Goal: Task Accomplishment & Management: Use online tool/utility

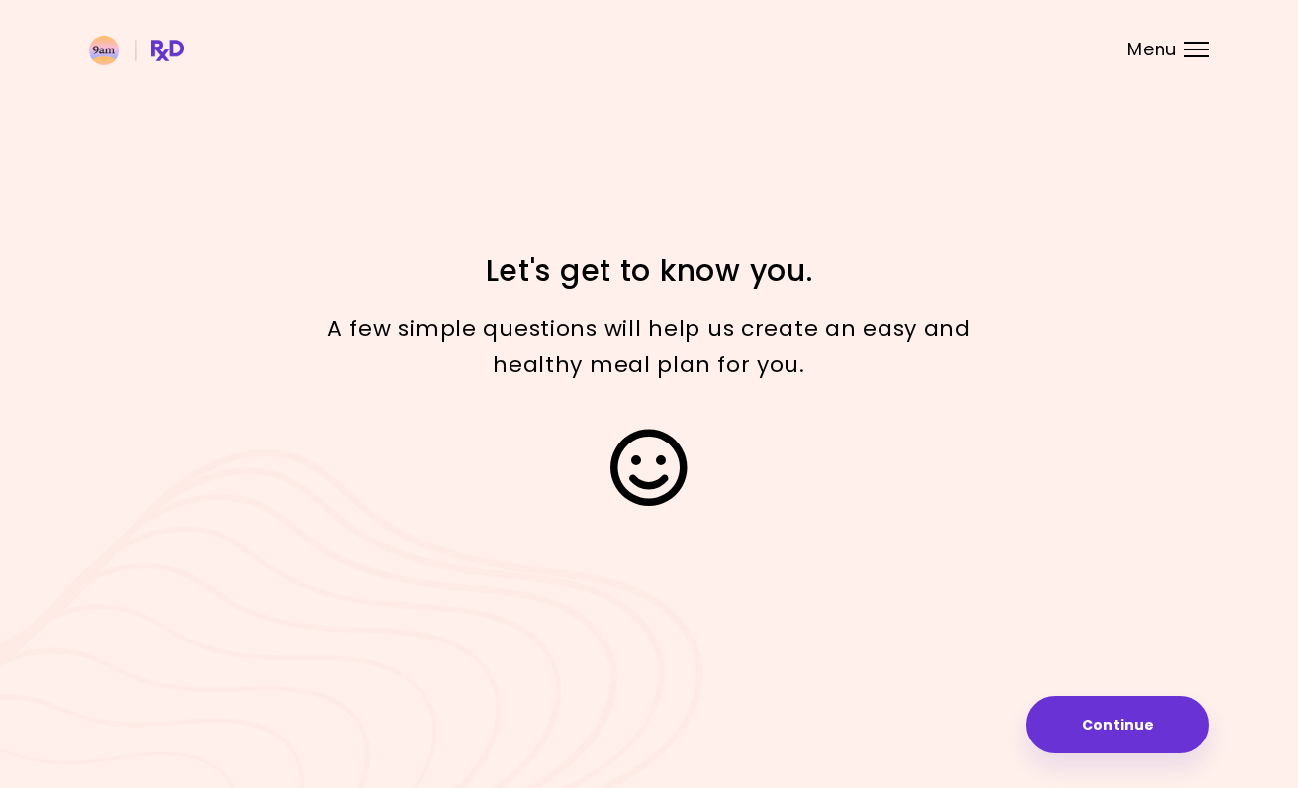
click at [1093, 732] on button "Continue" at bounding box center [1117, 724] width 183 height 57
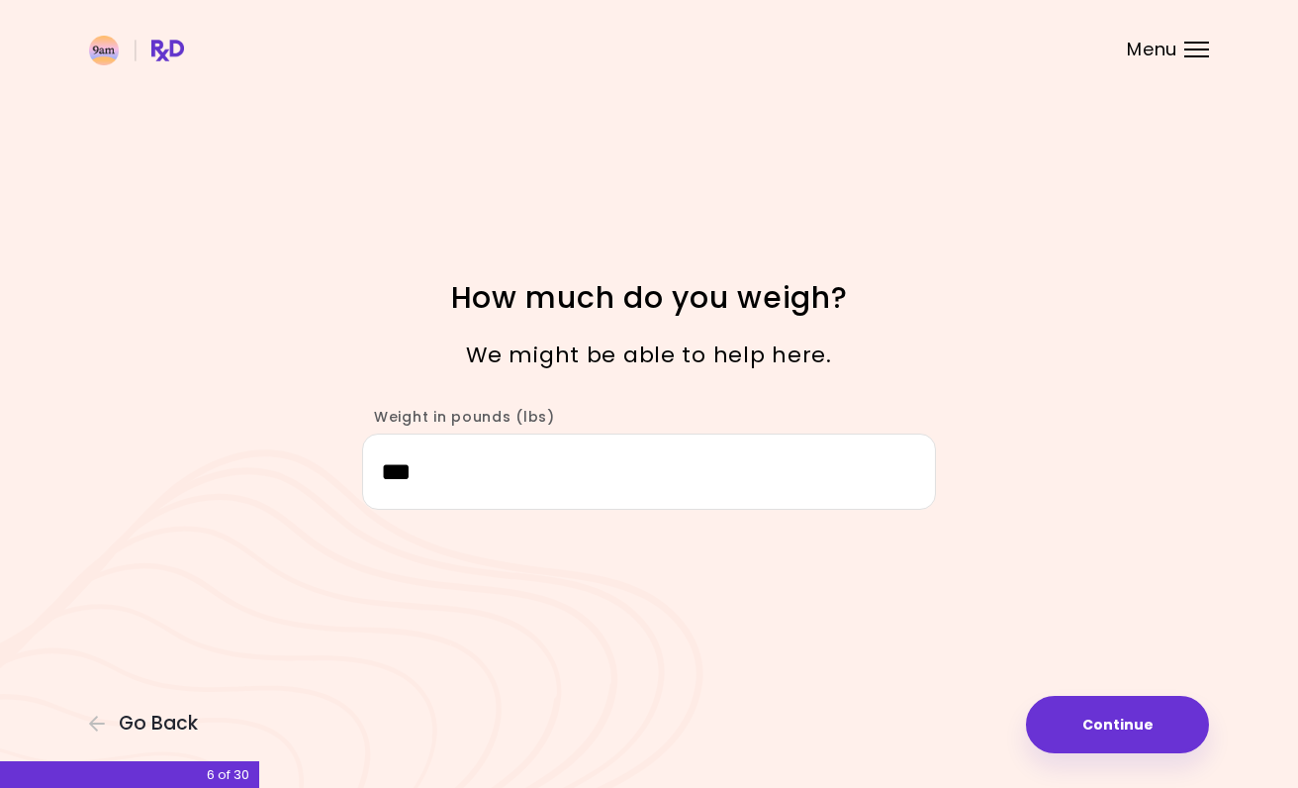
click at [1065, 730] on button "Continue" at bounding box center [1117, 724] width 183 height 57
select select "****"
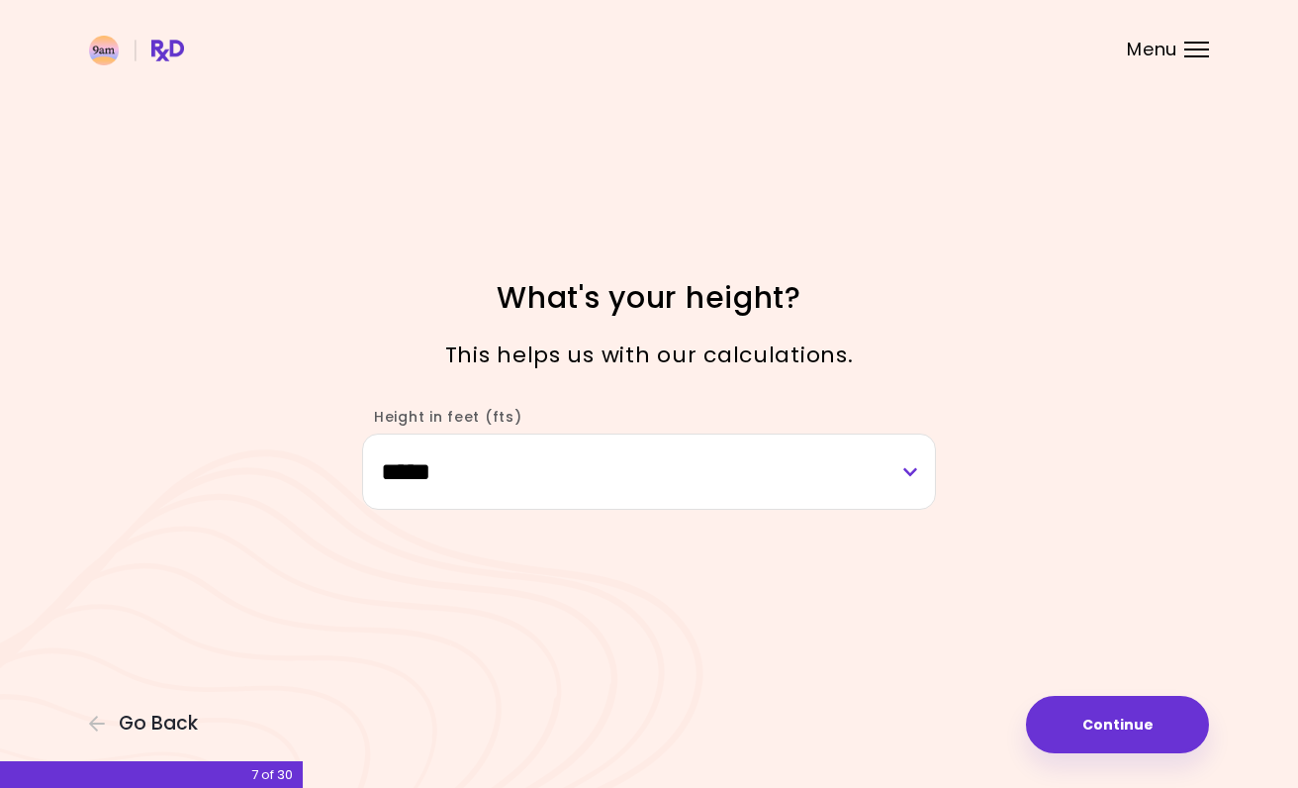
click at [1070, 726] on button "Continue" at bounding box center [1117, 724] width 183 height 57
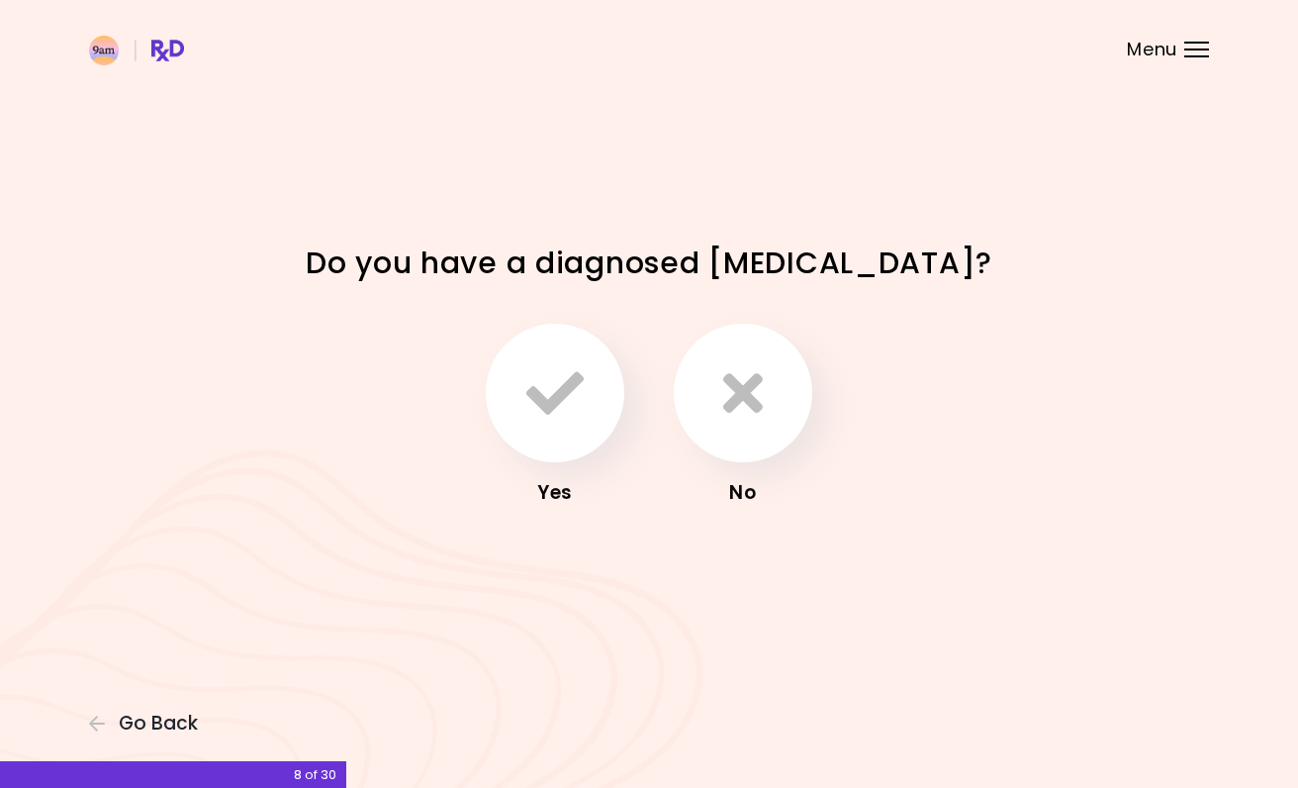
click at [751, 385] on icon "button" at bounding box center [743, 392] width 40 height 57
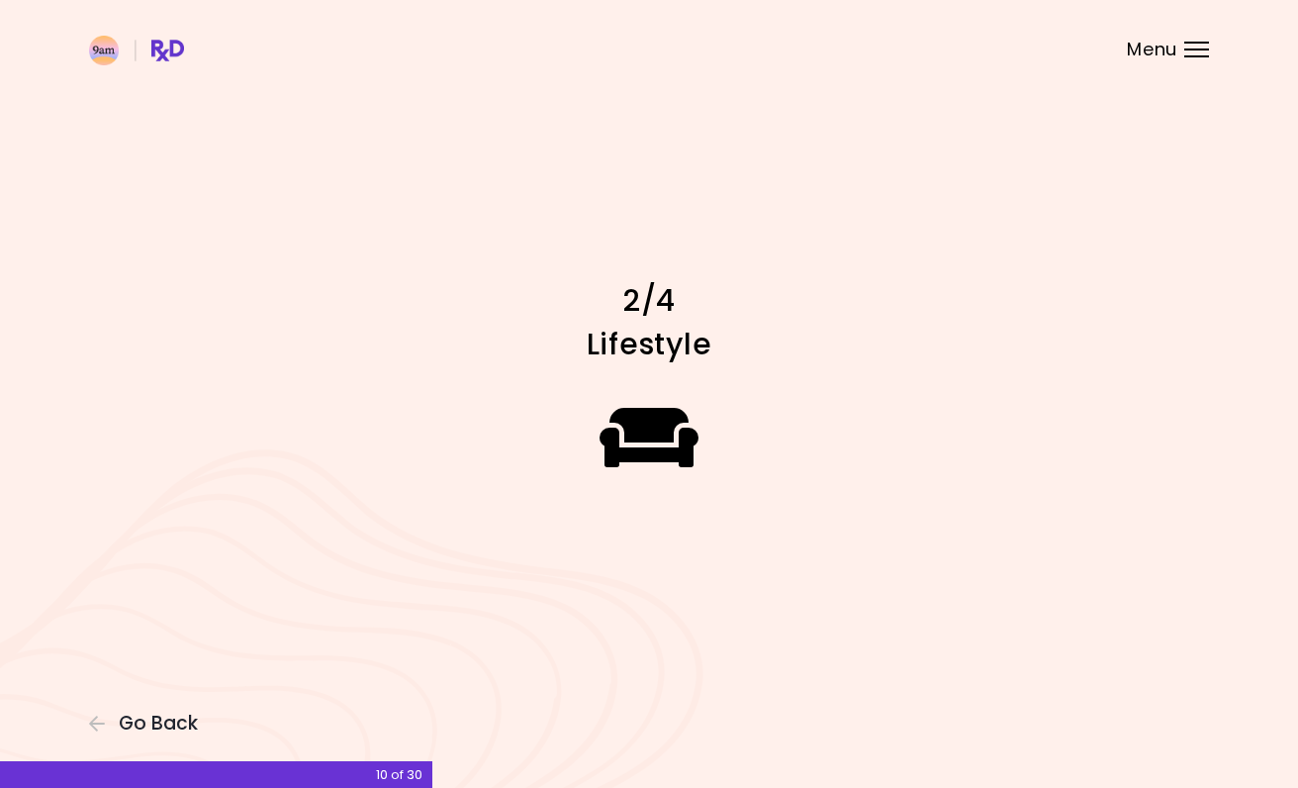
click at [653, 454] on icon at bounding box center [650, 437] width 100 height 79
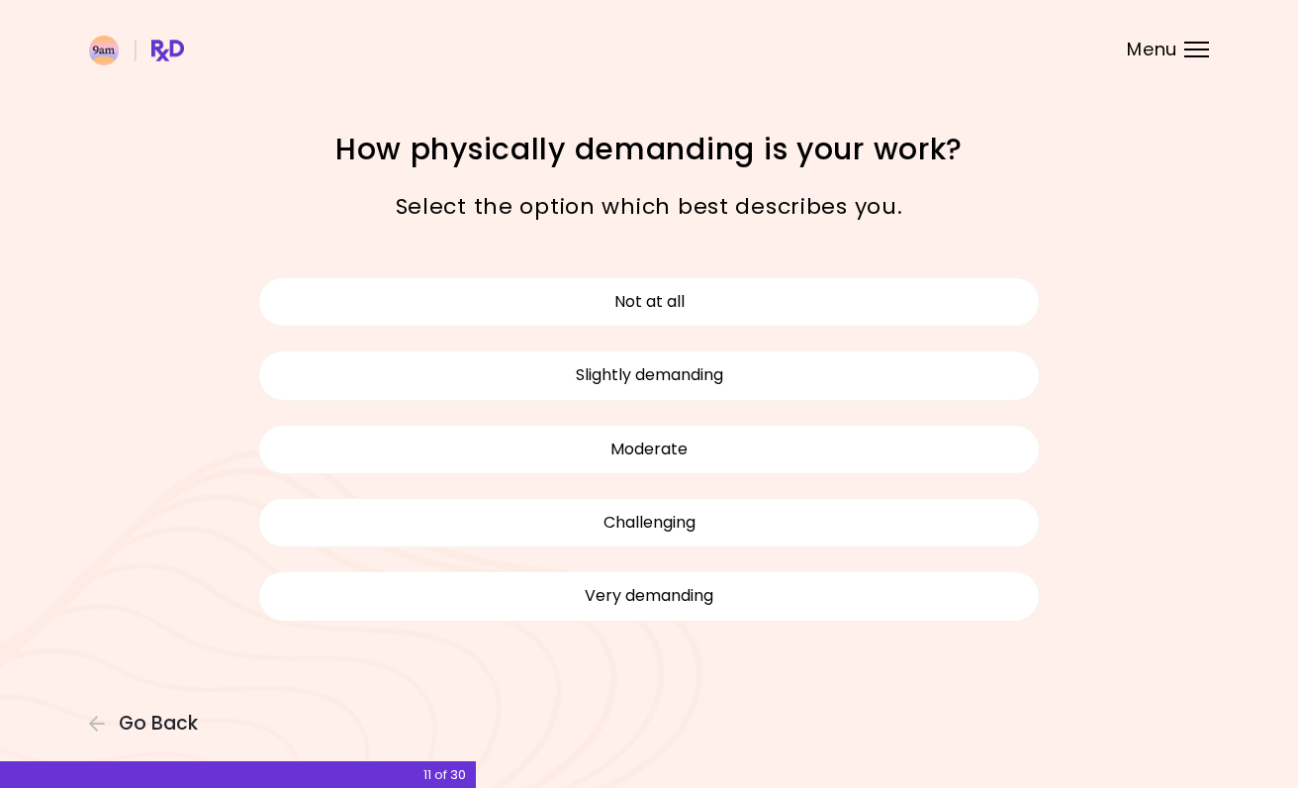
click at [708, 310] on button "Not at all" at bounding box center [649, 301] width 782 height 49
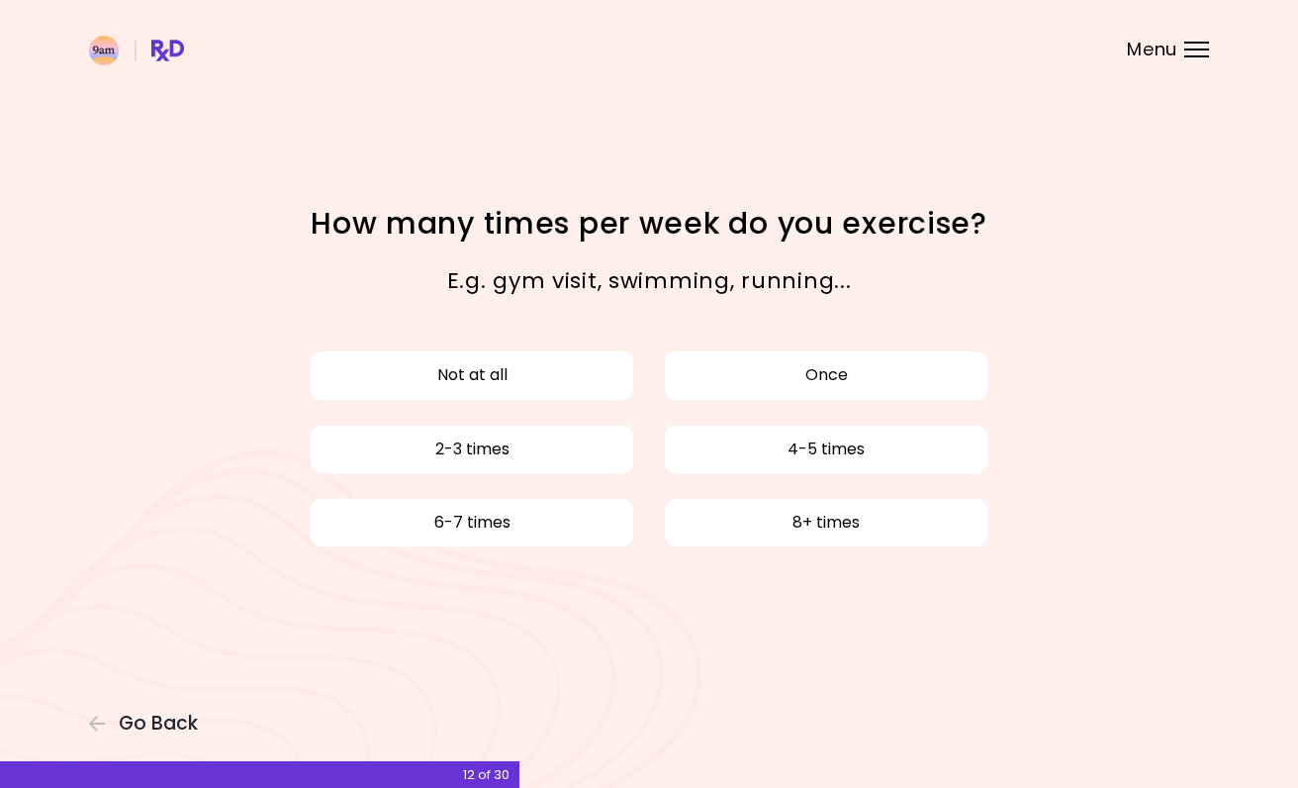
click at [584, 380] on button "Not at all" at bounding box center [472, 374] width 325 height 49
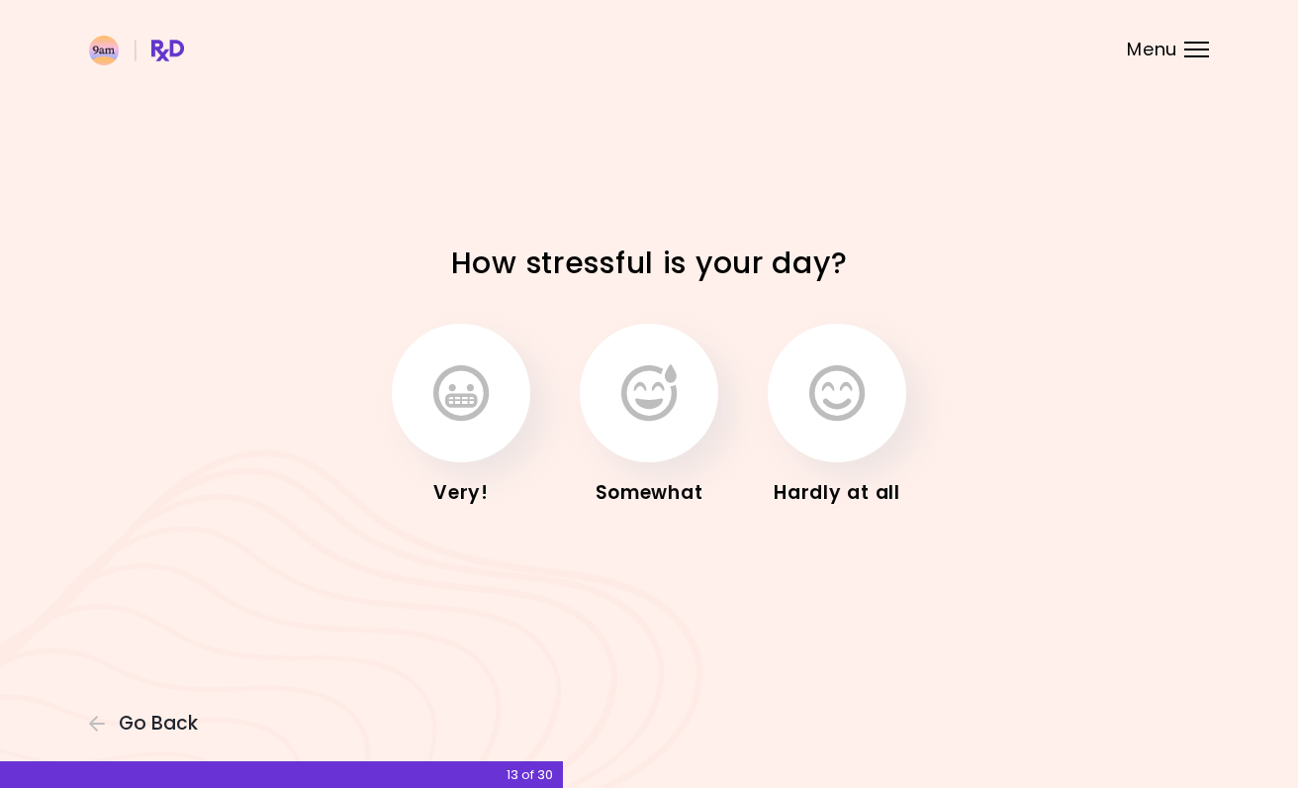
click at [457, 373] on icon "button" at bounding box center [460, 392] width 55 height 57
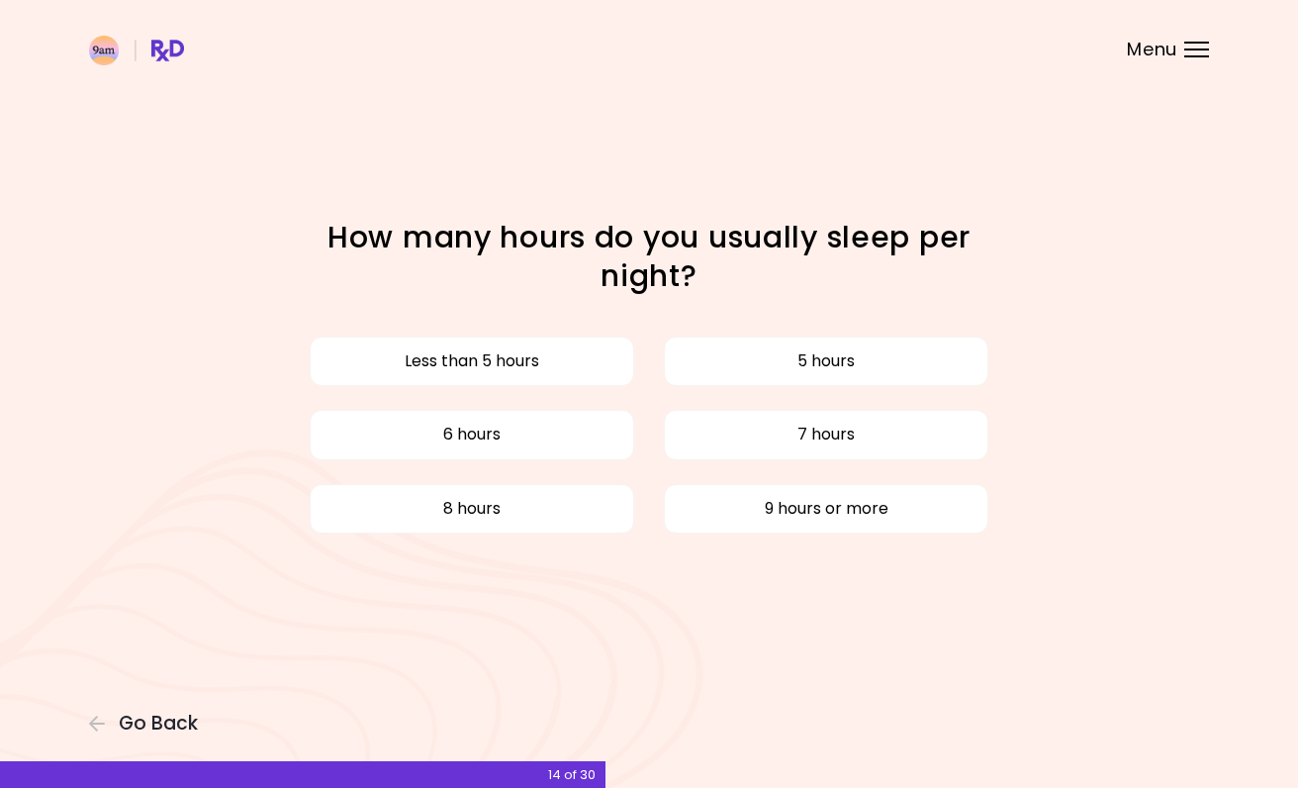
click at [541, 451] on button "6 hours" at bounding box center [472, 434] width 325 height 49
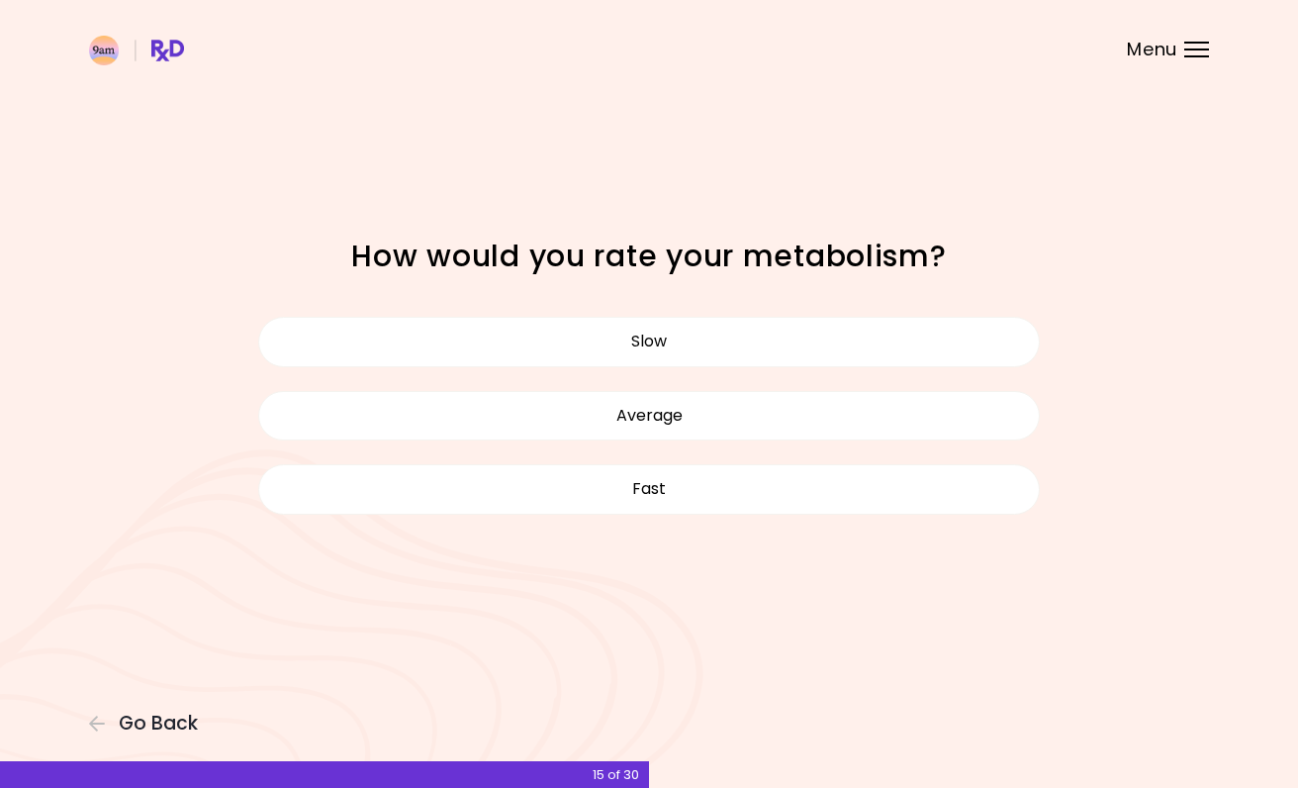
click at [648, 341] on button "Slow" at bounding box center [649, 341] width 782 height 49
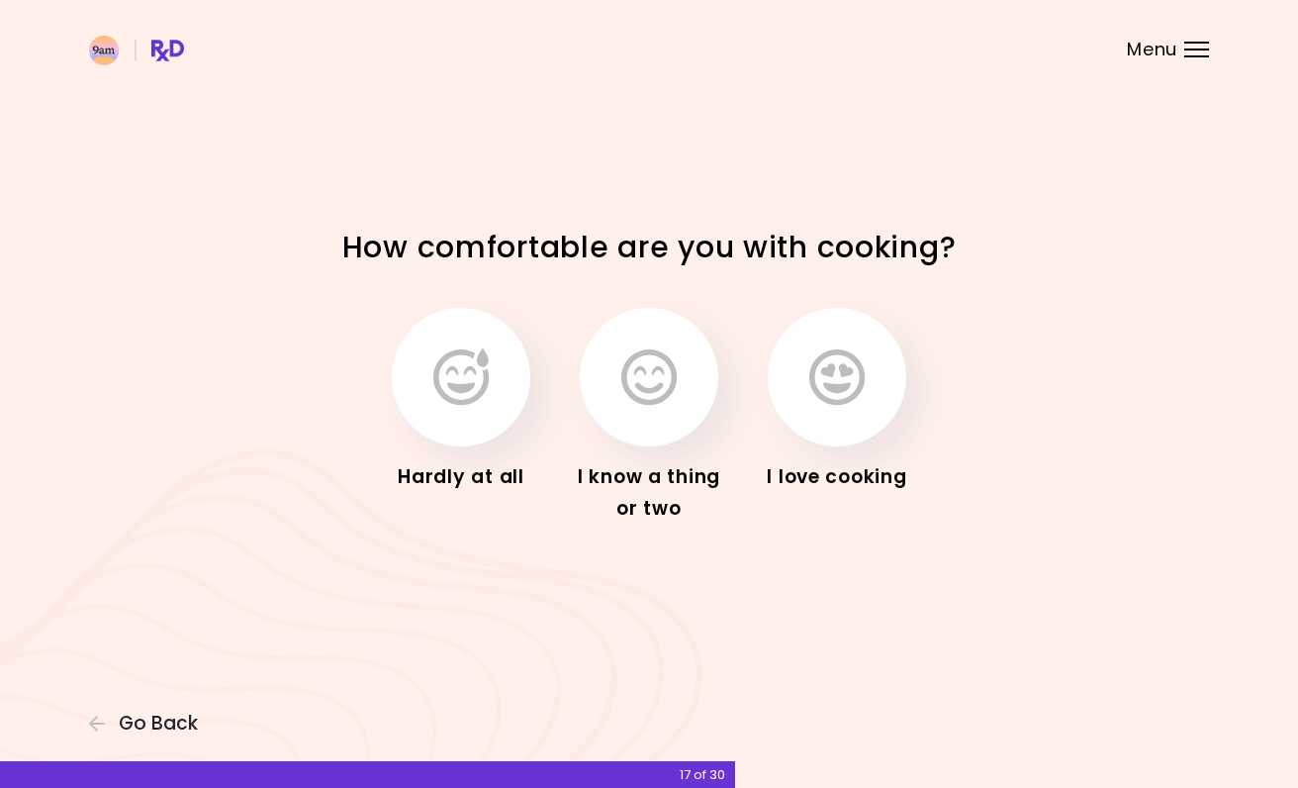
click at [488, 394] on icon "button" at bounding box center [460, 376] width 55 height 57
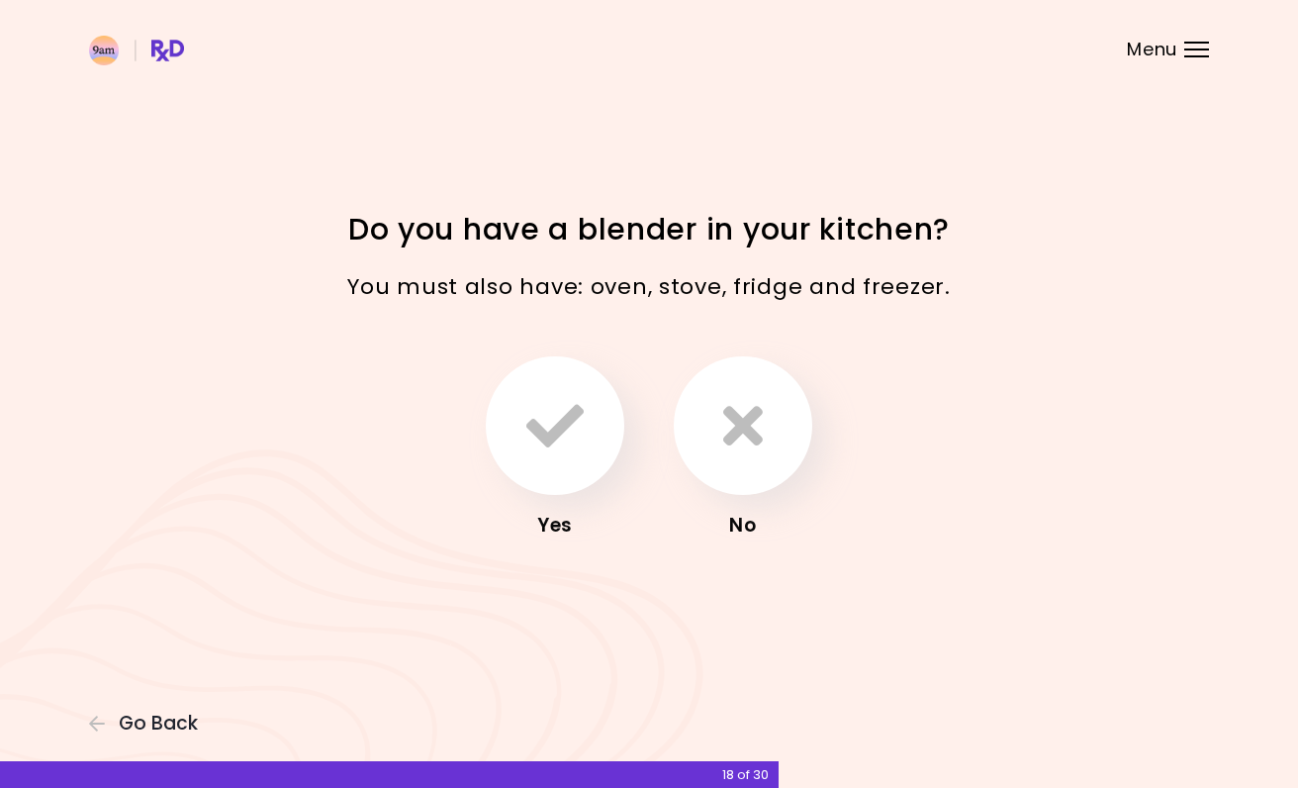
click at [576, 450] on icon "button" at bounding box center [554, 425] width 57 height 57
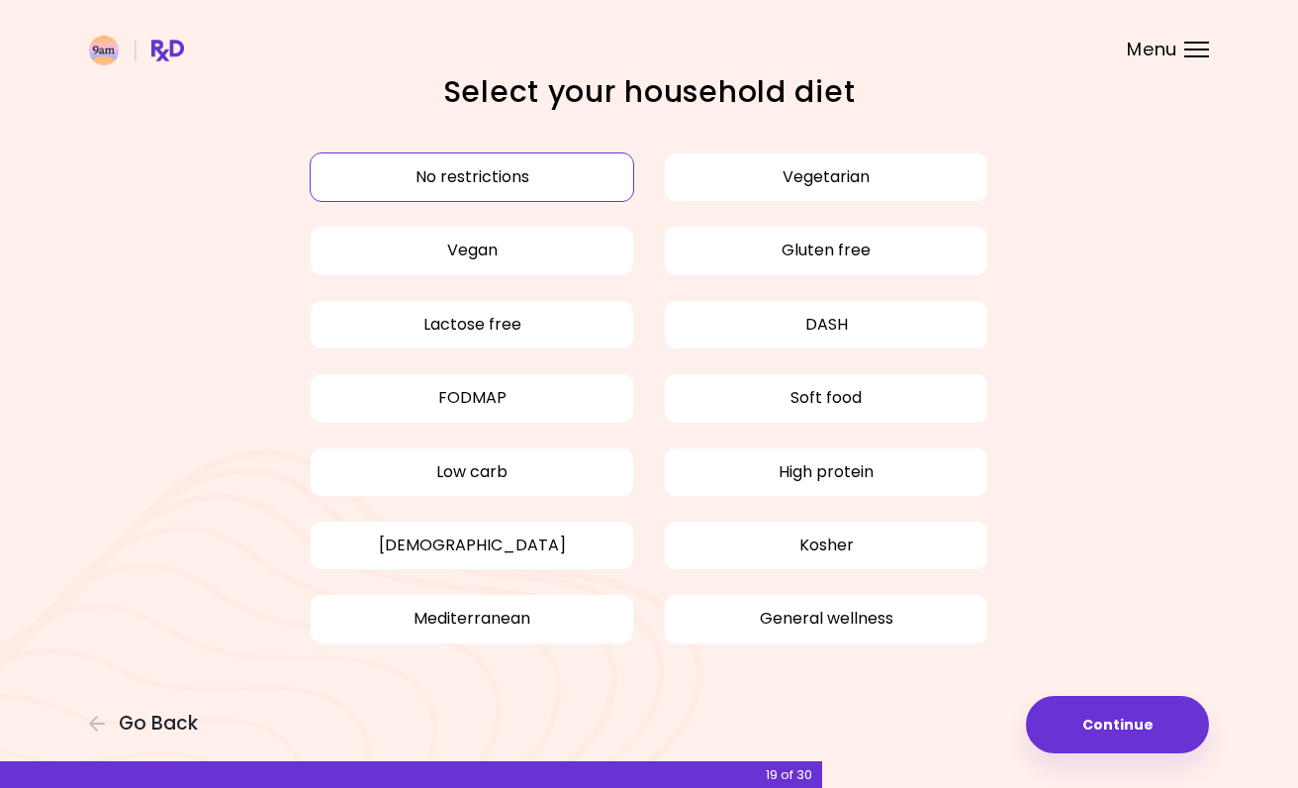
scroll to position [36, 0]
click at [503, 558] on button "[DEMOGRAPHIC_DATA]" at bounding box center [472, 545] width 325 height 49
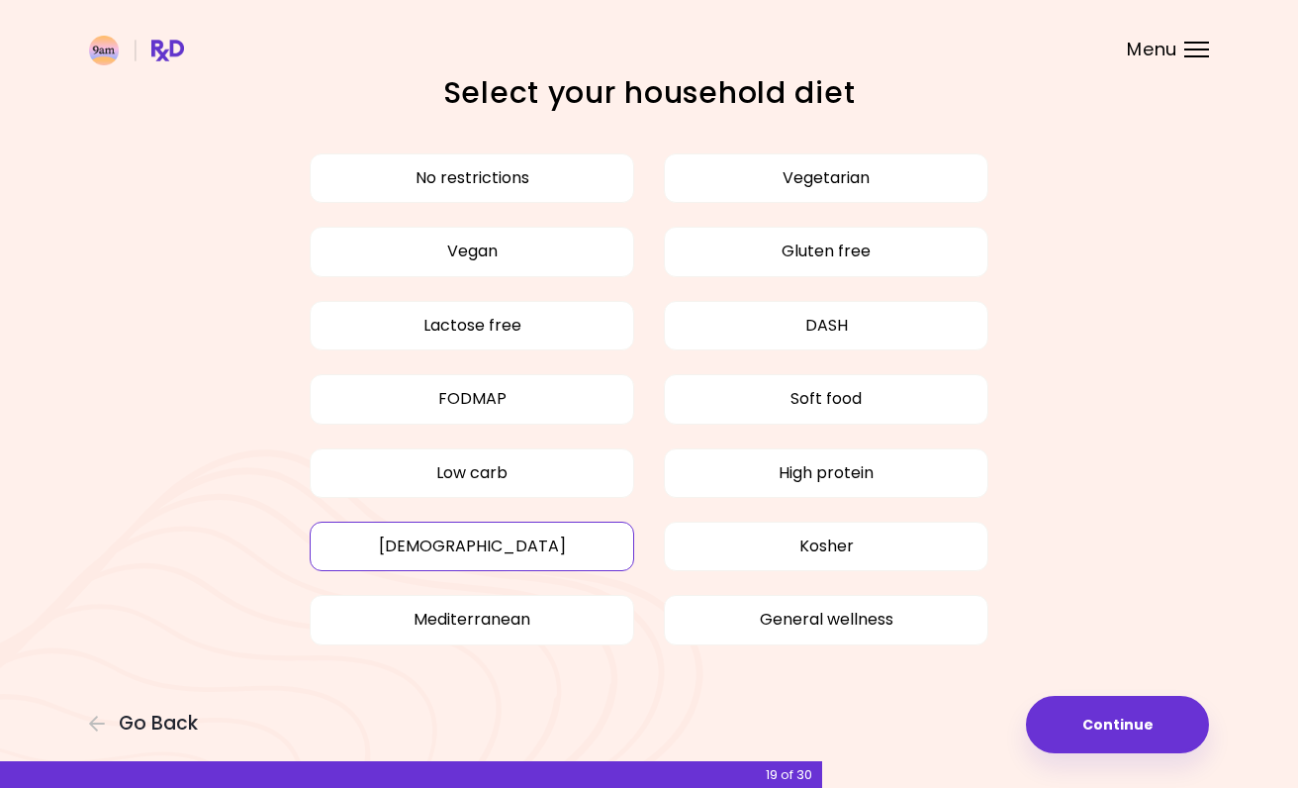
click at [759, 550] on button "Kosher" at bounding box center [826, 545] width 325 height 49
click at [514, 609] on button "Mediterranean" at bounding box center [472, 619] width 325 height 49
click at [806, 626] on button "General wellness" at bounding box center [826, 619] width 325 height 49
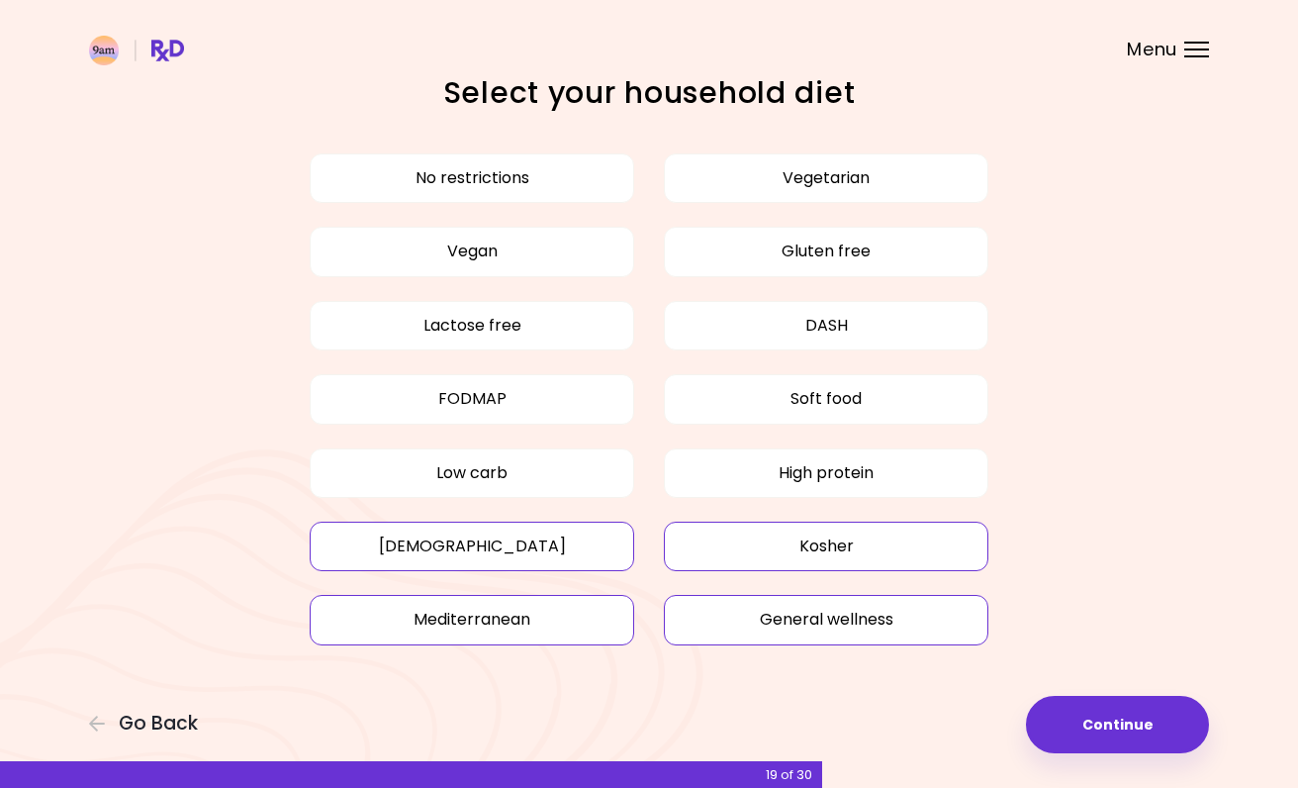
click at [1109, 709] on button "Continue" at bounding box center [1117, 724] width 183 height 57
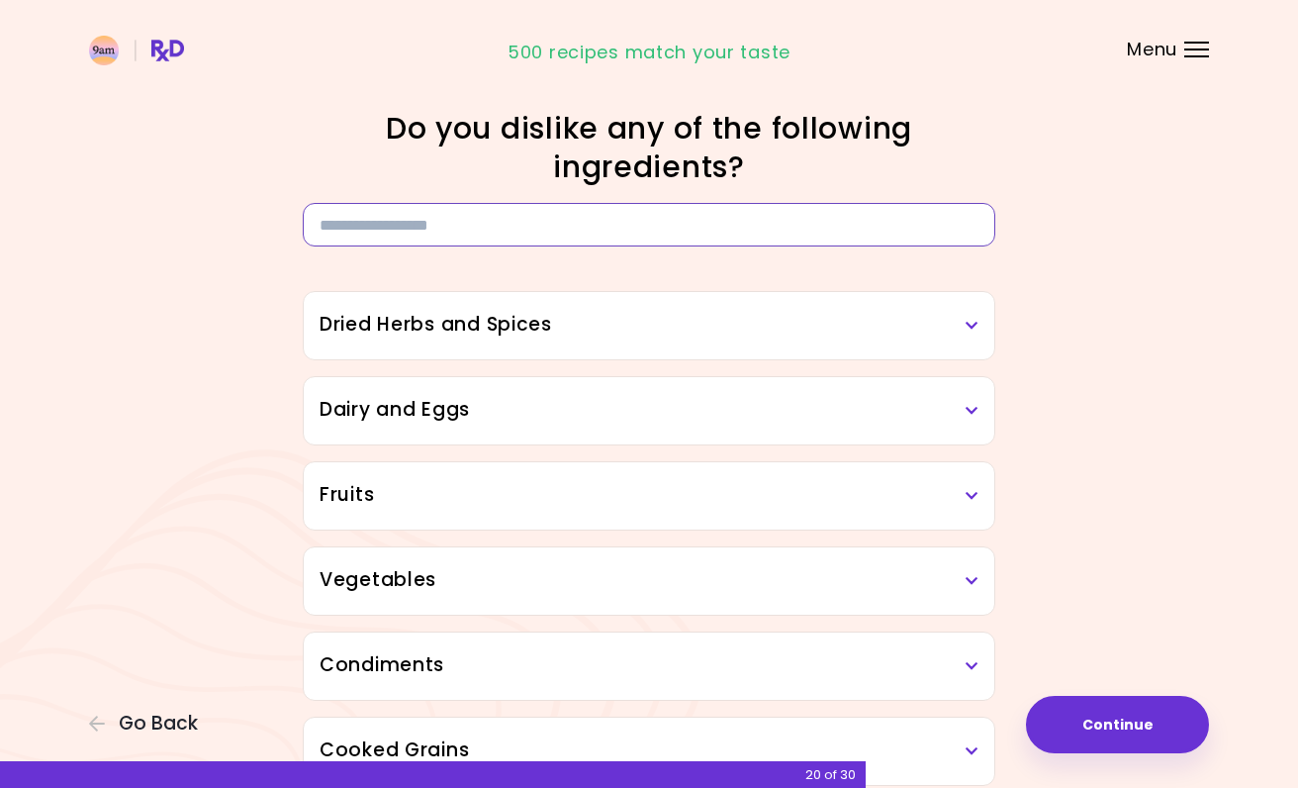
click at [723, 210] on input at bounding box center [649, 225] width 693 height 44
type input "*"
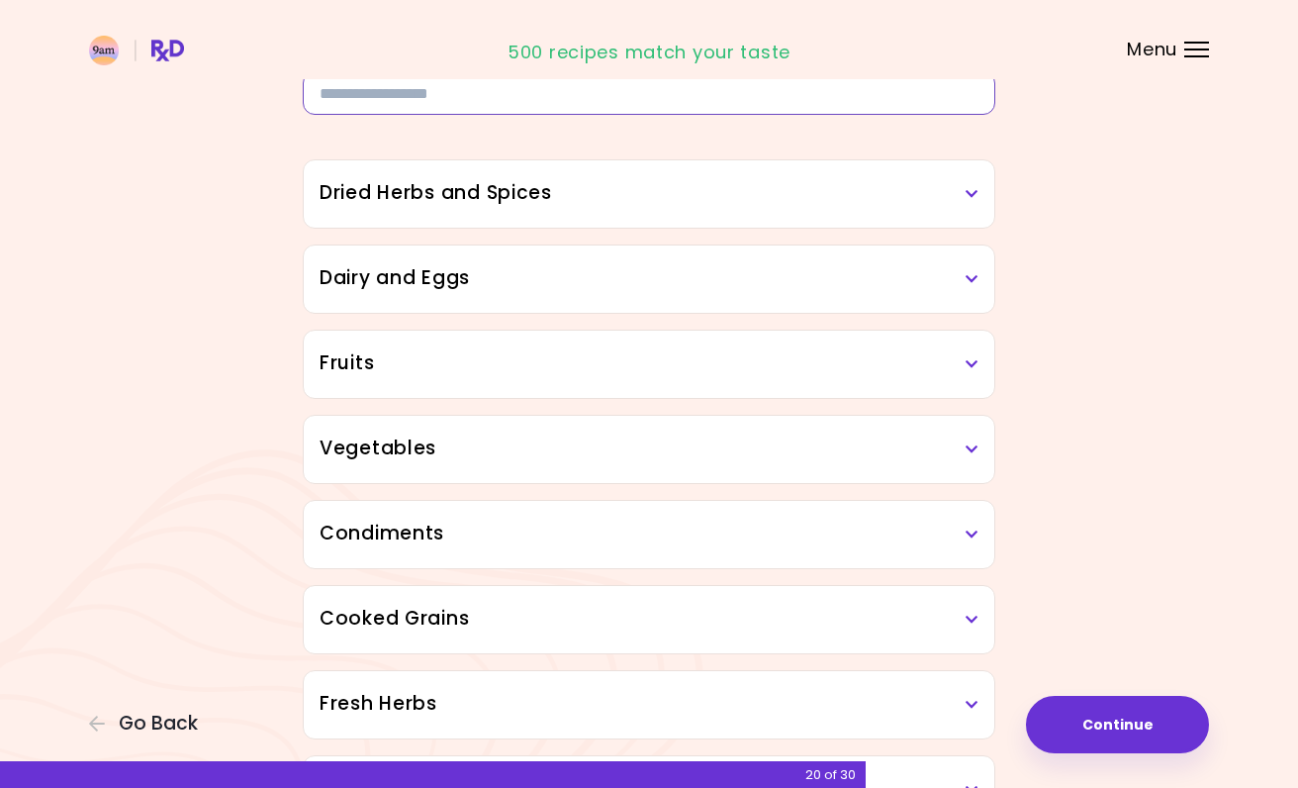
scroll to position [222, 0]
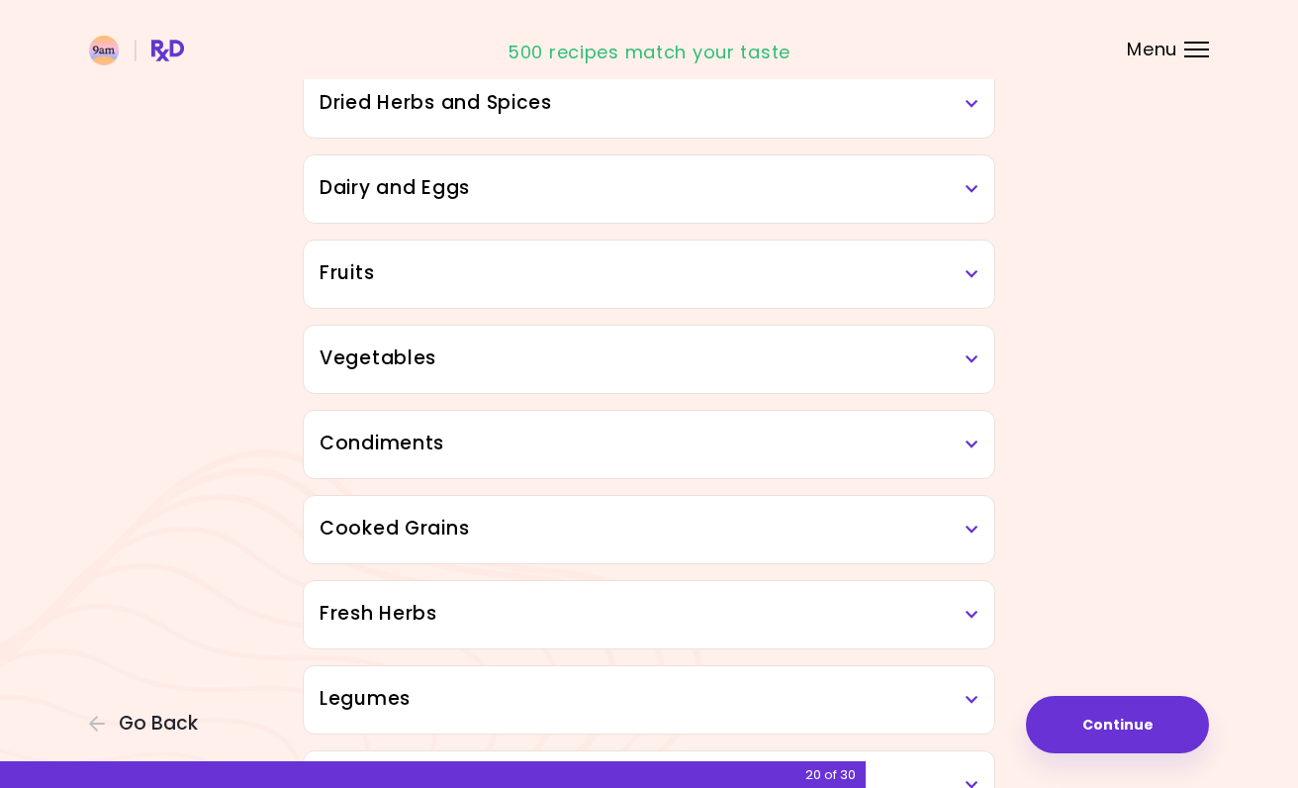
click at [1178, 734] on button "Continue" at bounding box center [1117, 724] width 183 height 57
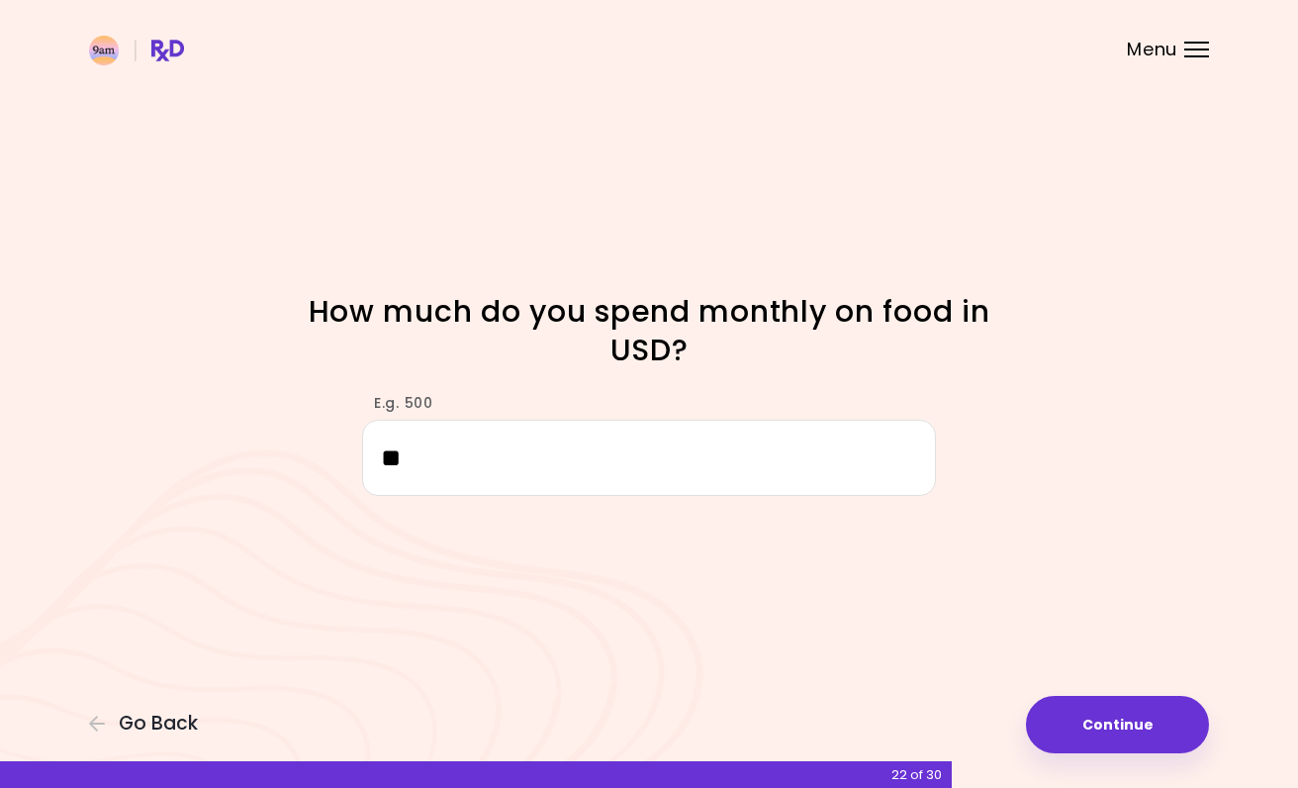
type input "*"
type input "***"
click at [1157, 706] on button "Continue" at bounding box center [1117, 724] width 183 height 57
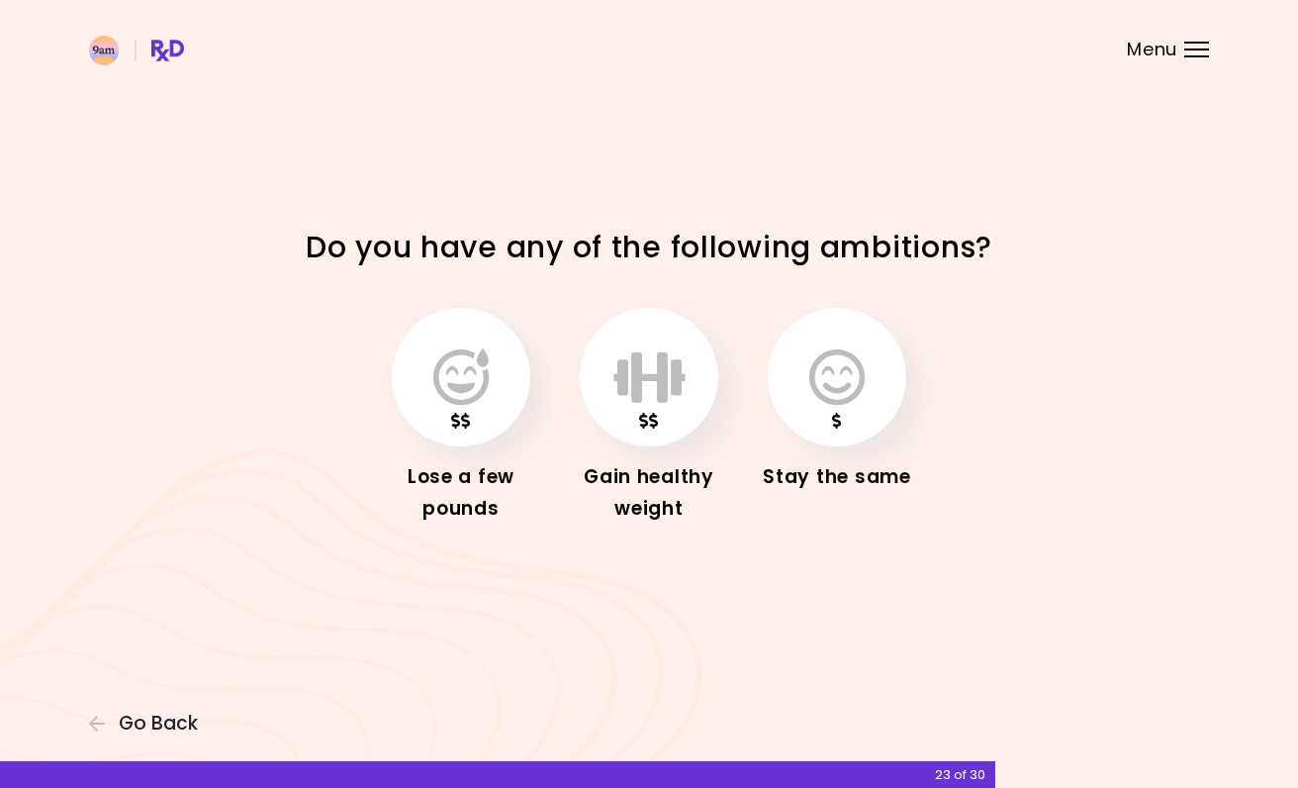
click at [654, 395] on icon "button" at bounding box center [650, 376] width 72 height 57
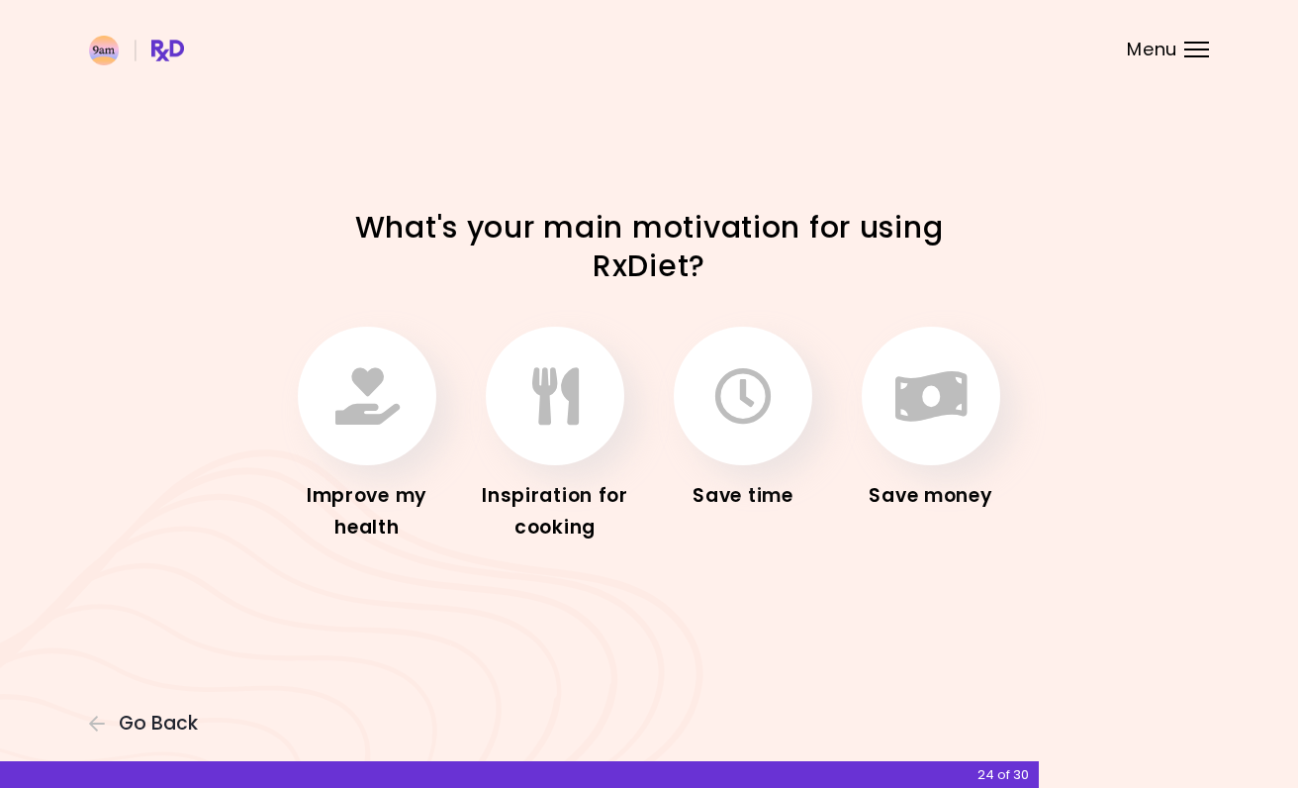
click at [142, 717] on span "Go Back" at bounding box center [158, 723] width 79 height 22
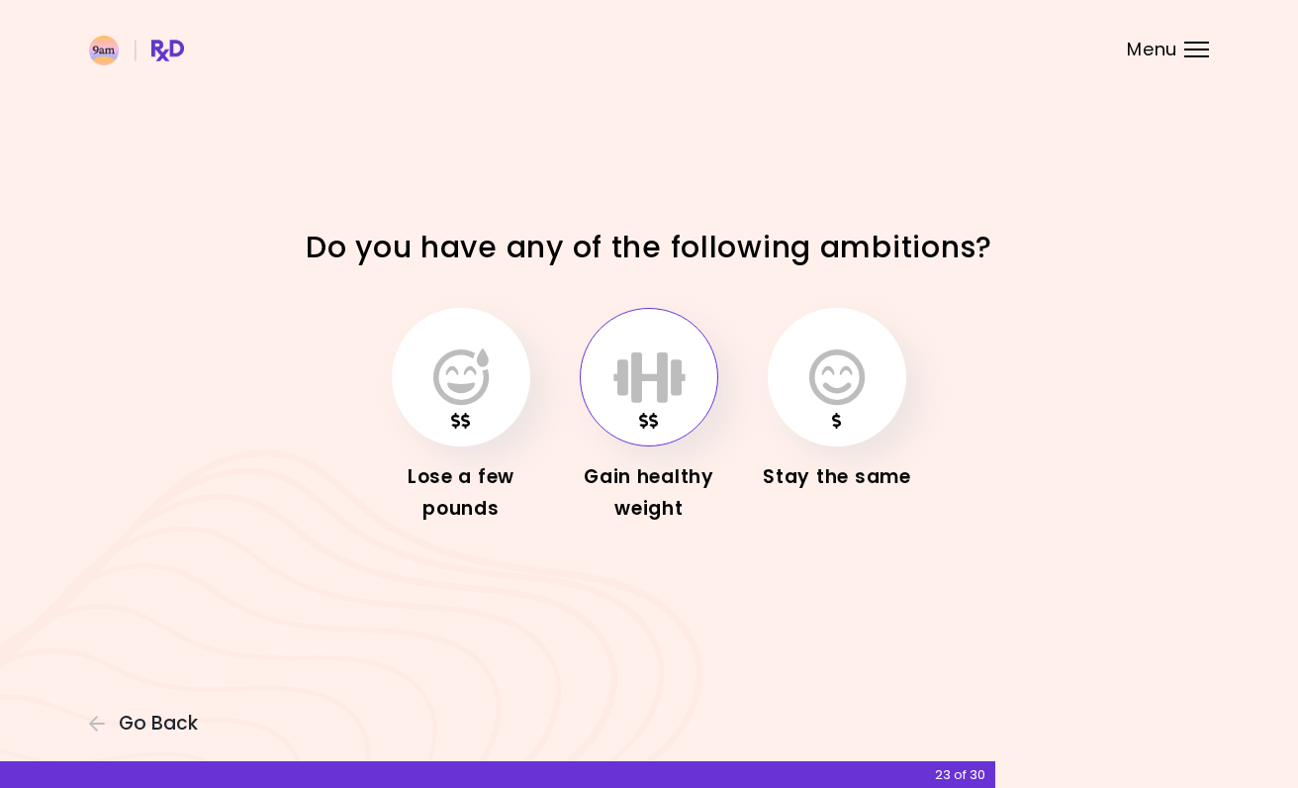
click at [497, 351] on button "button" at bounding box center [461, 377] width 139 height 139
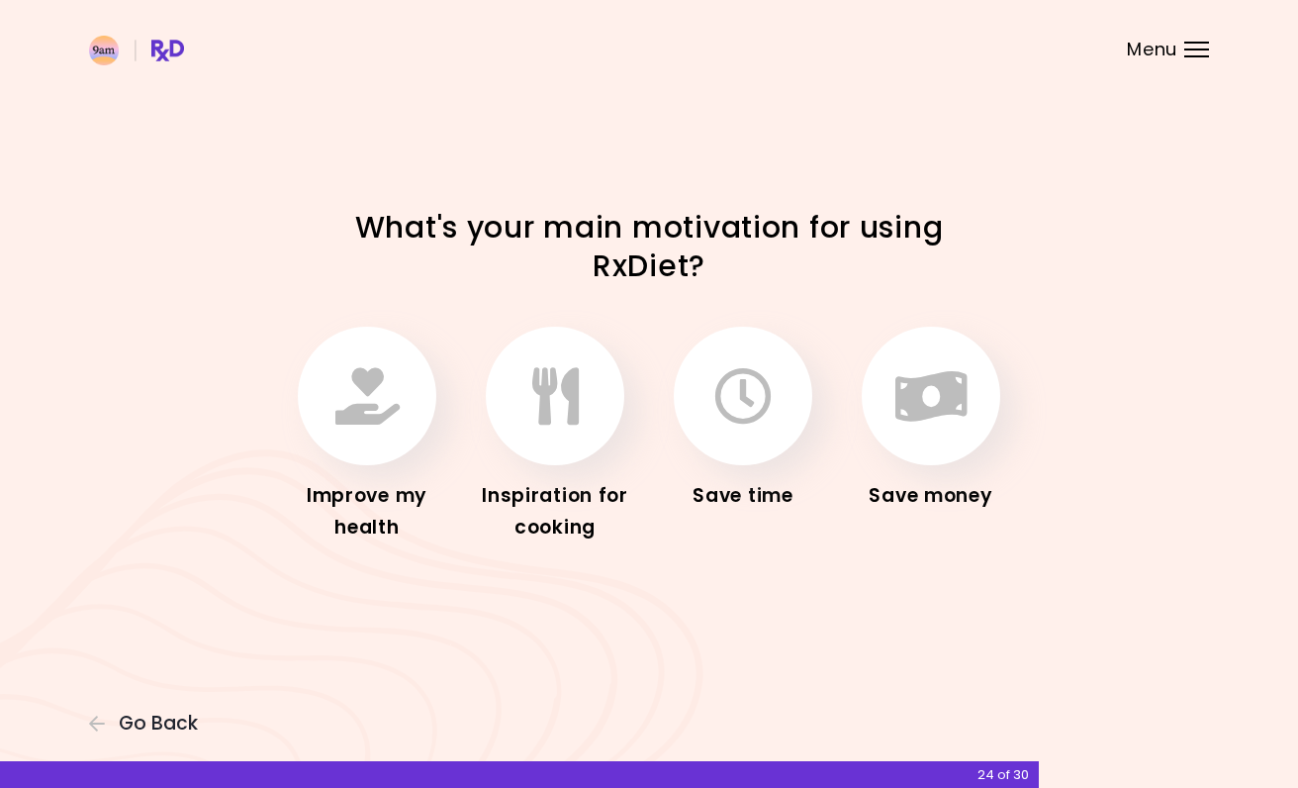
click at [772, 410] on button "button" at bounding box center [743, 396] width 139 height 139
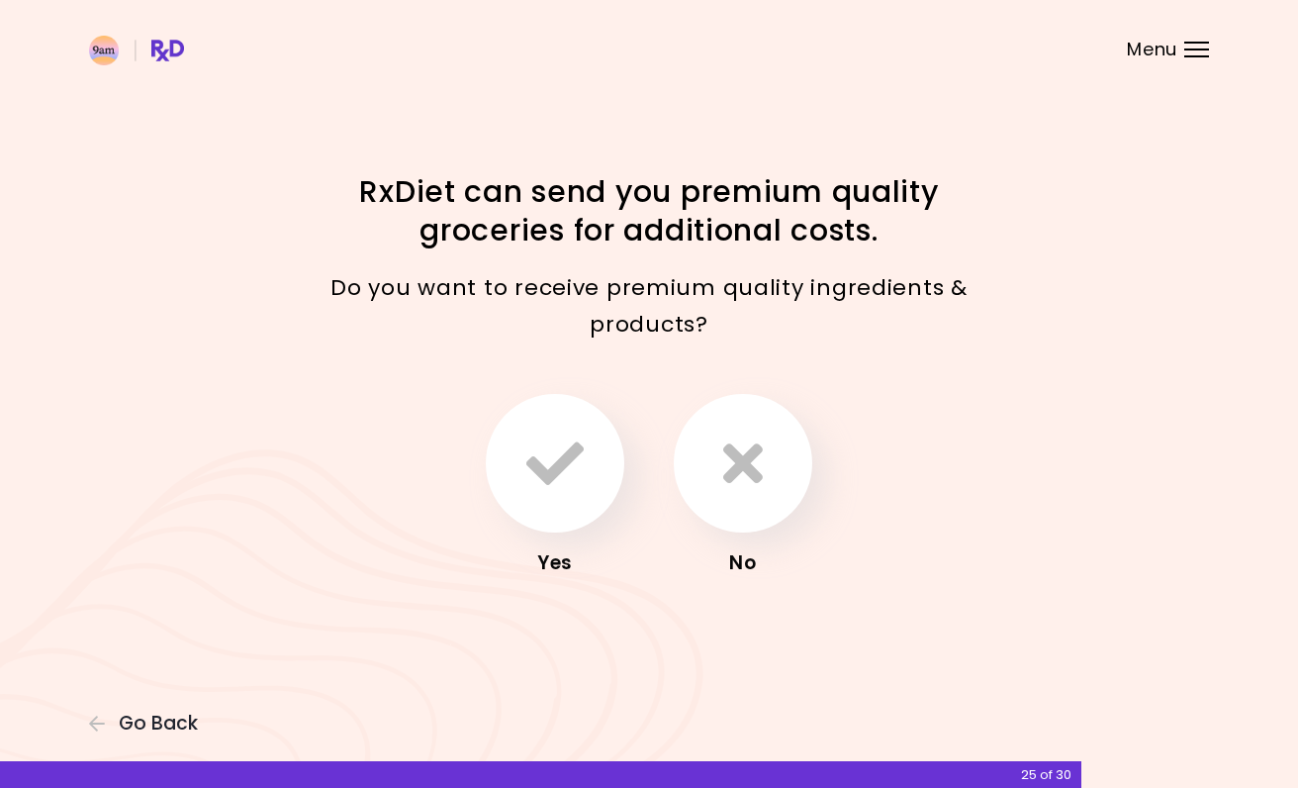
click at [552, 488] on icon "button" at bounding box center [554, 462] width 57 height 57
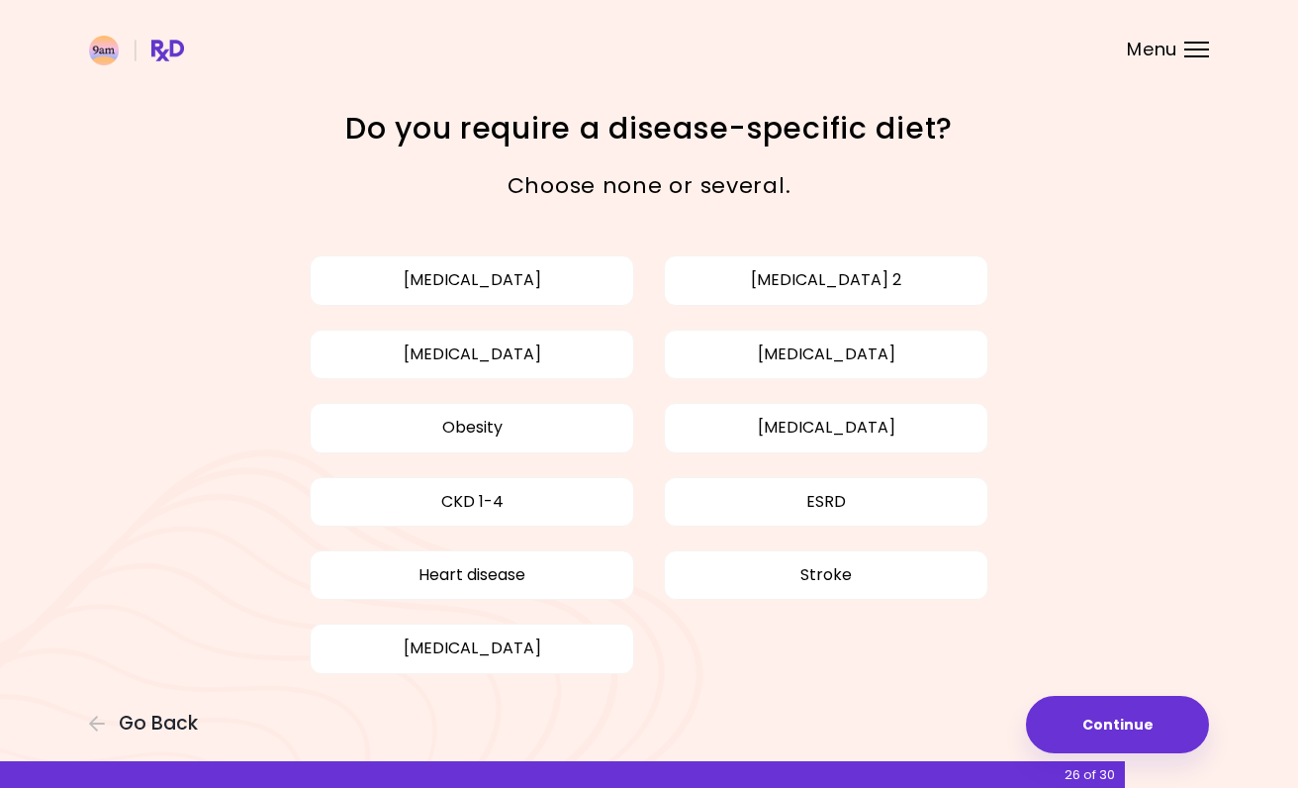
click at [1128, 716] on button "Continue" at bounding box center [1117, 724] width 183 height 57
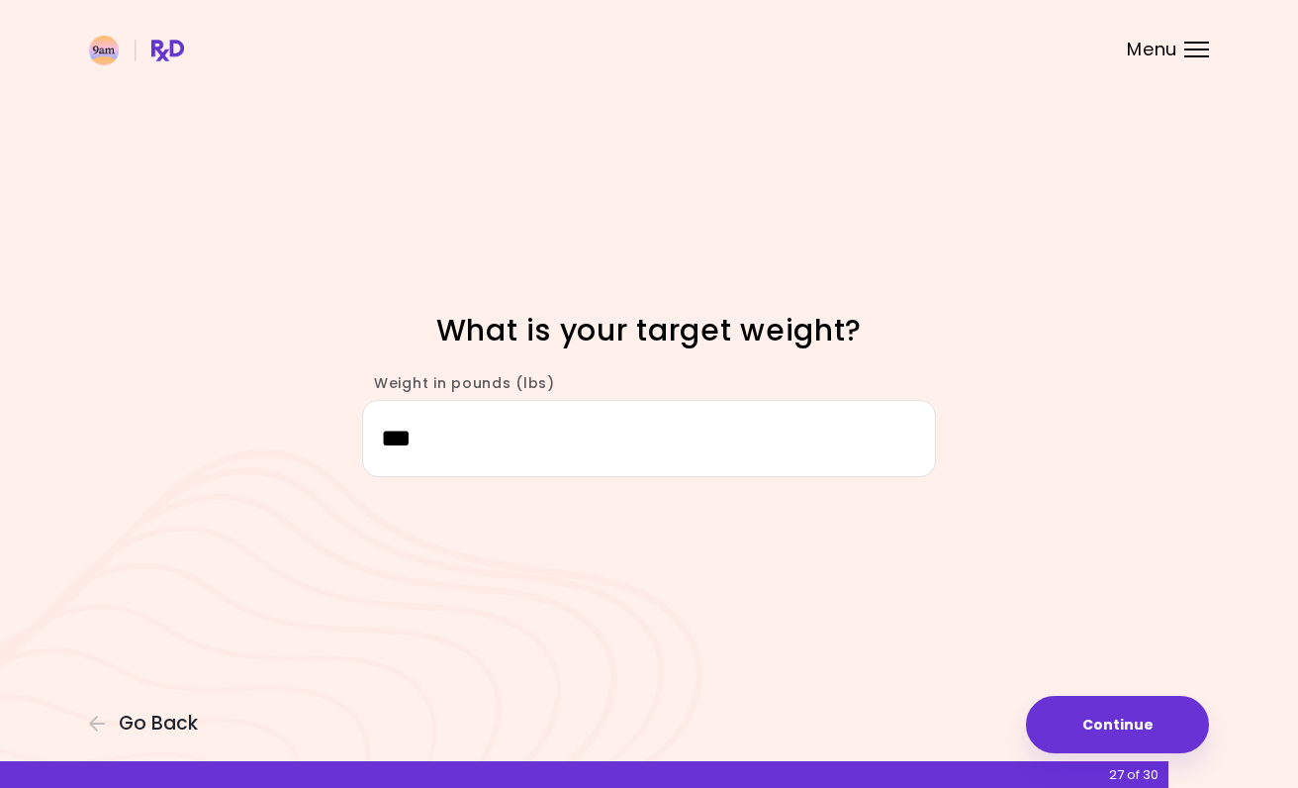
type input "***"
click at [1175, 732] on button "Continue" at bounding box center [1117, 724] width 183 height 57
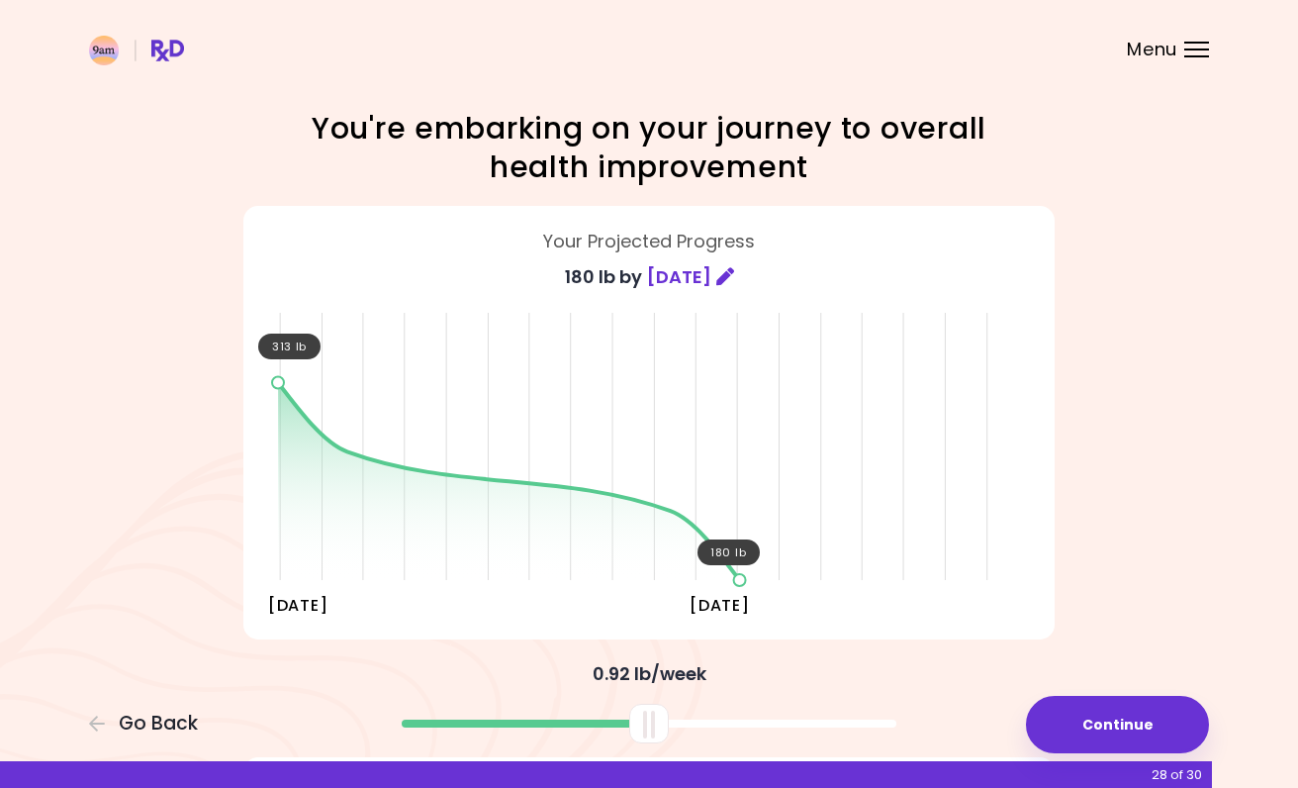
click at [672, 701] on div at bounding box center [649, 716] width 831 height 52
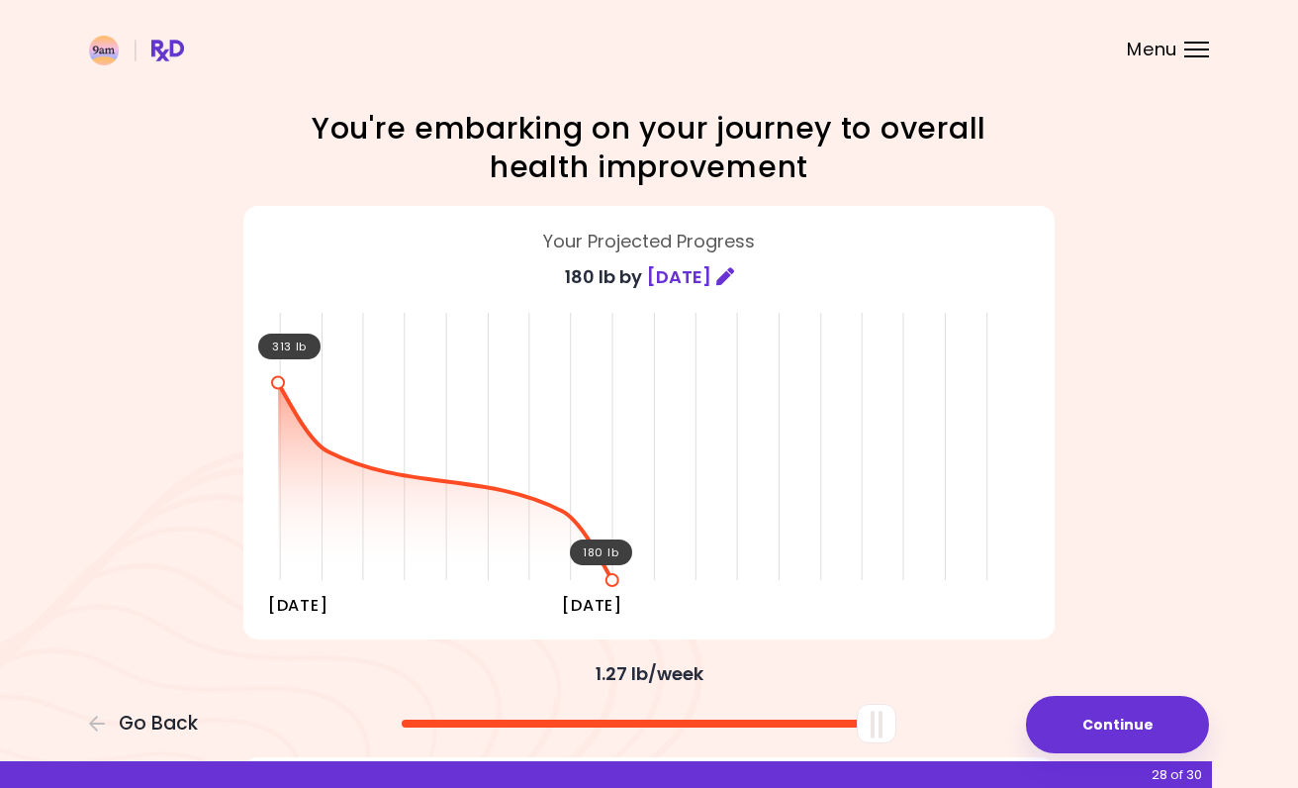
drag, startPoint x: 657, startPoint y: 711, endPoint x: 933, endPoint y: 707, distance: 276.1
click at [933, 707] on div at bounding box center [649, 716] width 831 height 52
click at [1124, 721] on button "Continue" at bounding box center [1117, 724] width 183 height 57
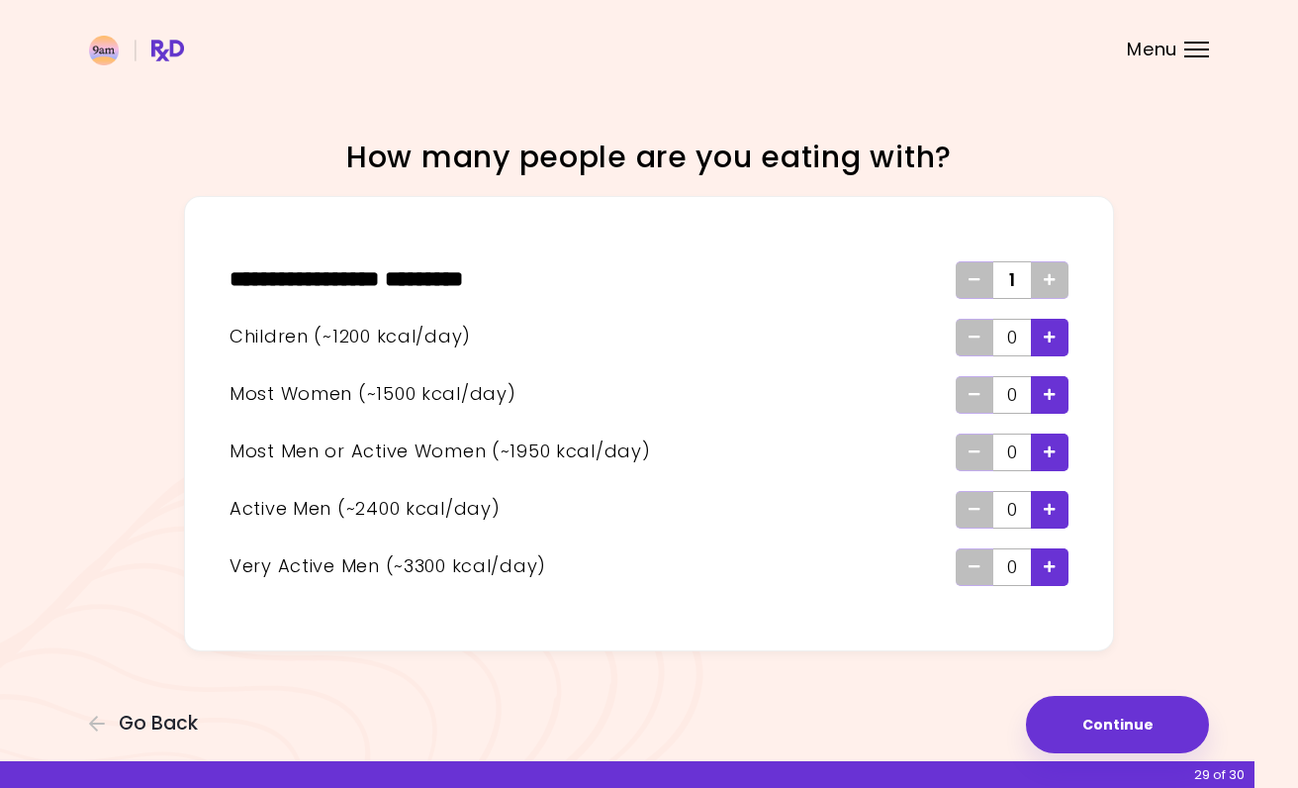
click at [1138, 719] on button "Continue" at bounding box center [1117, 724] width 183 height 57
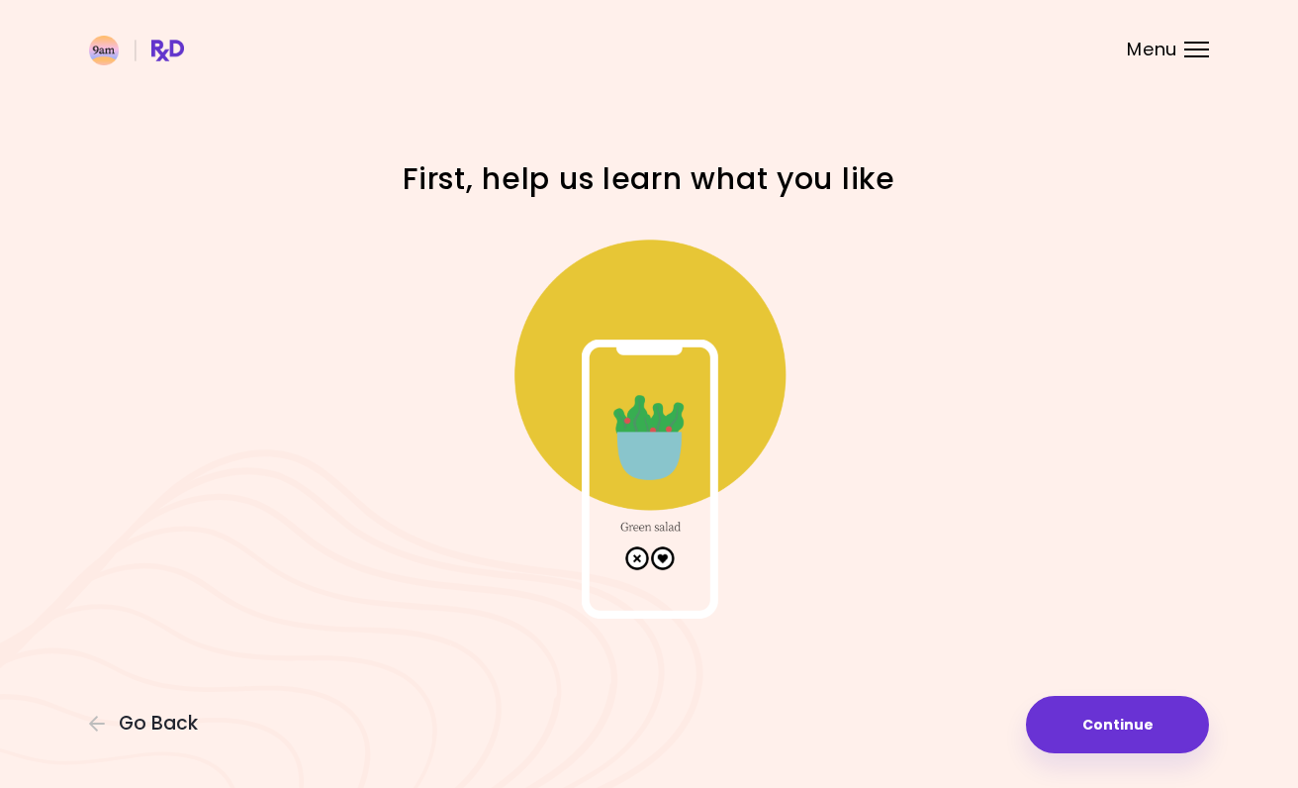
click at [1106, 697] on button "Continue" at bounding box center [1117, 724] width 183 height 57
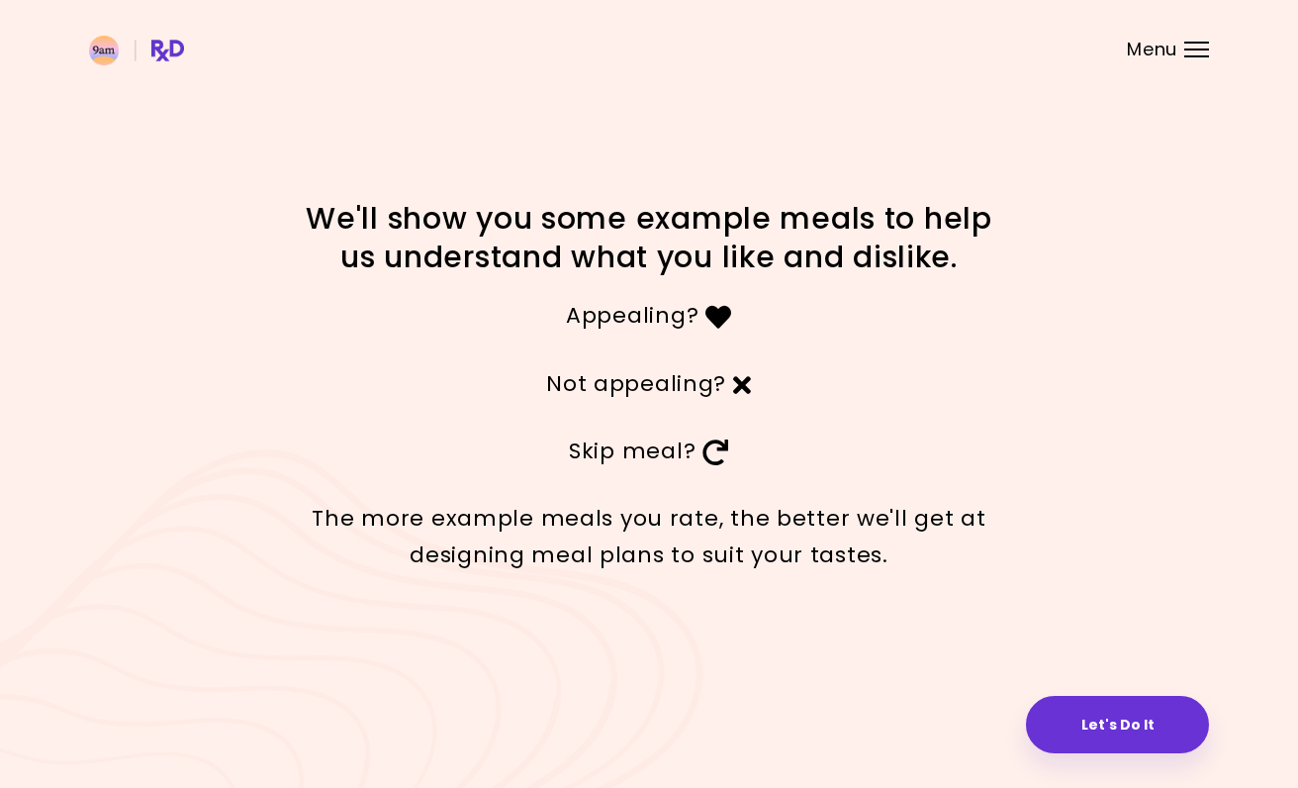
click at [1068, 722] on button "Let's Do It" at bounding box center [1117, 724] width 183 height 57
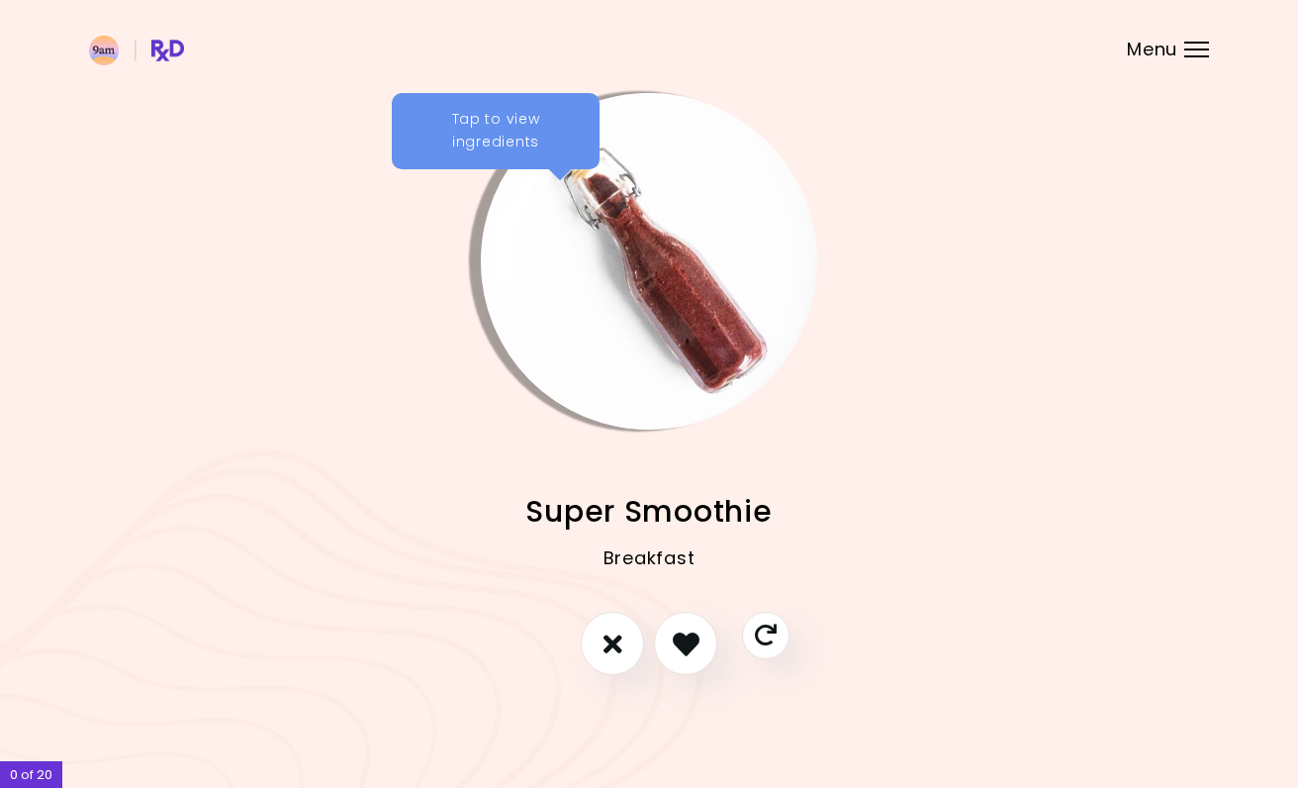
click at [695, 654] on icon "I like this recipe" at bounding box center [686, 643] width 27 height 27
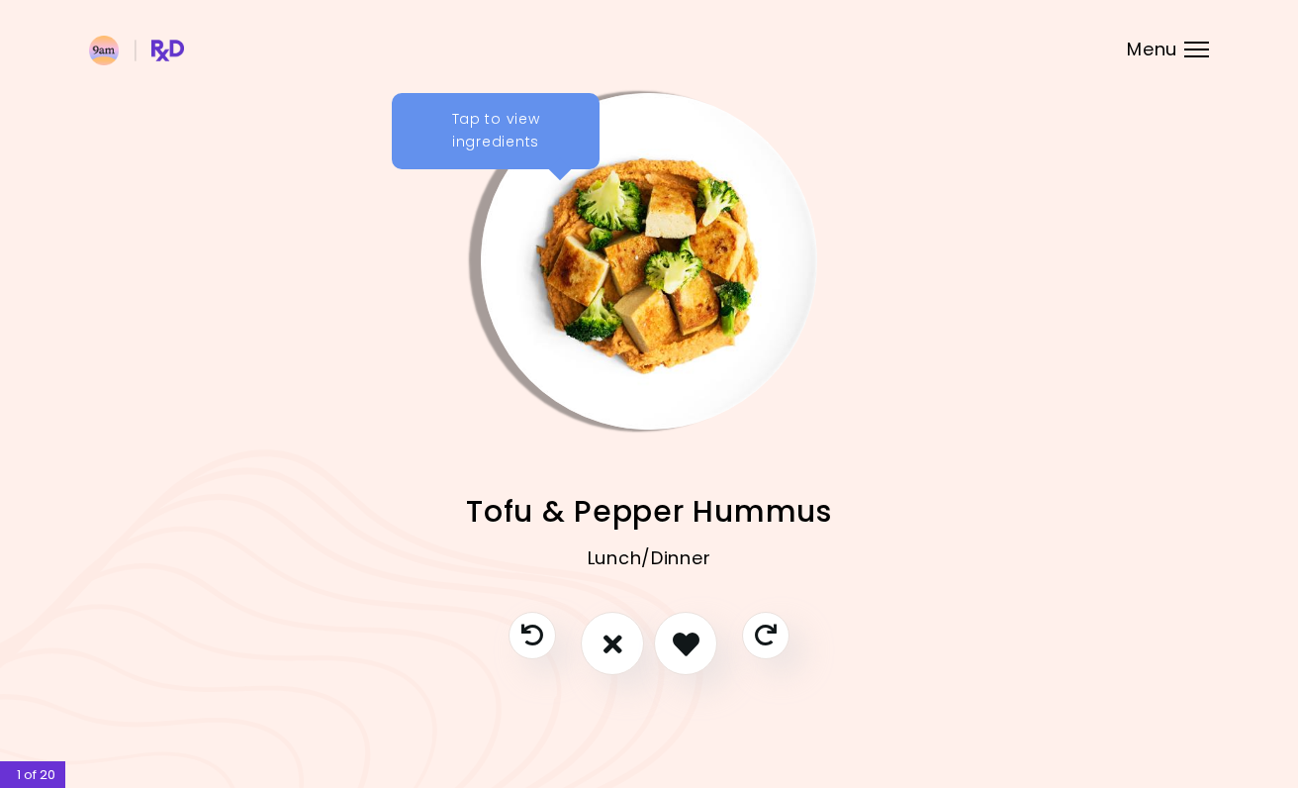
click at [604, 645] on icon "I don't like this recipe" at bounding box center [613, 643] width 19 height 27
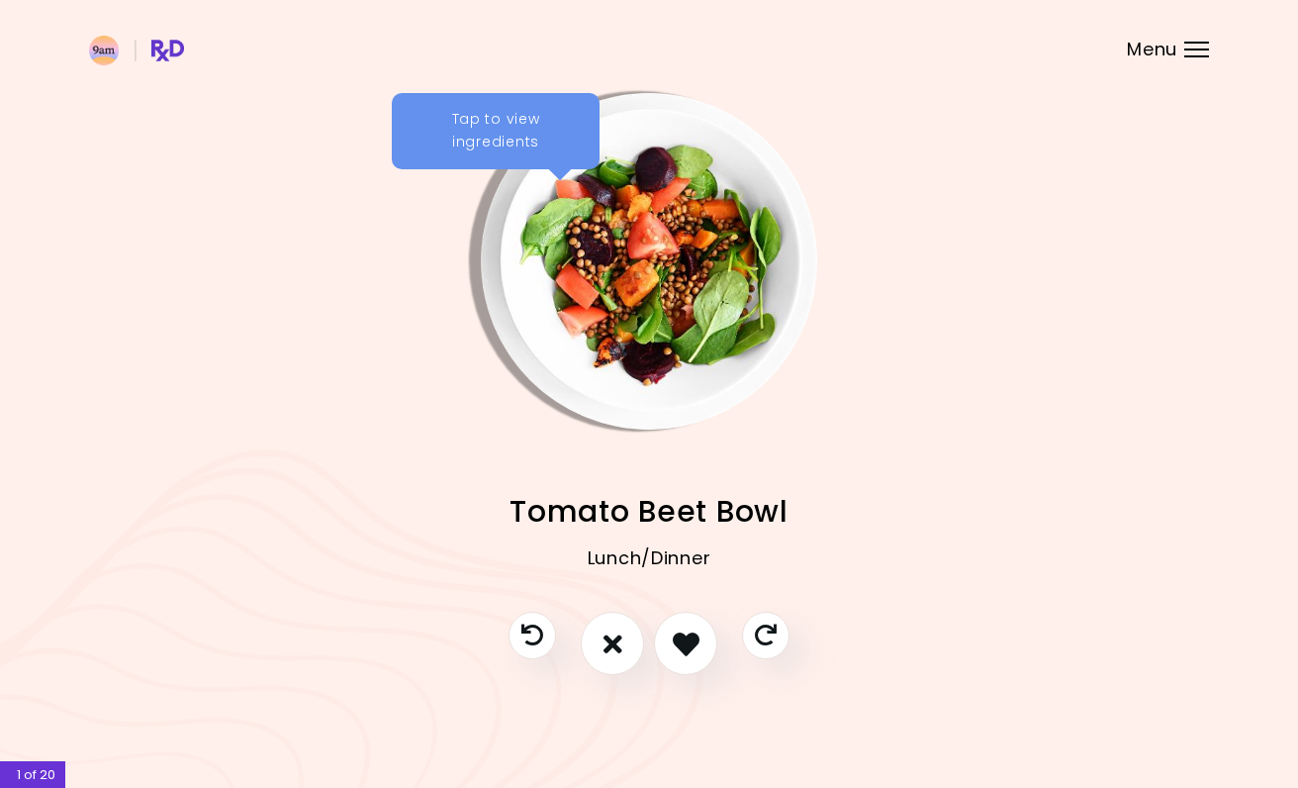
click at [602, 638] on button "I don't like this recipe" at bounding box center [612, 643] width 63 height 63
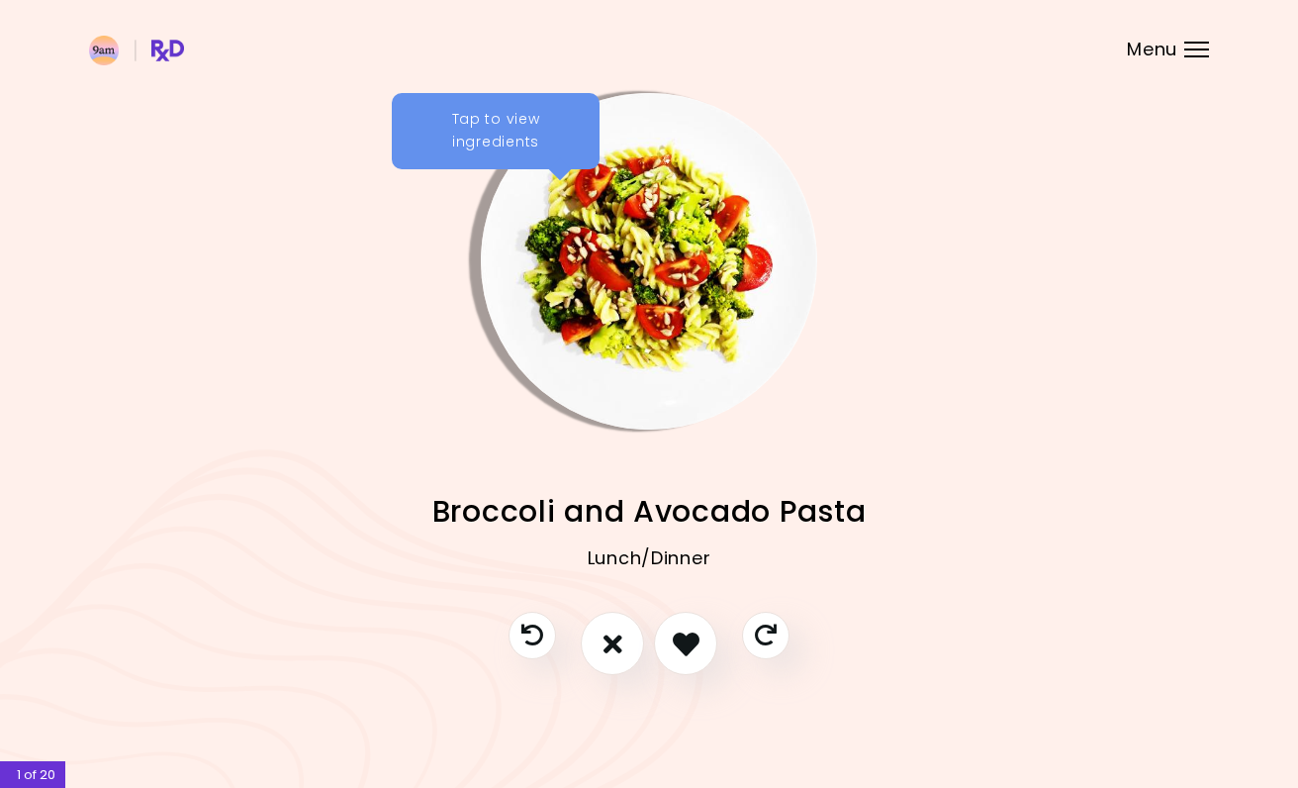
click at [673, 647] on icon "I like this recipe" at bounding box center [686, 643] width 27 height 27
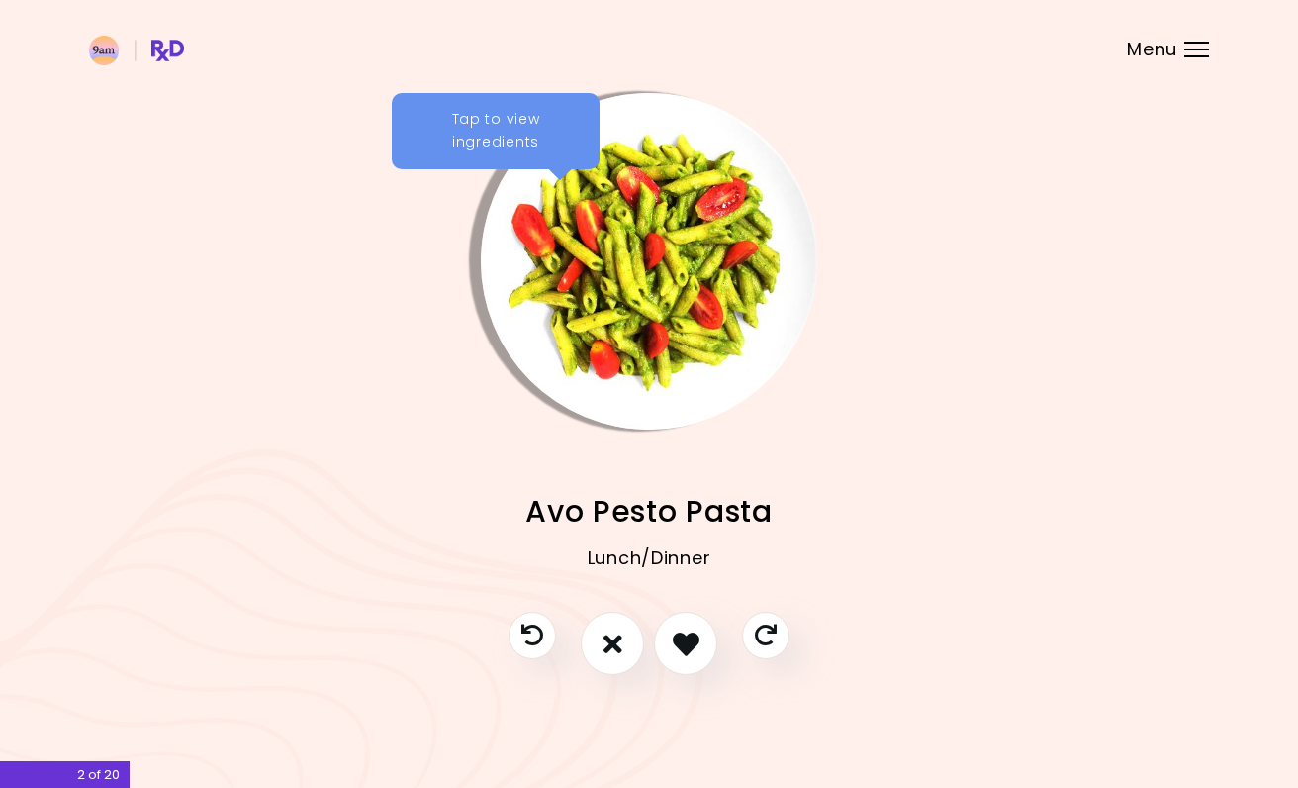
click at [673, 647] on icon "I like this recipe" at bounding box center [686, 643] width 27 height 27
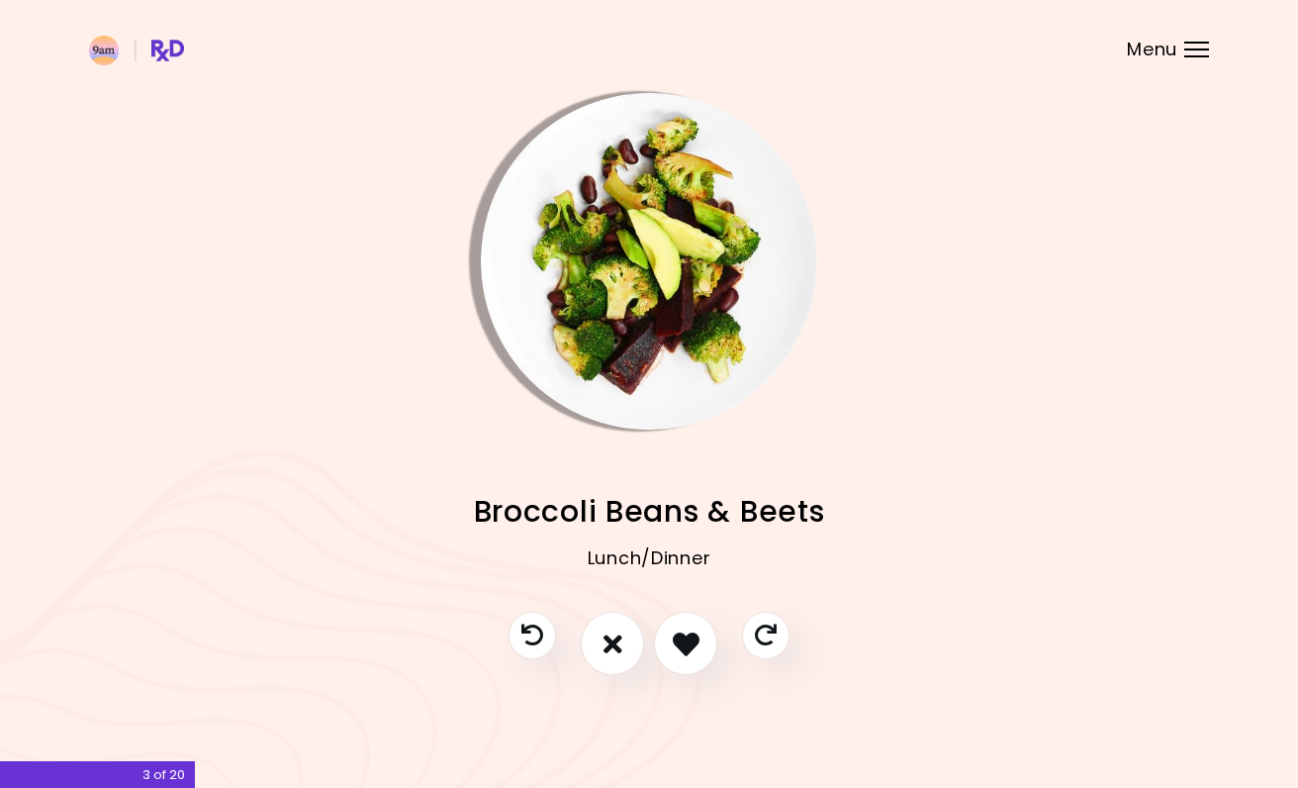
click at [680, 649] on icon "I like this recipe" at bounding box center [686, 643] width 27 height 27
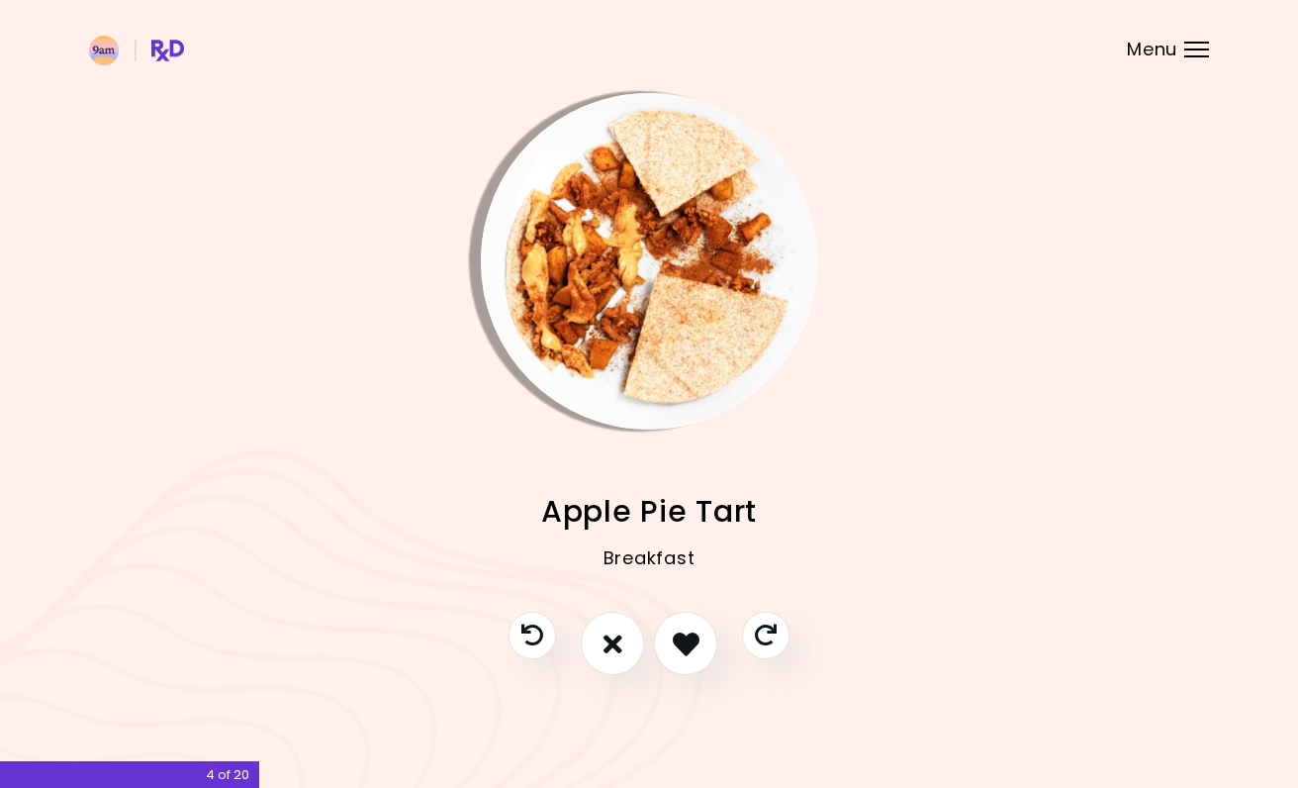
click at [680, 648] on icon "I like this recipe" at bounding box center [686, 643] width 27 height 27
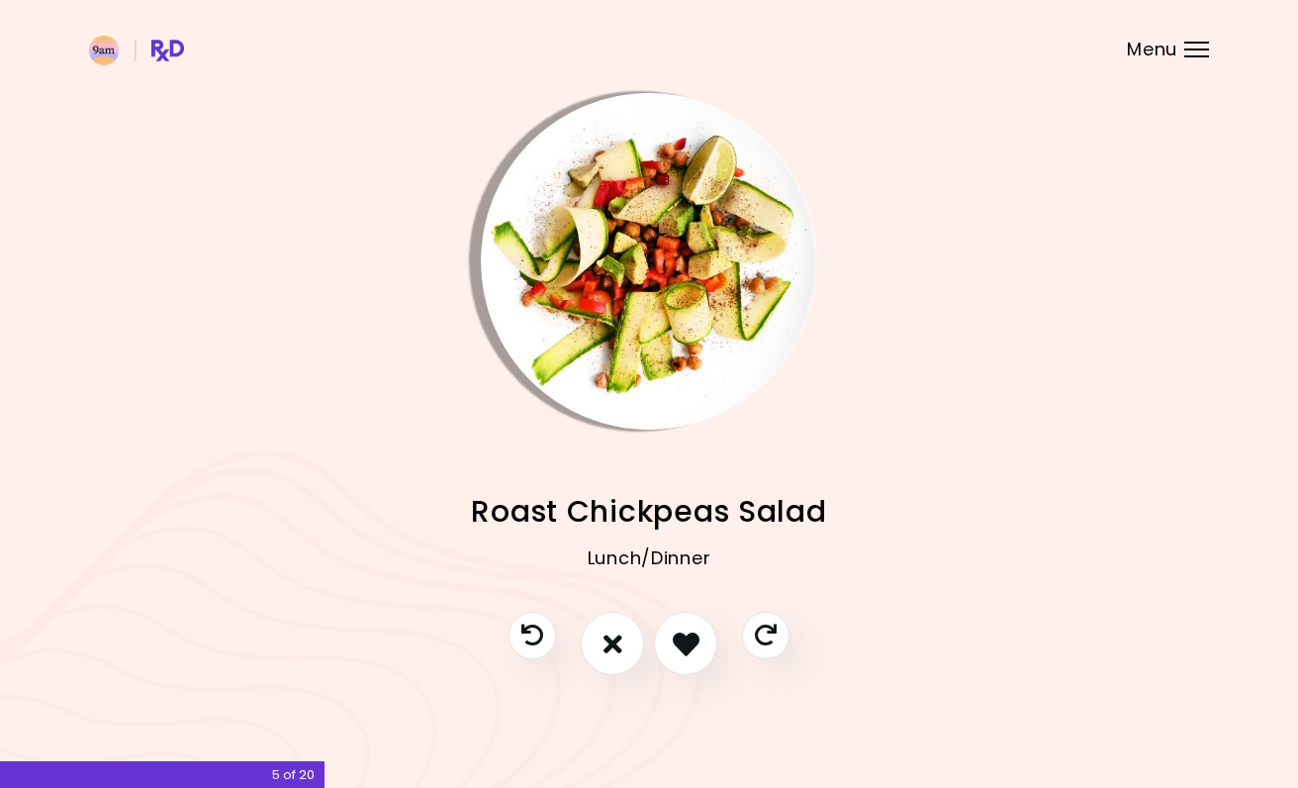
click at [536, 151] on img "Info - Roast Chickpeas Salad" at bounding box center [649, 261] width 336 height 336
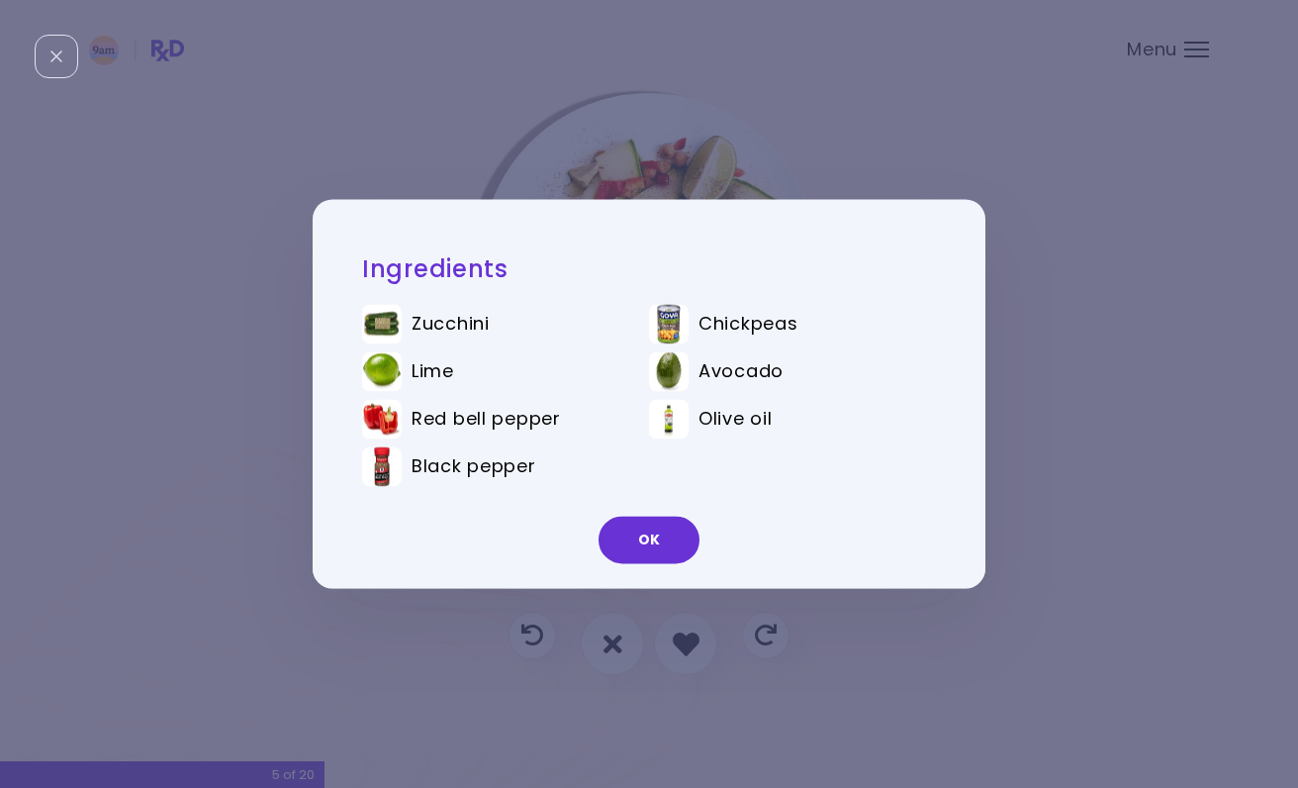
click at [975, 155] on div "Ingredients Zucchini Chickpeas Lime Avocado Red bell pepper Olive oil Black pep…" at bounding box center [649, 394] width 1298 height 788
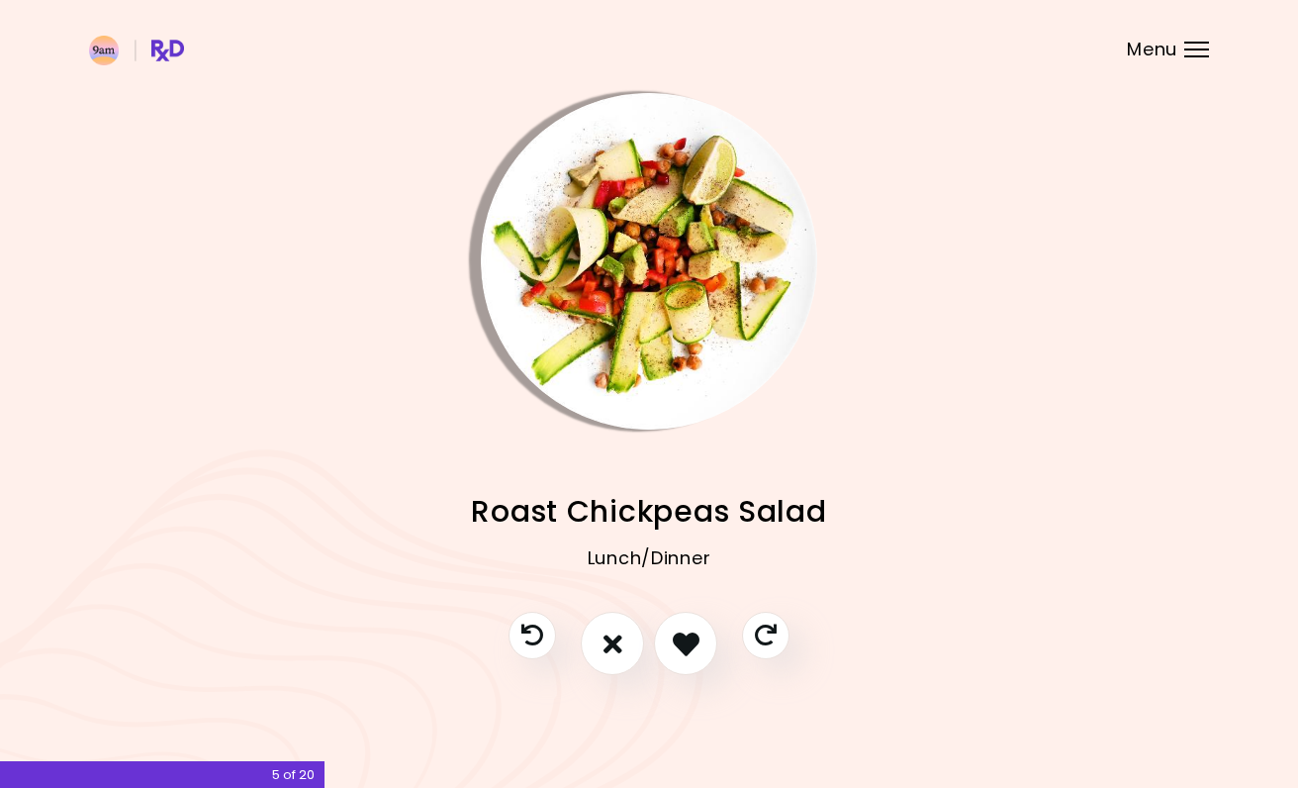
click at [689, 641] on icon "I like this recipe" at bounding box center [686, 643] width 27 height 27
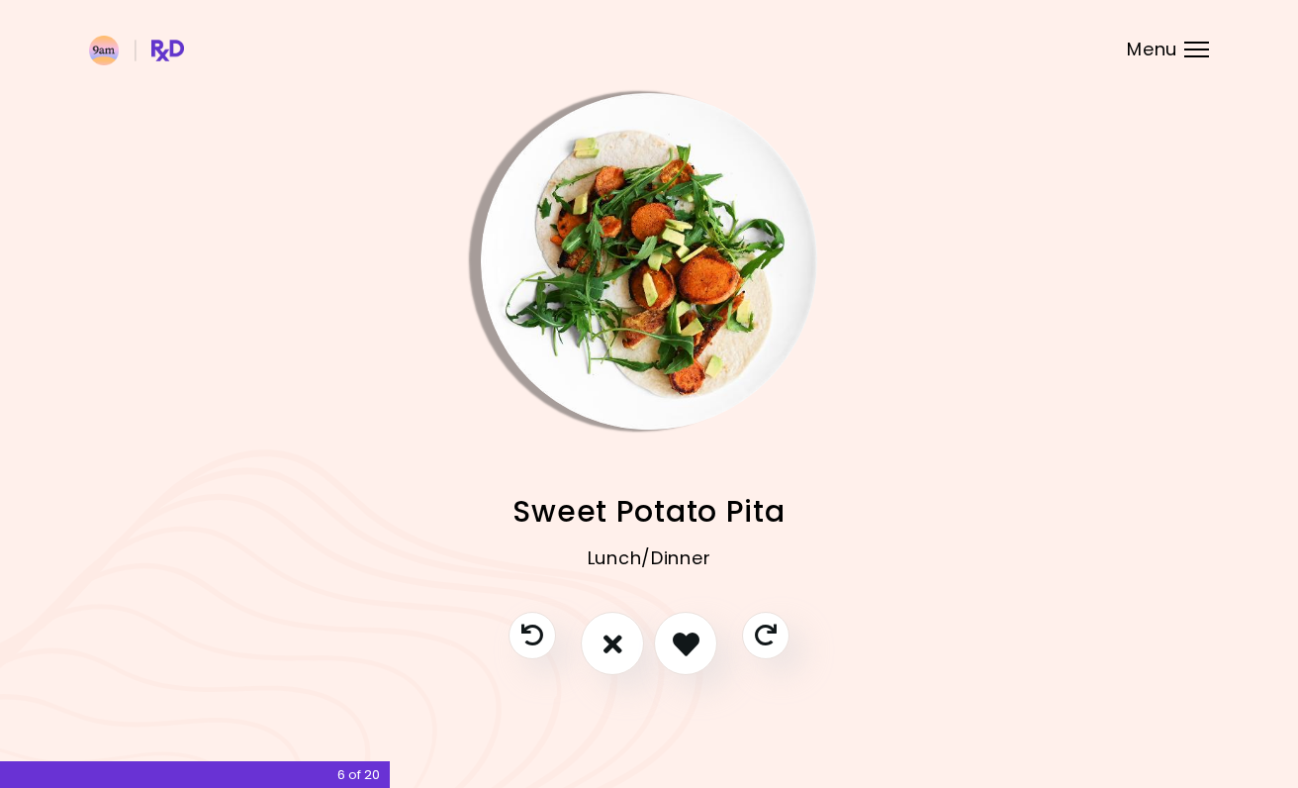
click at [686, 640] on icon "I like this recipe" at bounding box center [686, 643] width 27 height 27
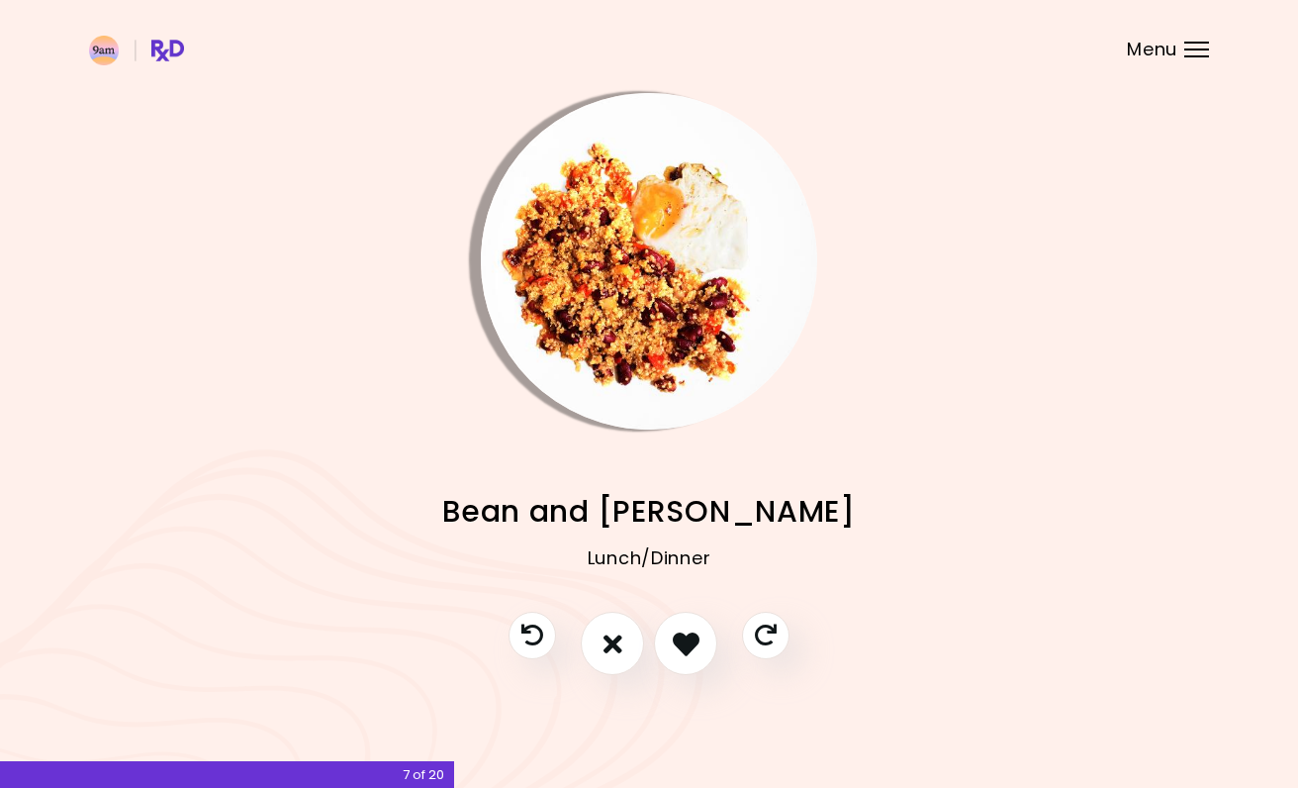
click at [703, 241] on img "Info - Bean and Tomato Quinoa" at bounding box center [649, 261] width 336 height 336
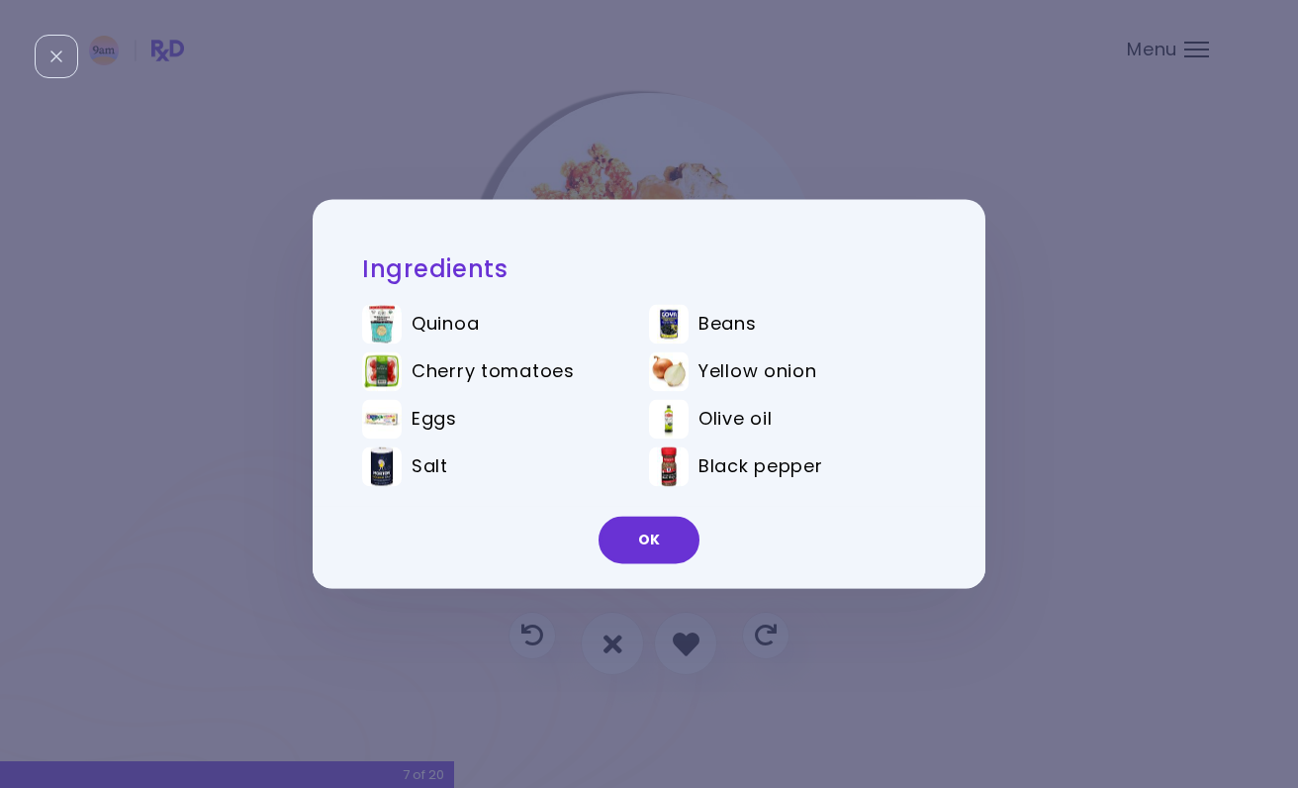
click at [818, 128] on div "Ingredients Quinoa Beans Cherry tomatoes Yellow onion Eggs Olive oil Salt Black…" at bounding box center [649, 394] width 1298 height 788
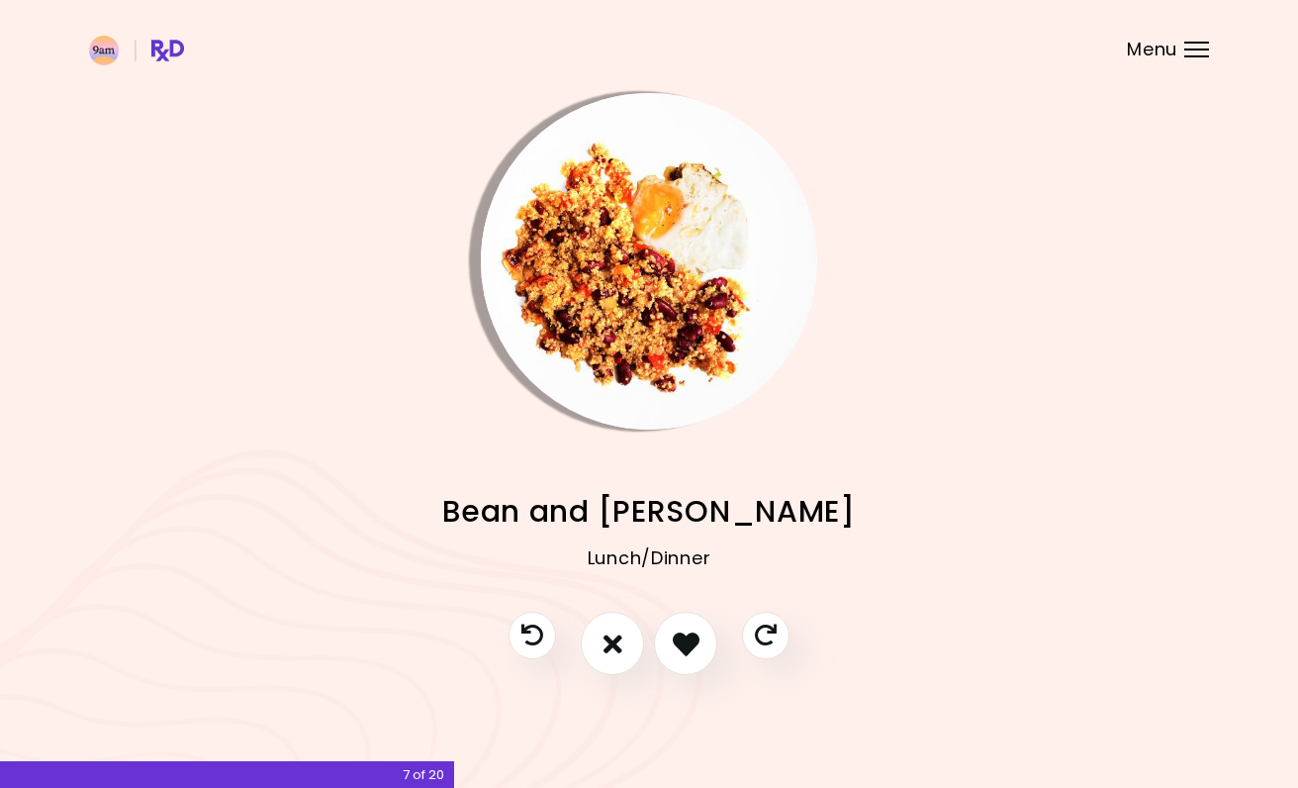
click at [676, 630] on icon "I like this recipe" at bounding box center [686, 643] width 27 height 27
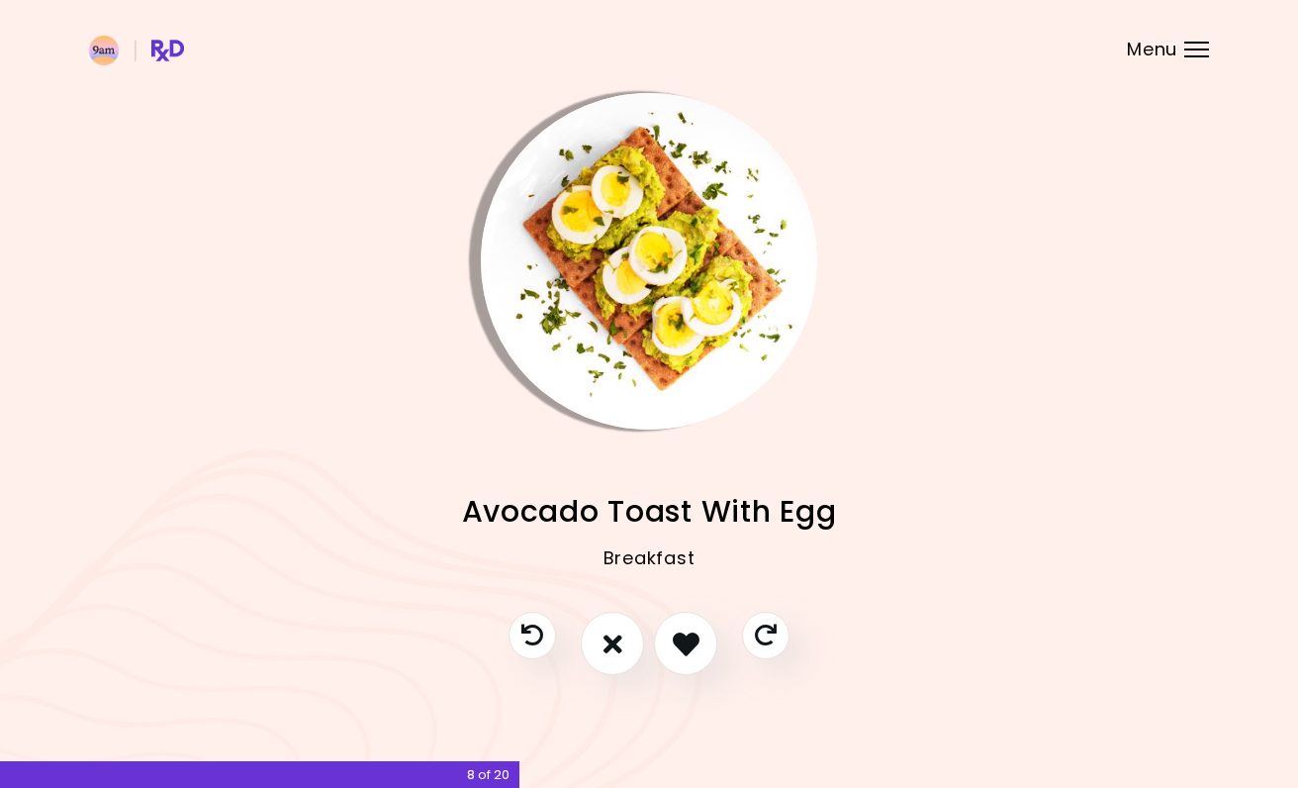
click at [676, 630] on icon "I like this recipe" at bounding box center [686, 643] width 27 height 27
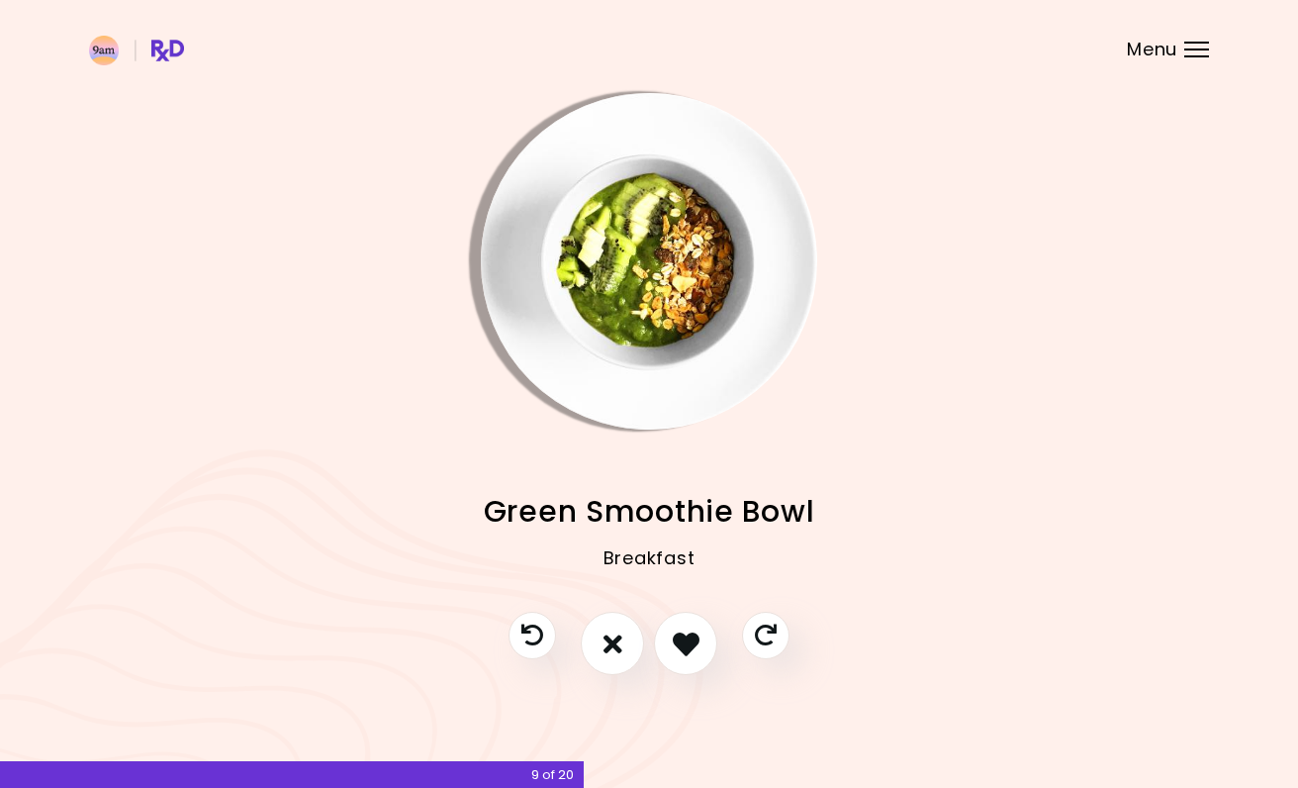
click at [636, 159] on img "Info - Green Smoothie Bowl" at bounding box center [649, 261] width 336 height 336
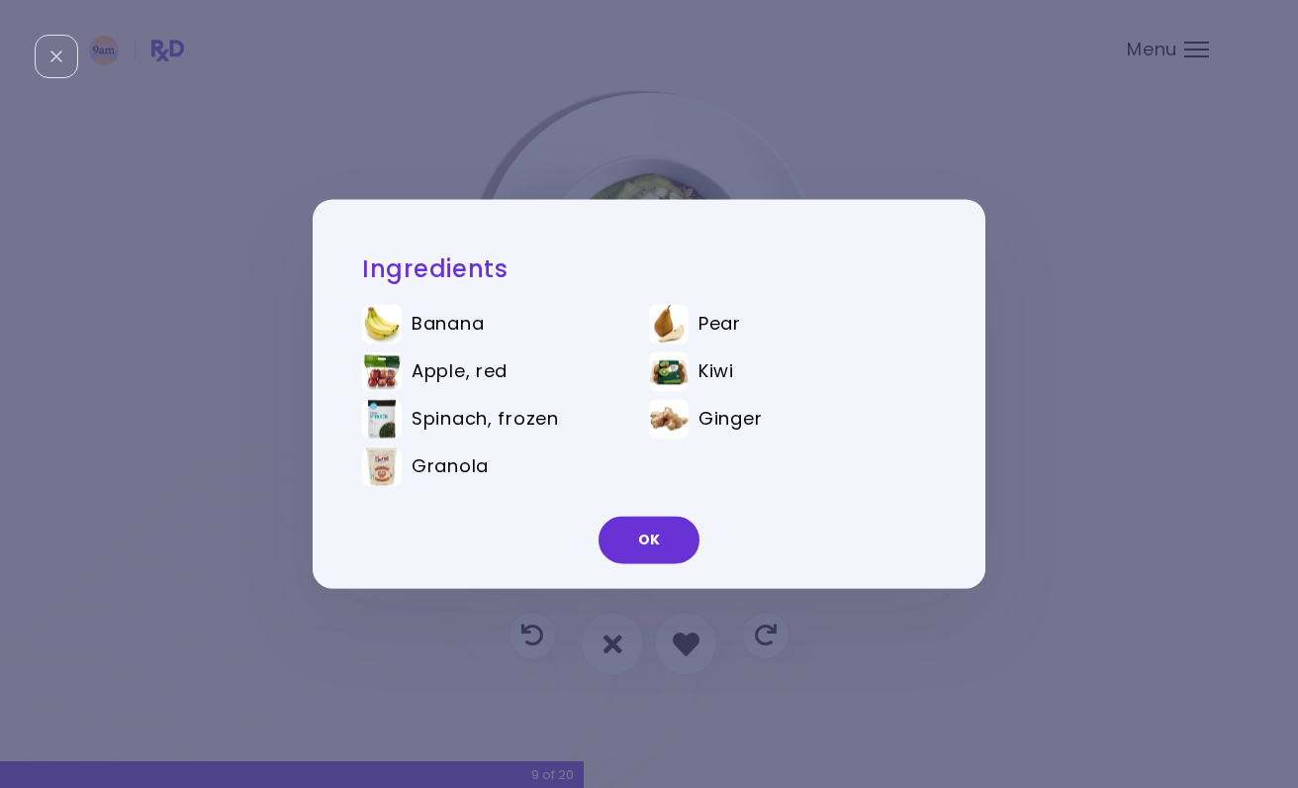
click at [1008, 172] on div "Ingredients Banana Pear Apple, red Kiwi Spinach, frozen Ginger Granola OK" at bounding box center [649, 394] width 1298 height 788
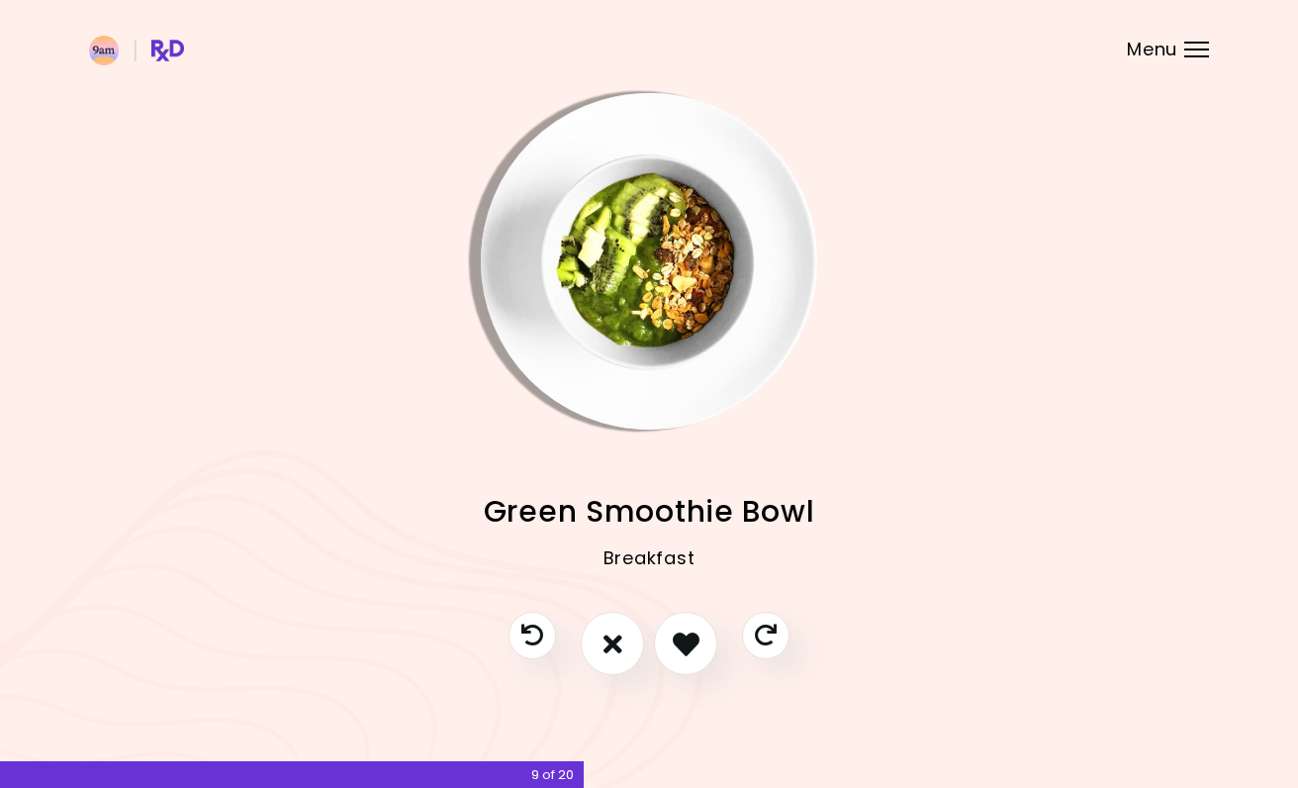
click at [674, 620] on button "I like this recipe" at bounding box center [685, 643] width 63 height 63
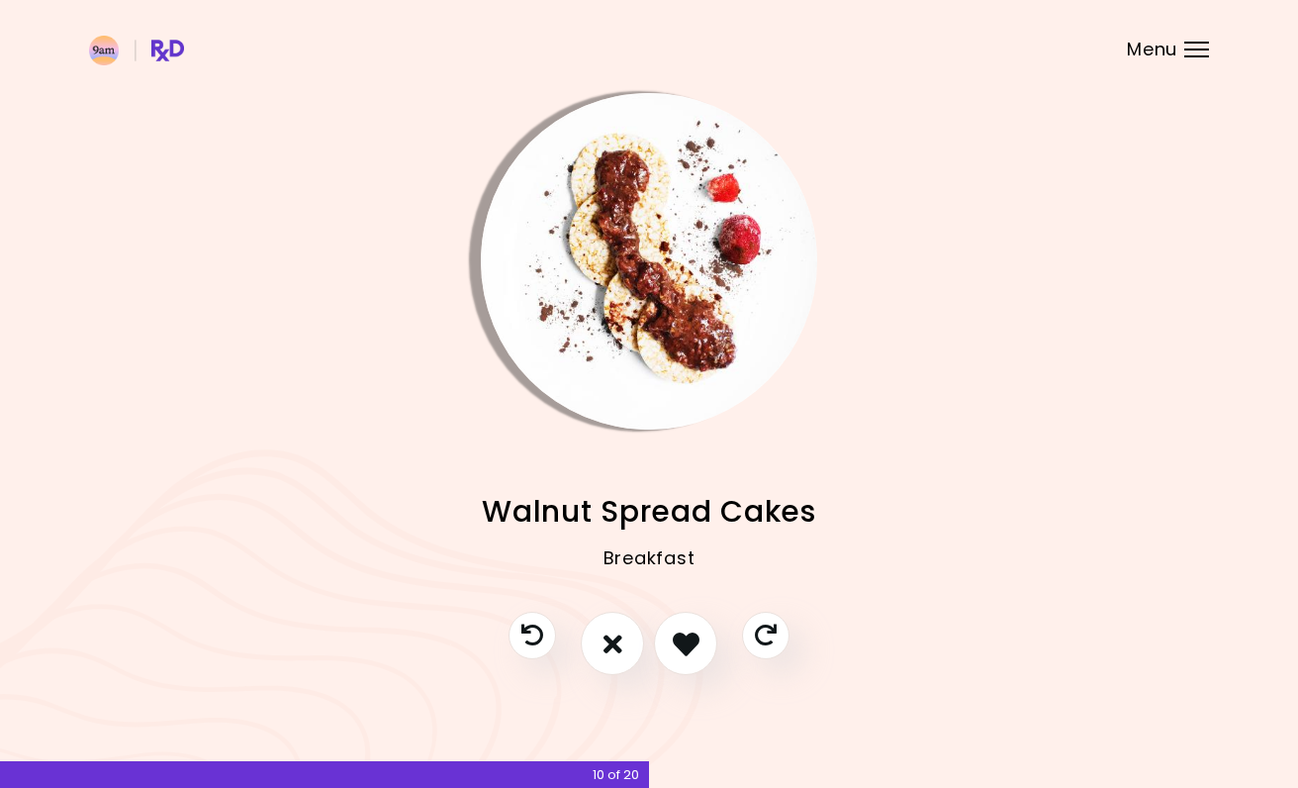
click at [682, 625] on button "I like this recipe" at bounding box center [685, 643] width 63 height 63
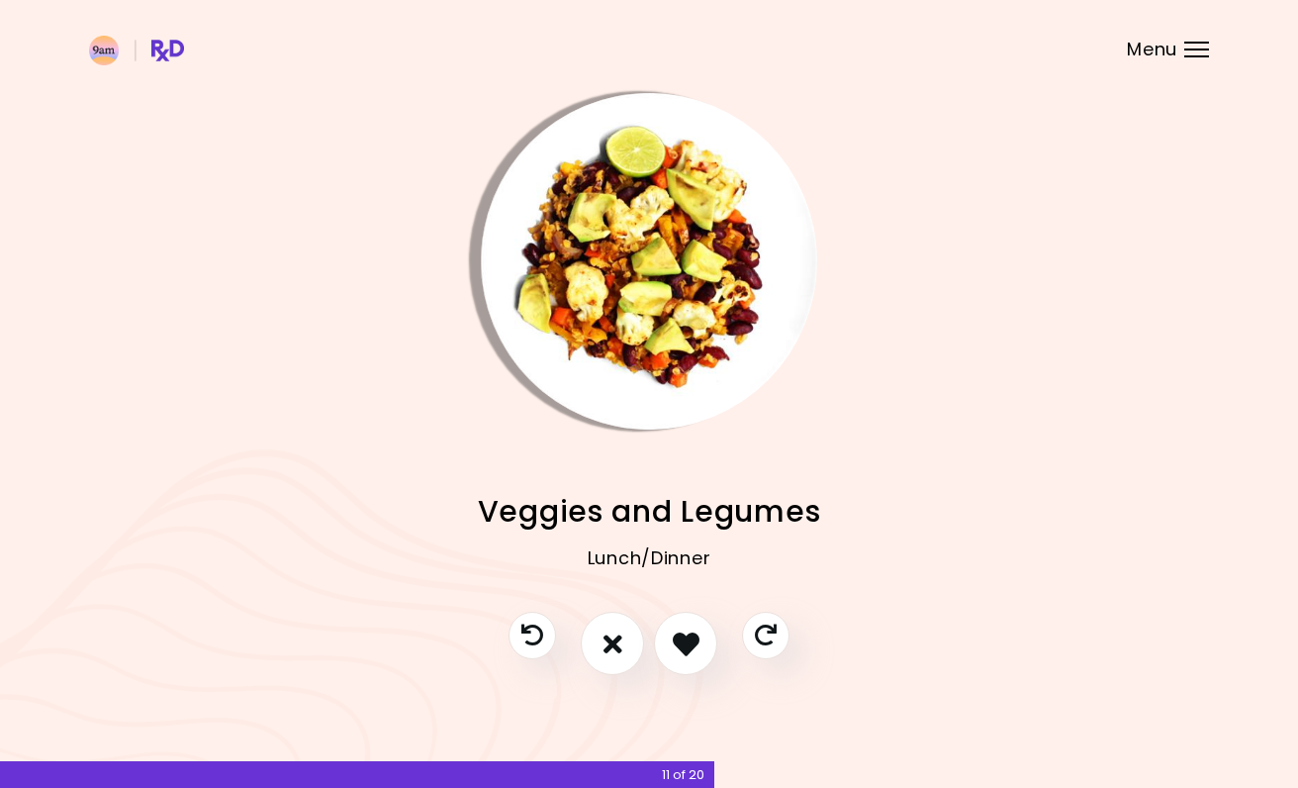
click at [682, 624] on button "I like this recipe" at bounding box center [685, 643] width 63 height 63
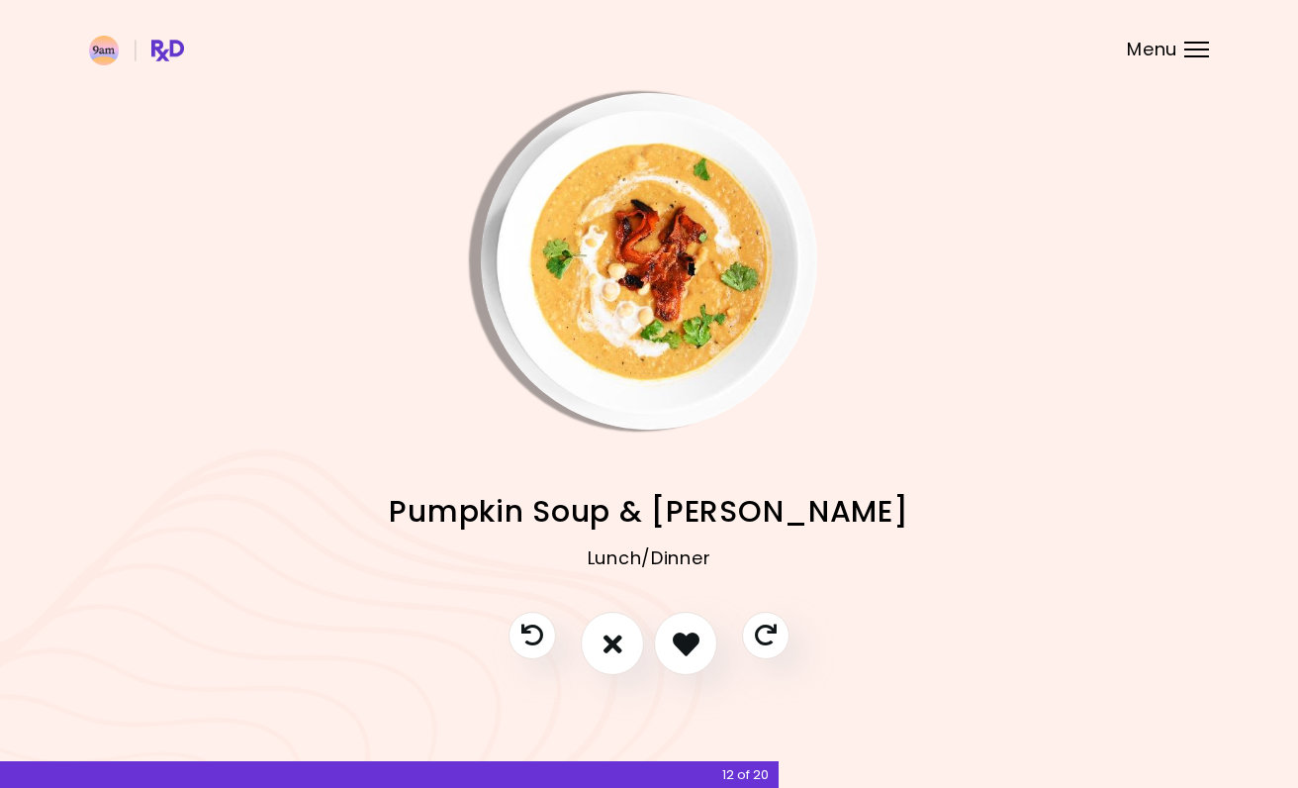
click at [524, 634] on icon "Previous recipe" at bounding box center [532, 635] width 22 height 22
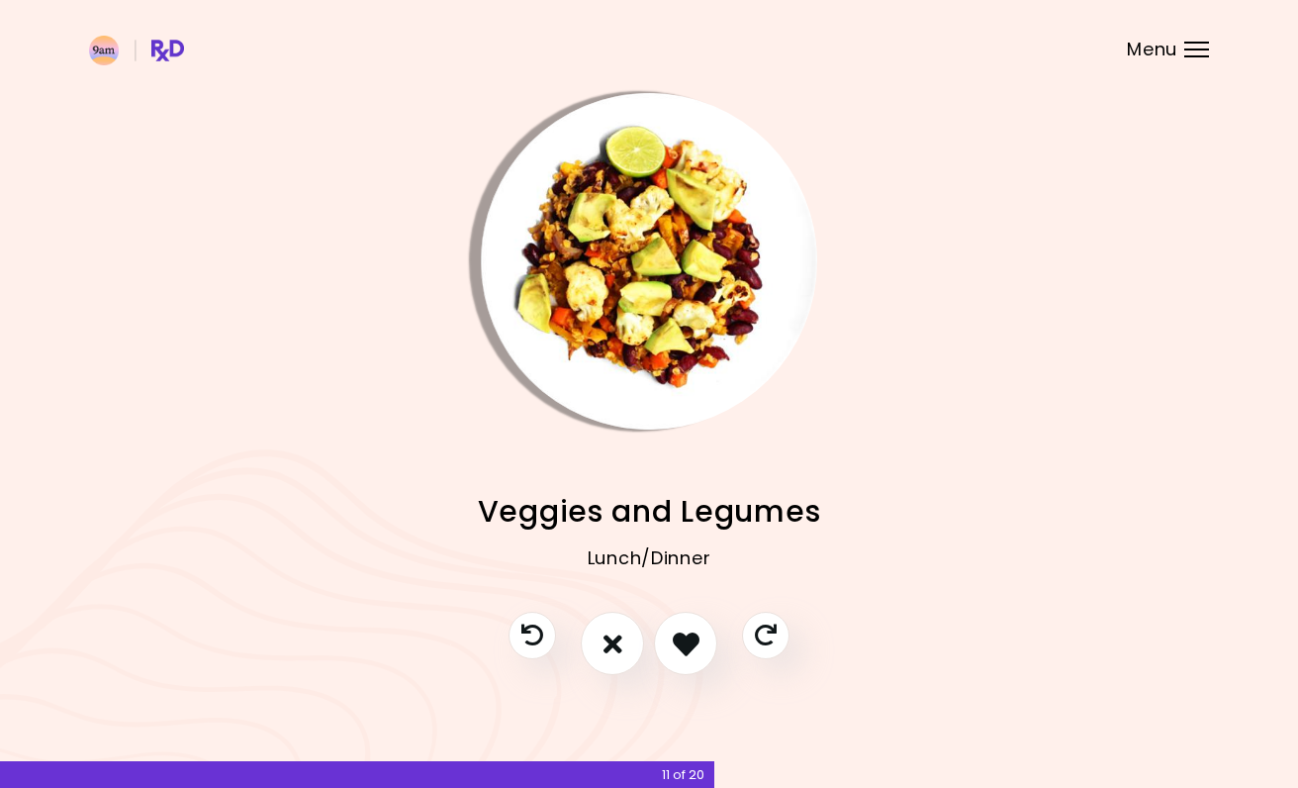
click at [631, 341] on img "Info - Veggies and Legumes" at bounding box center [649, 261] width 336 height 336
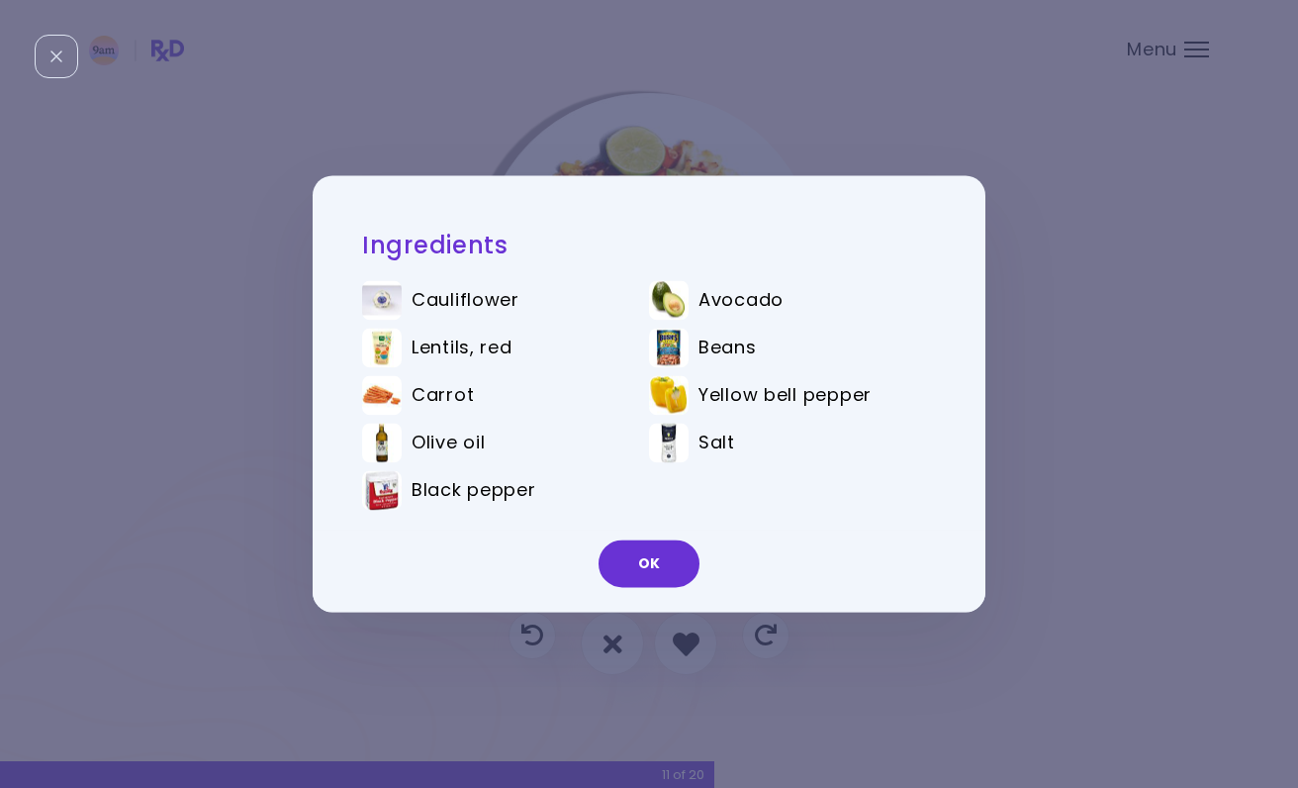
click at [980, 144] on div "Ingredients Cauliflower Avocado Lentils, red Beans Carrot Yellow bell pepper Ol…" at bounding box center [649, 394] width 1298 height 788
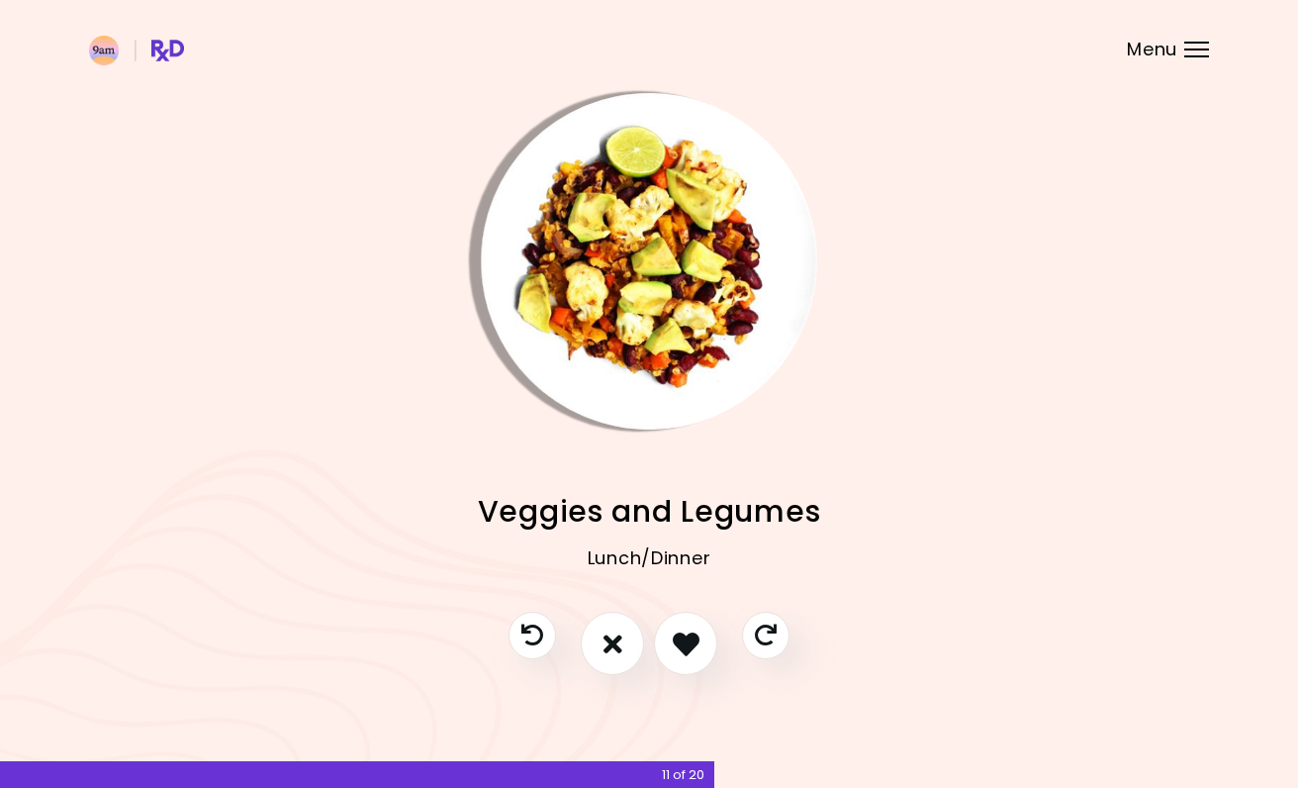
click at [596, 640] on button "I don't like this recipe" at bounding box center [612, 643] width 63 height 63
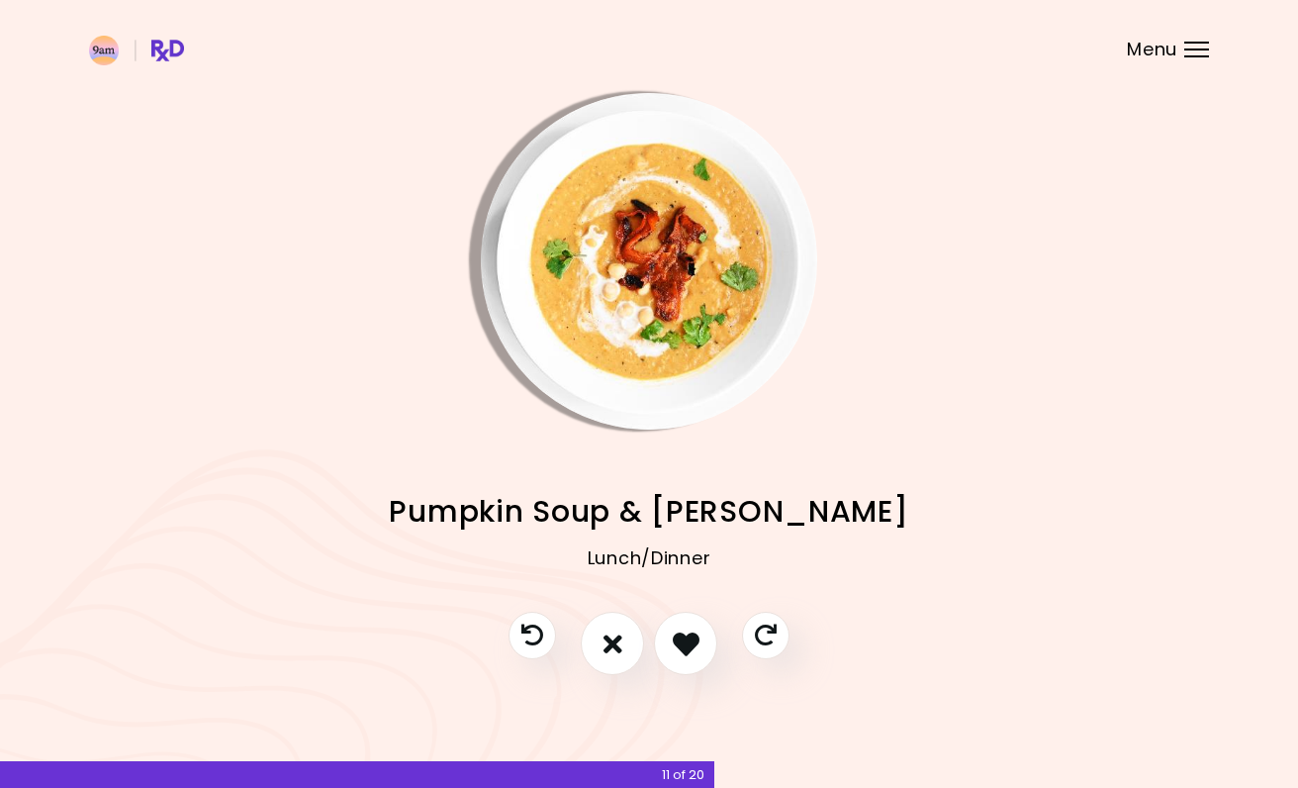
click at [670, 653] on button "I like this recipe" at bounding box center [685, 643] width 63 height 63
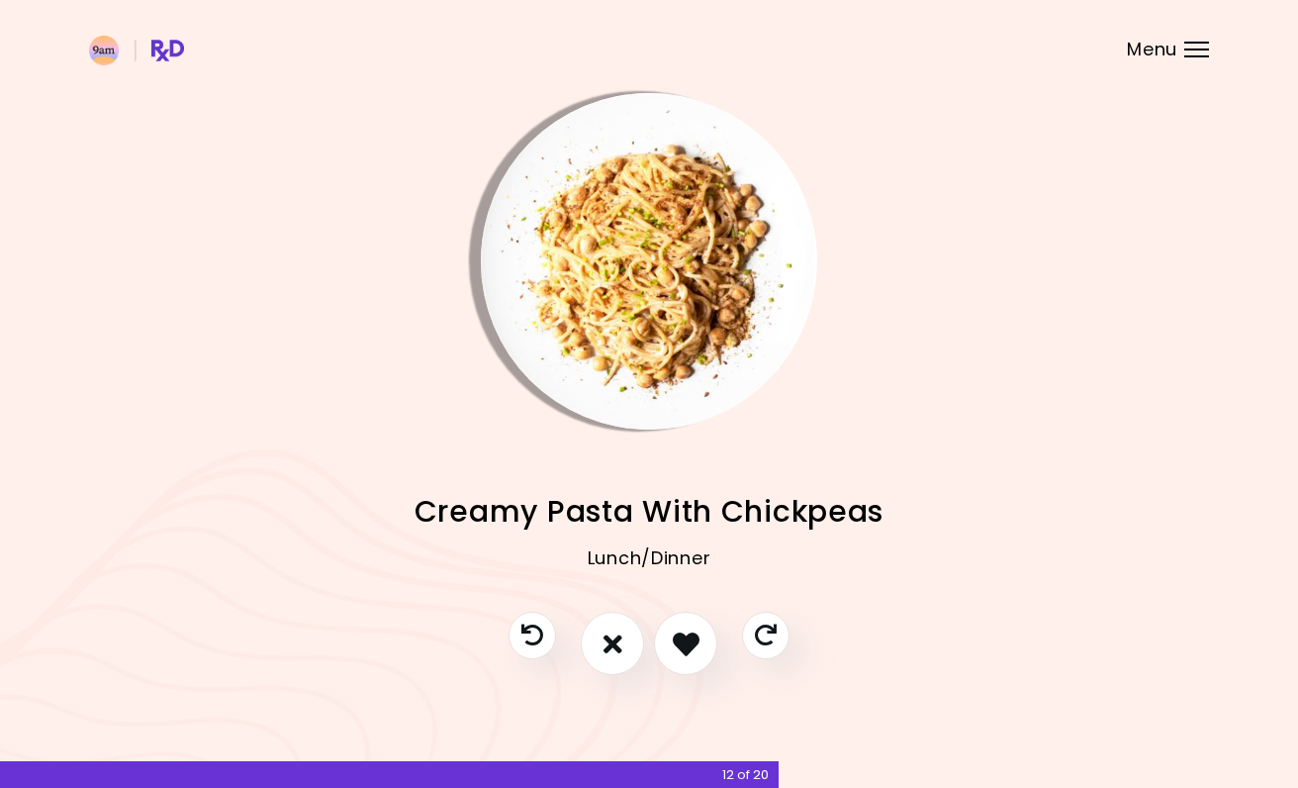
click at [519, 635] on button "Previous recipe" at bounding box center [532, 635] width 47 height 47
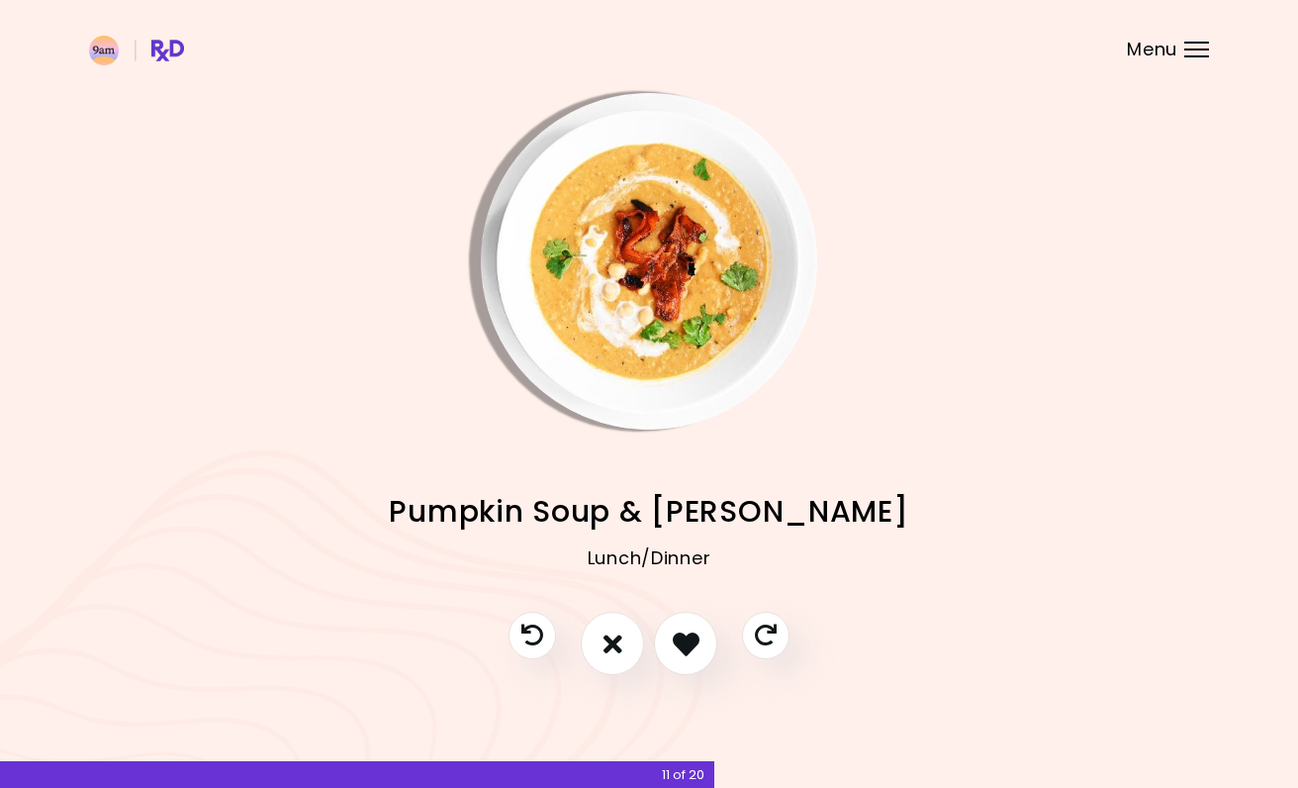
click at [607, 651] on icon "I don't like this recipe" at bounding box center [613, 643] width 19 height 27
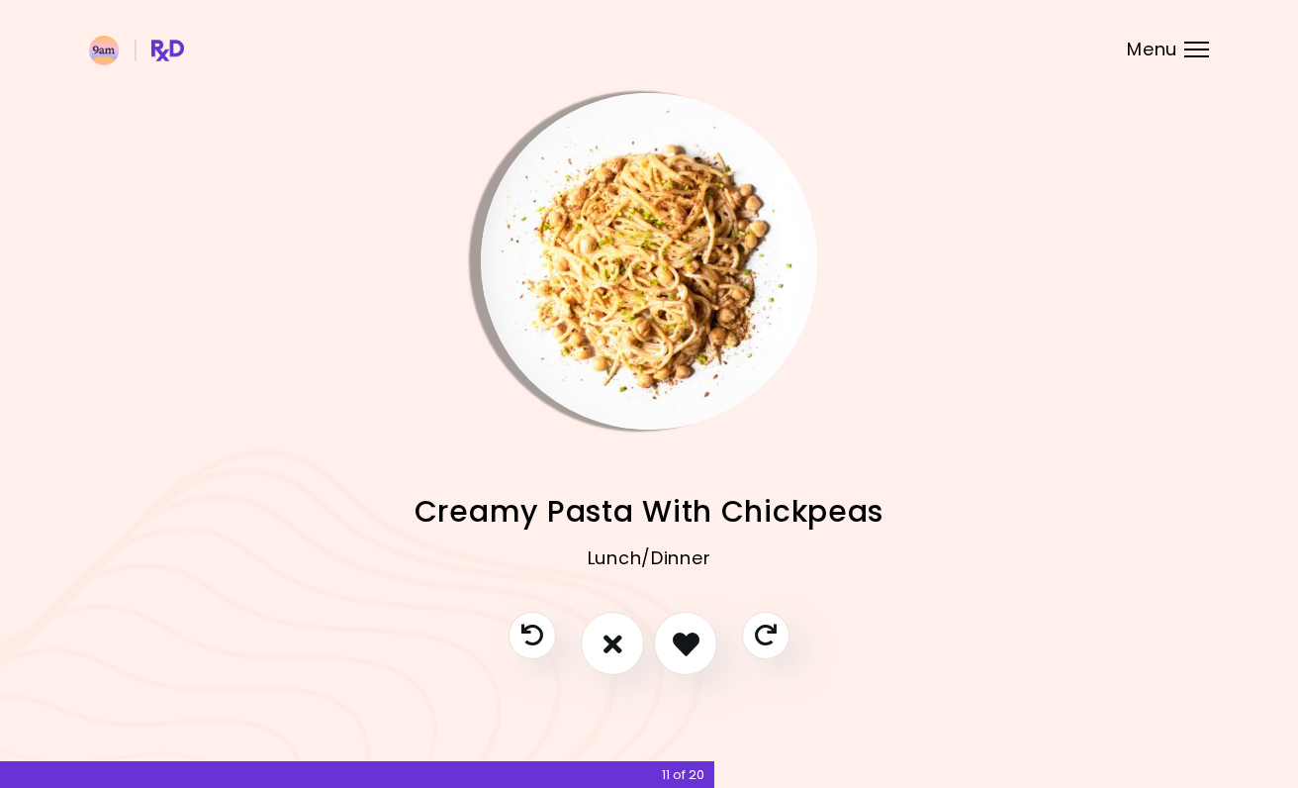
click at [667, 647] on button "I like this recipe" at bounding box center [685, 643] width 63 height 63
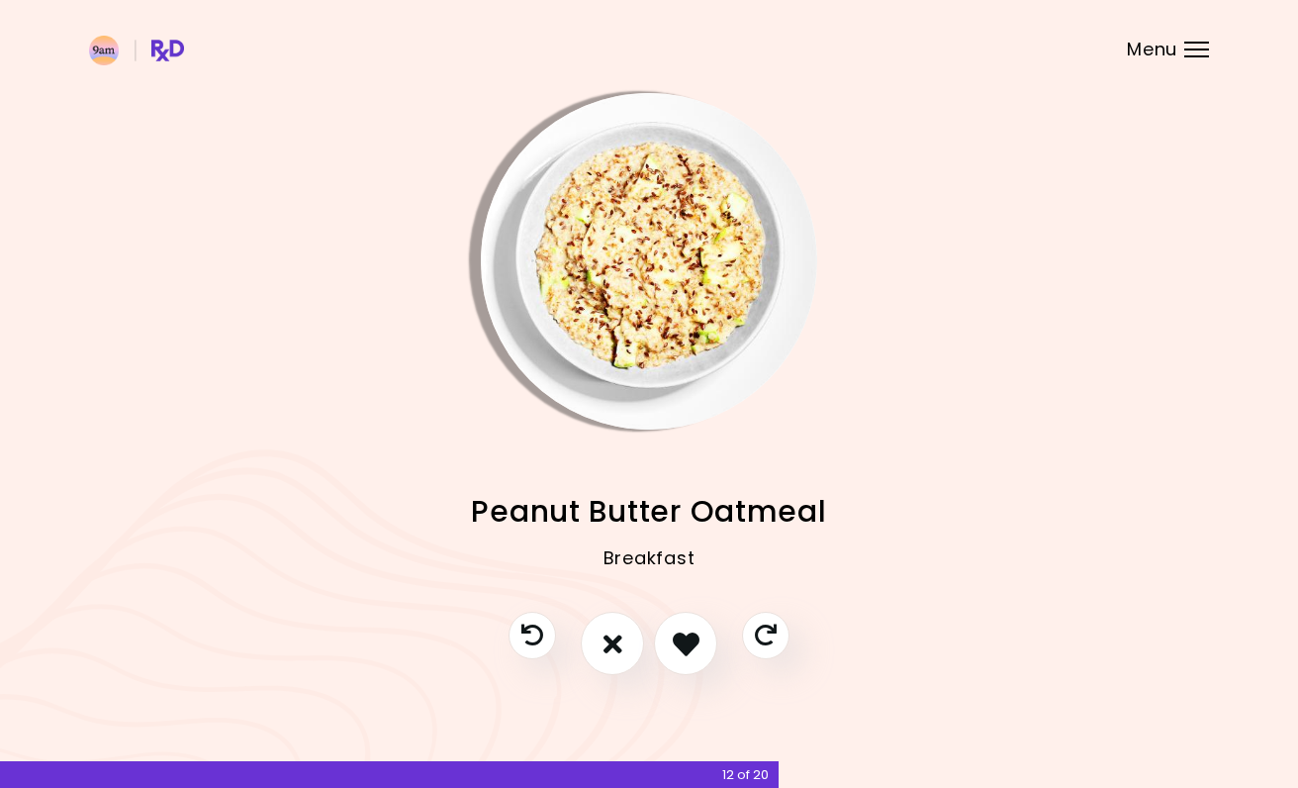
click at [681, 648] on icon "I like this recipe" at bounding box center [686, 643] width 27 height 27
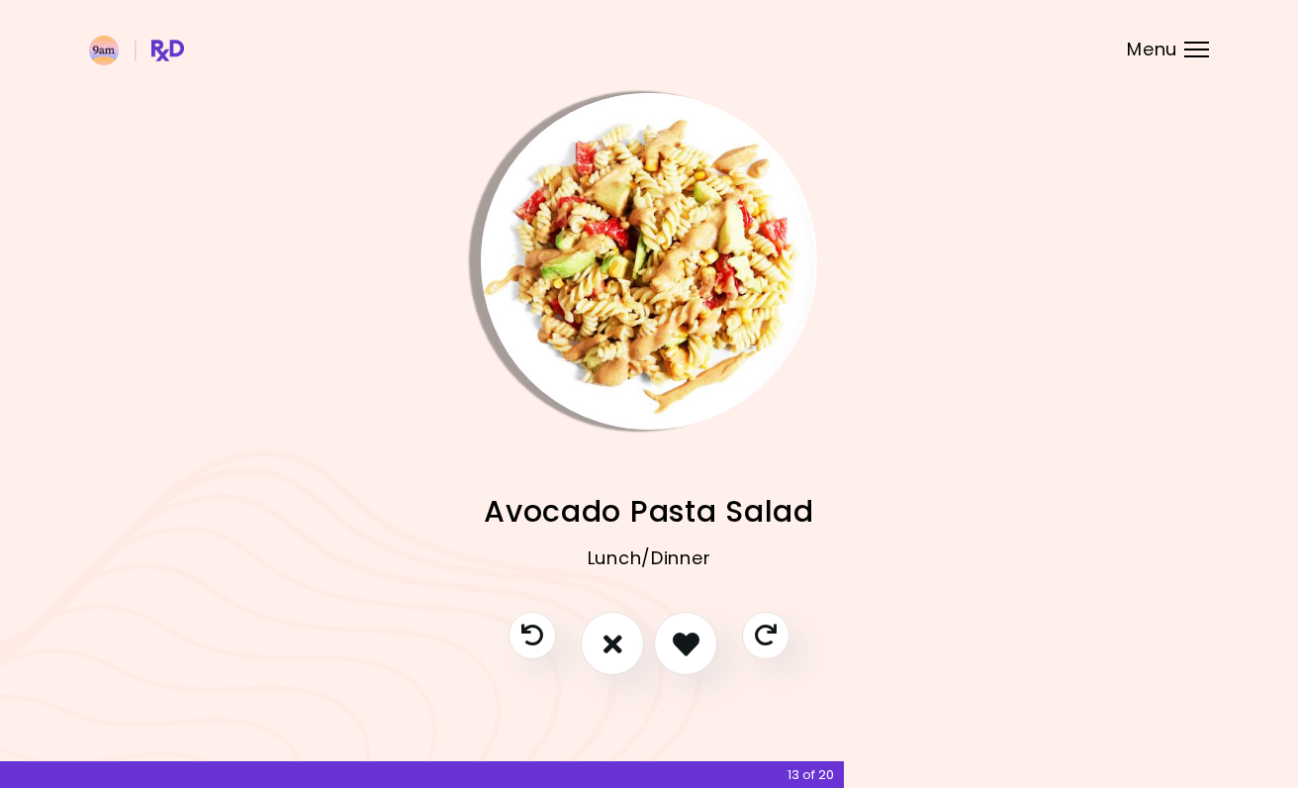
click at [681, 648] on icon "I like this recipe" at bounding box center [686, 643] width 27 height 27
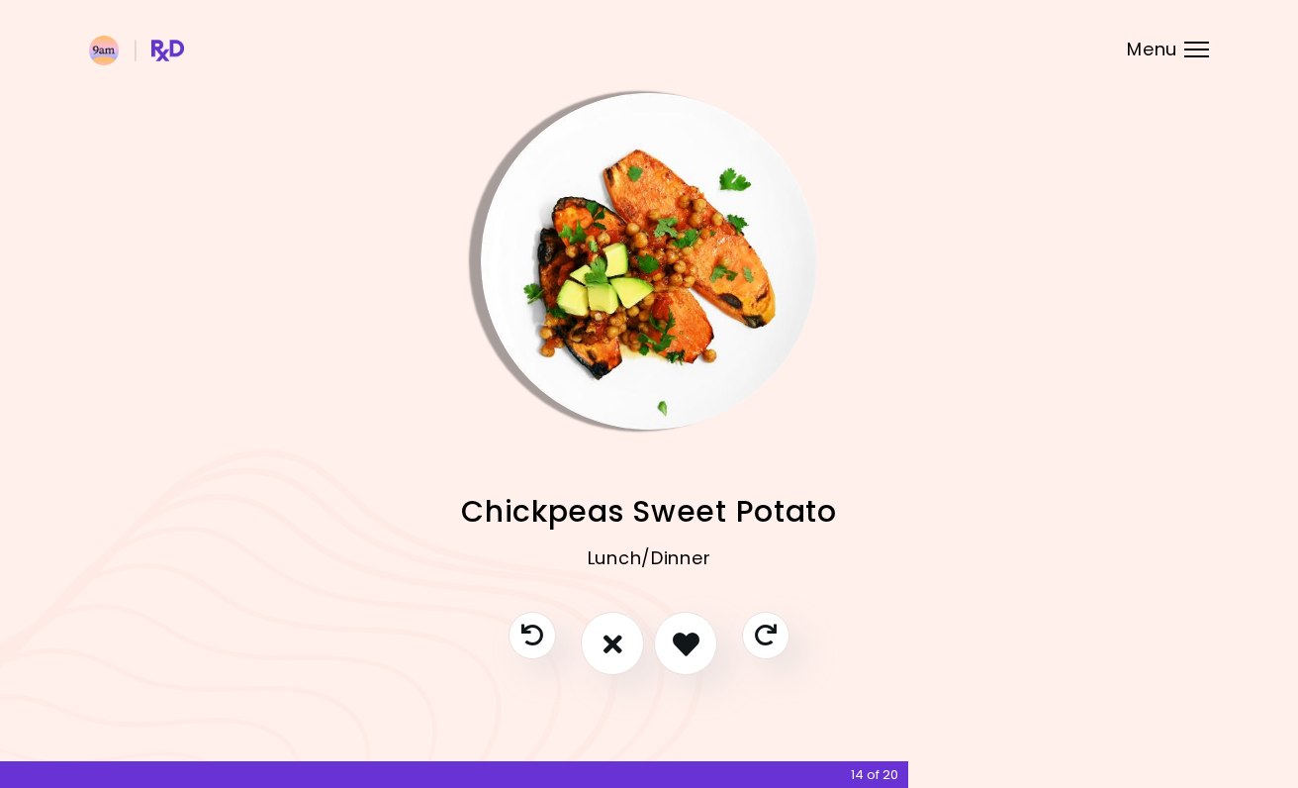
click at [681, 648] on icon "I like this recipe" at bounding box center [686, 643] width 27 height 27
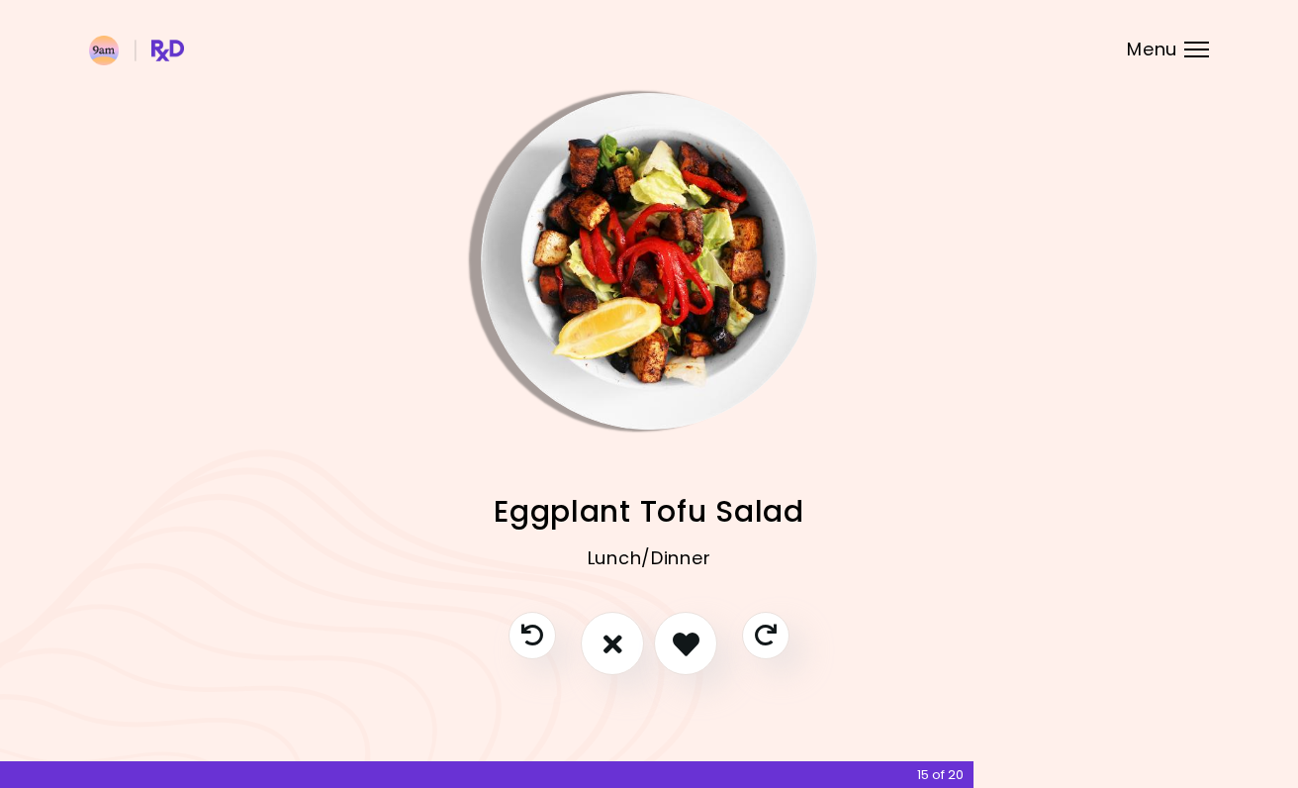
click at [620, 640] on icon "I don't like this recipe" at bounding box center [613, 643] width 19 height 27
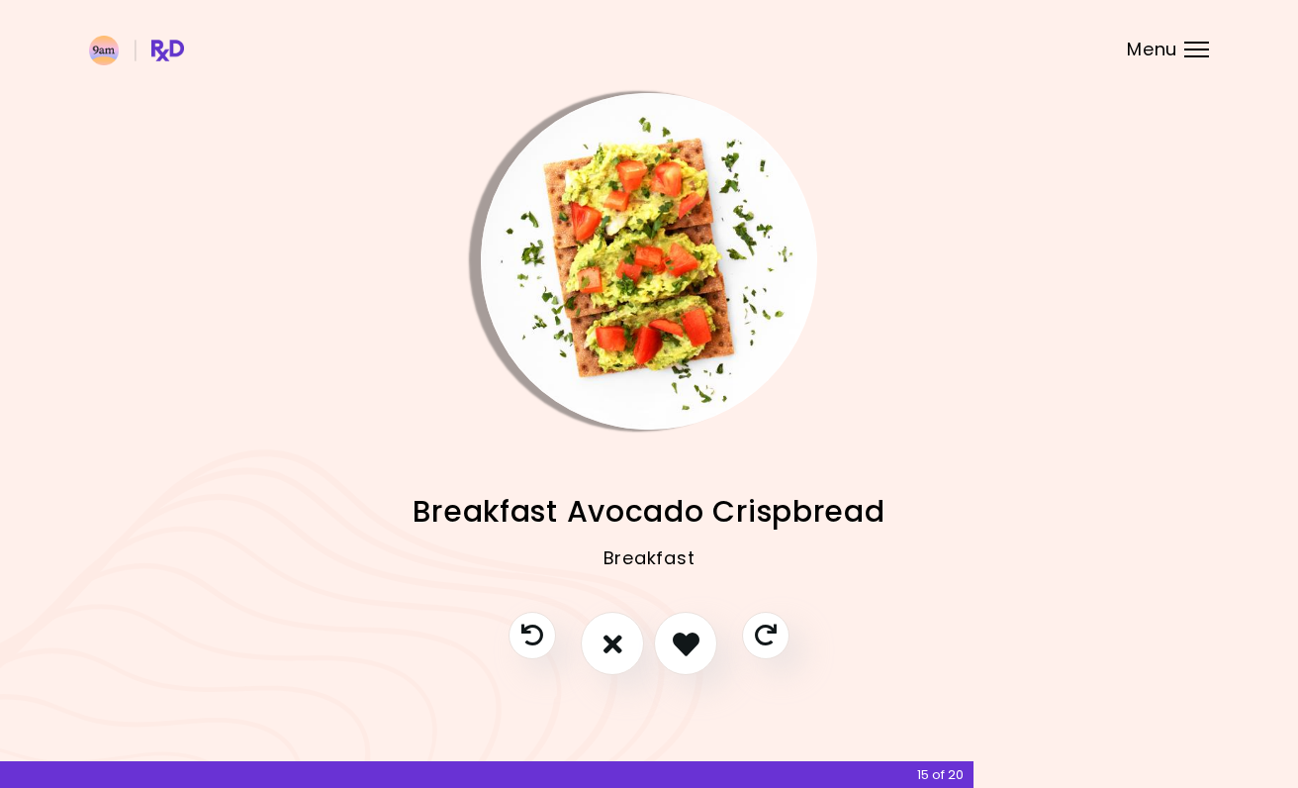
click at [657, 643] on button "I like this recipe" at bounding box center [685, 643] width 63 height 63
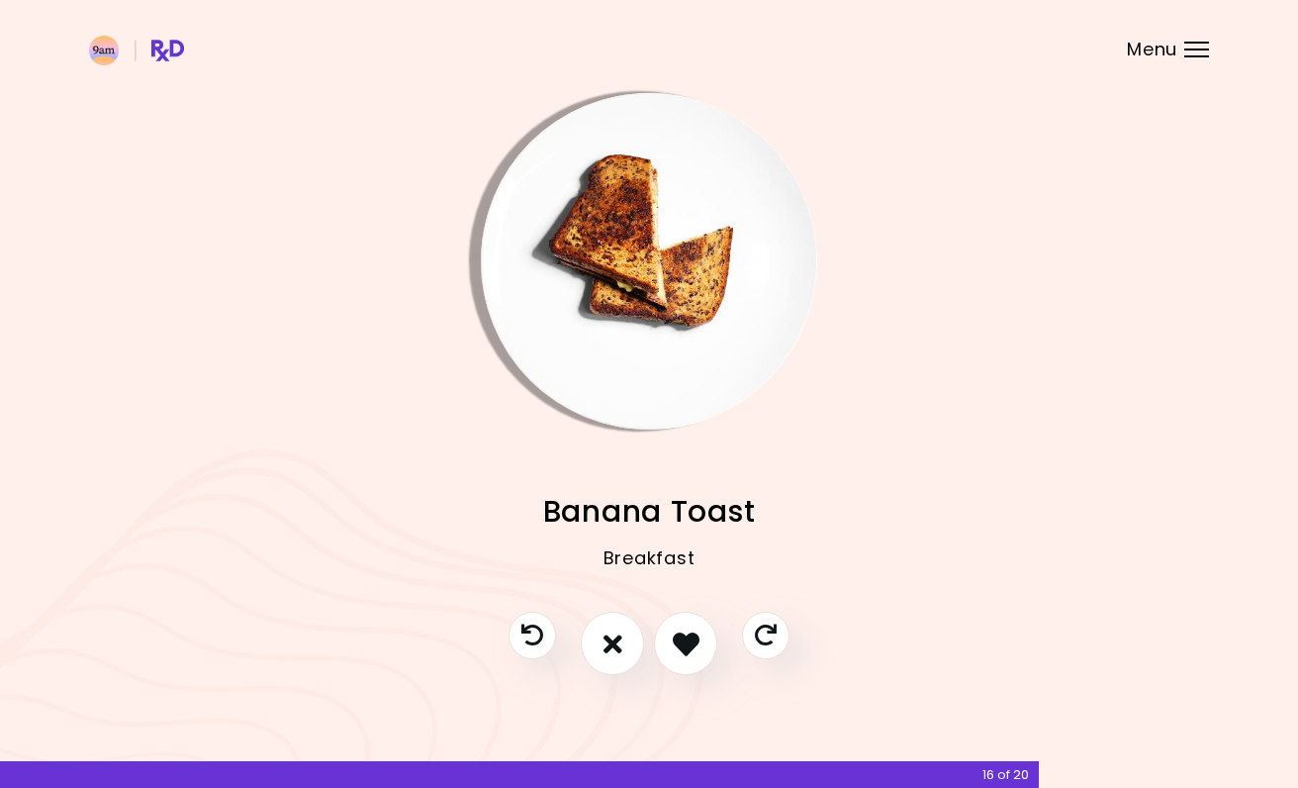
click at [631, 368] on img "Info - Banana Toast" at bounding box center [649, 261] width 336 height 336
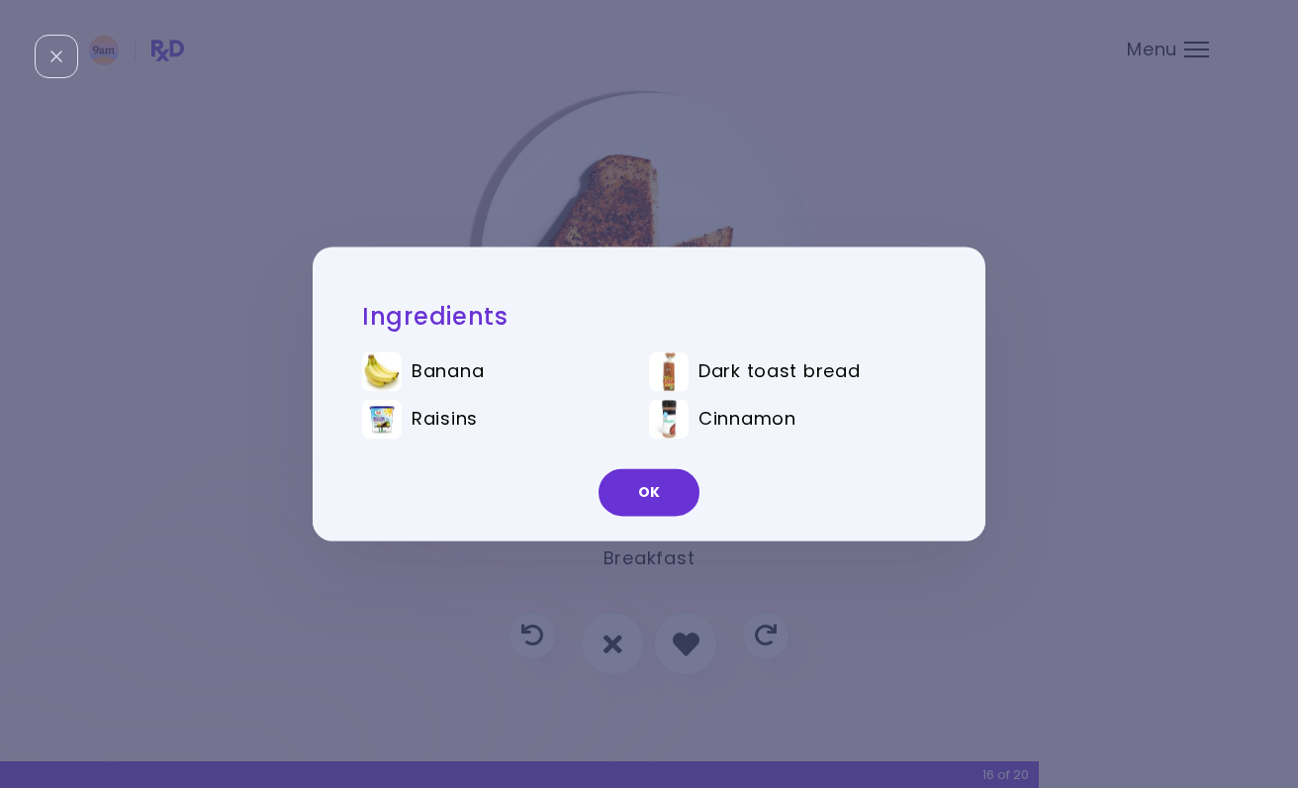
click at [866, 205] on div "Ingredients Banana Dark toast bread Raisins Cinnamon OK" at bounding box center [649, 394] width 1298 height 788
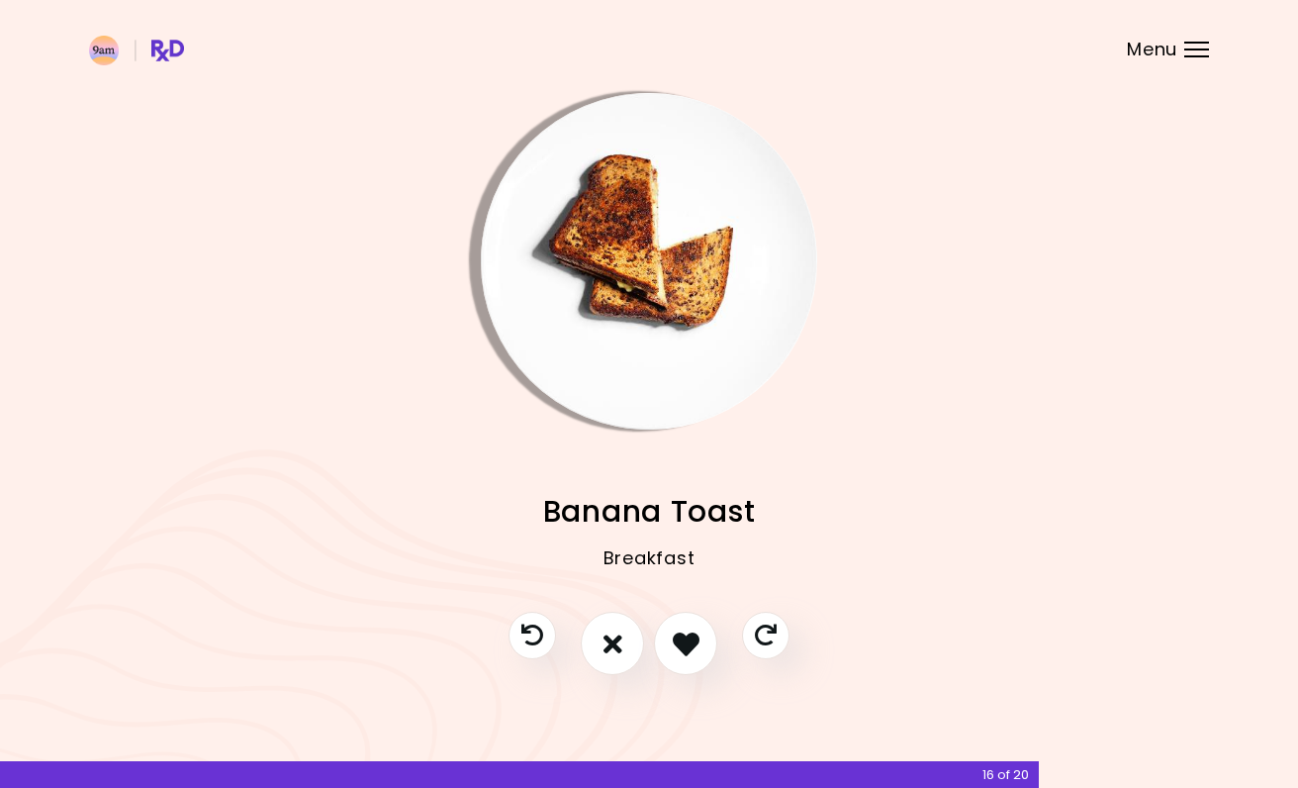
click at [622, 636] on button "I don't like this recipe" at bounding box center [612, 643] width 63 height 63
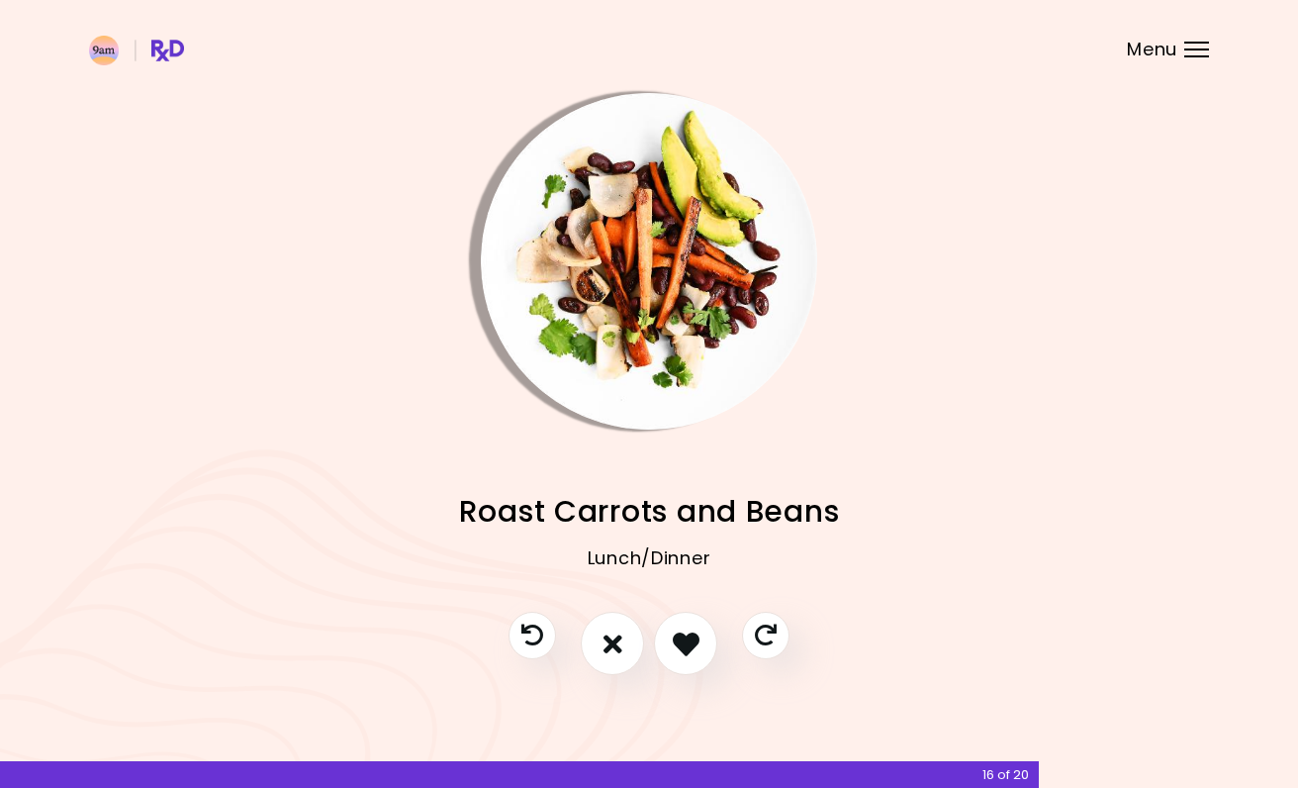
click at [600, 637] on button "I don't like this recipe" at bounding box center [612, 643] width 63 height 63
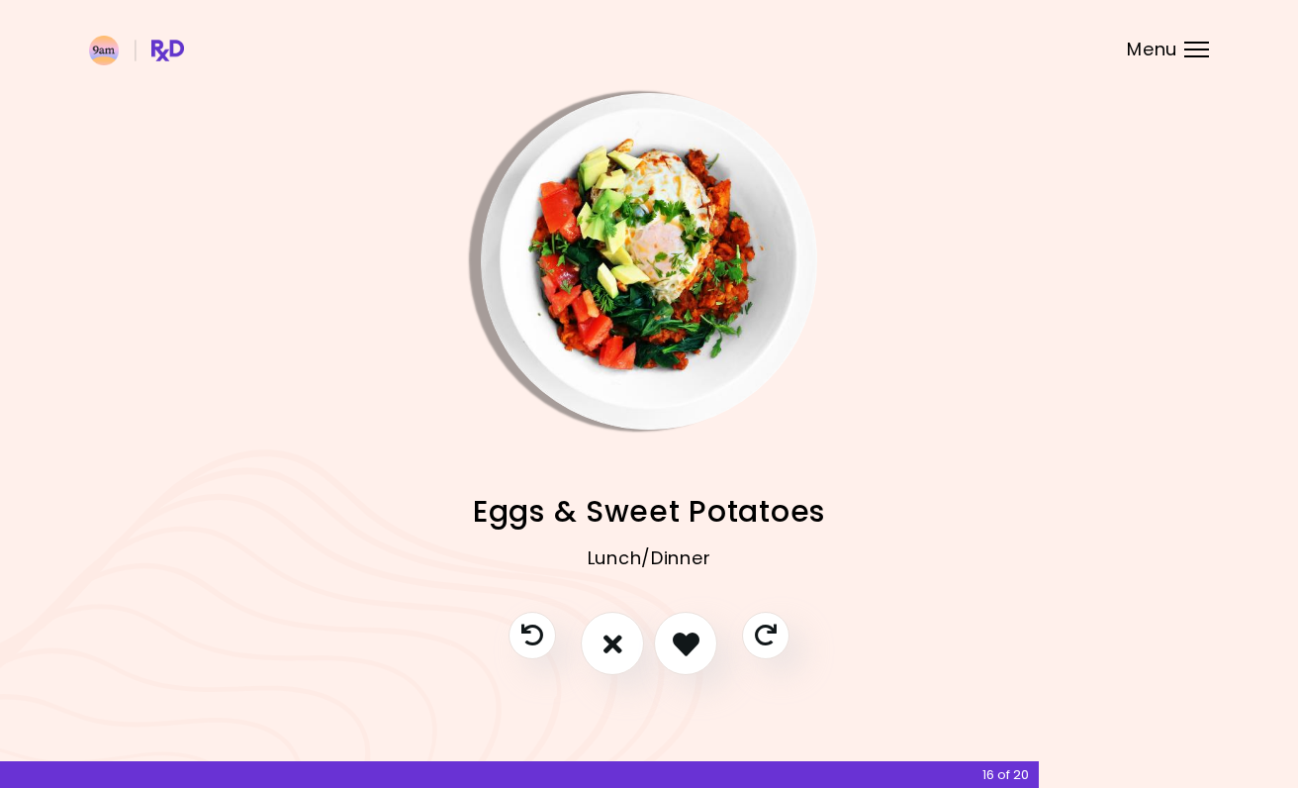
click at [671, 643] on button "I like this recipe" at bounding box center [685, 643] width 63 height 63
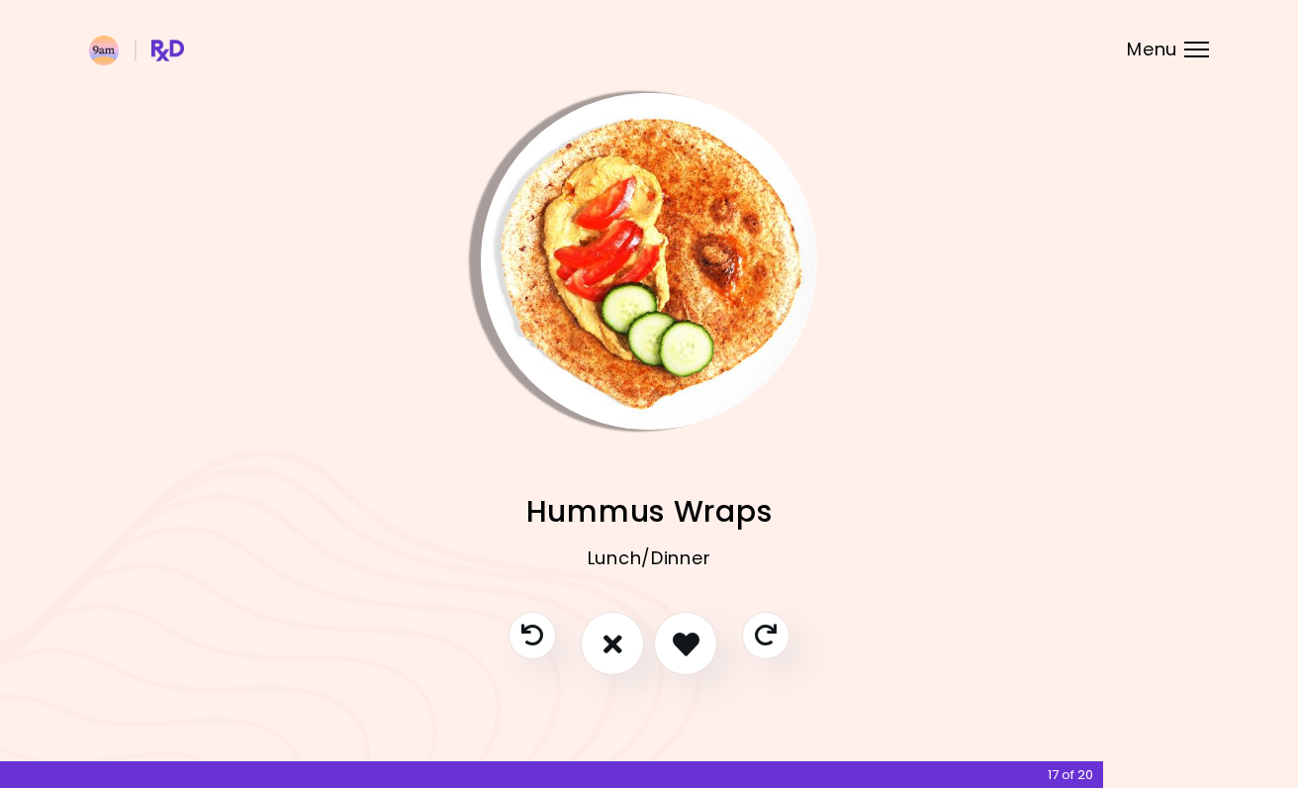
click at [687, 645] on icon "I like this recipe" at bounding box center [686, 643] width 27 height 27
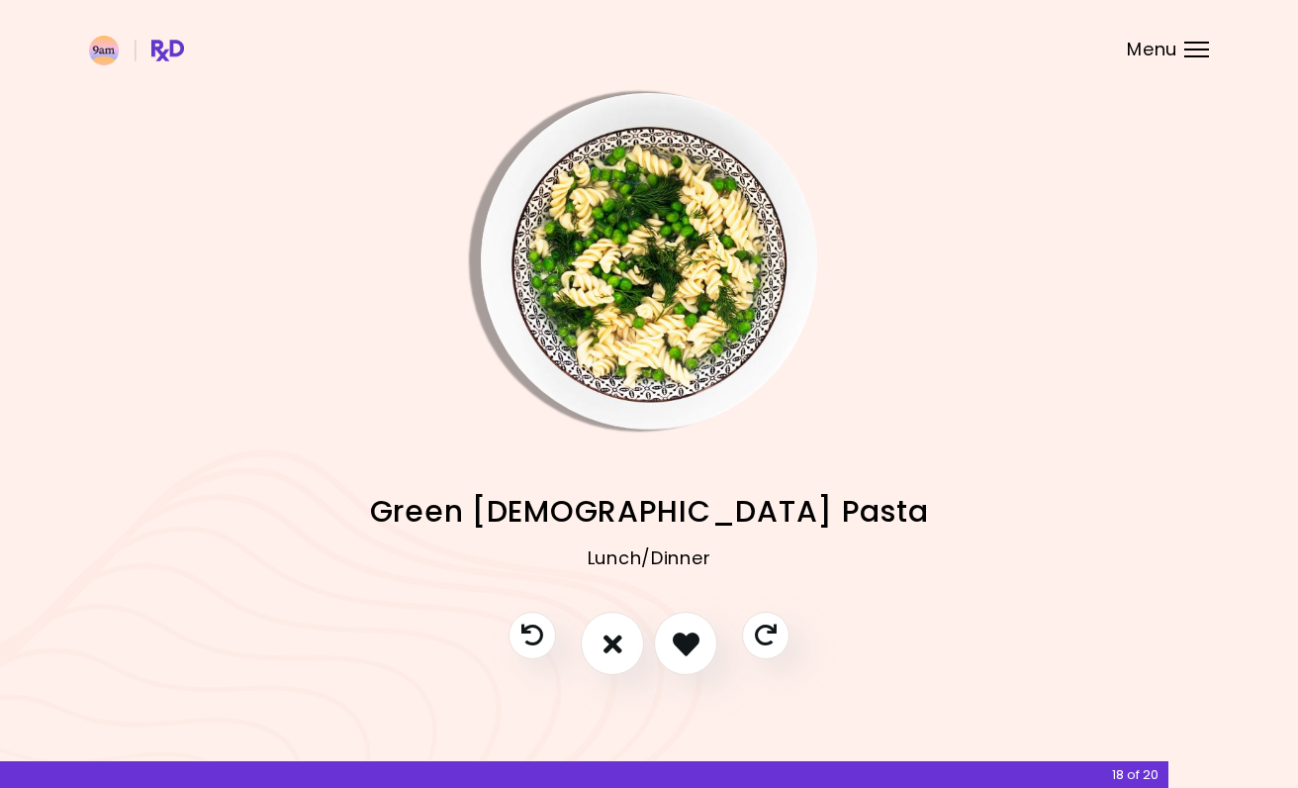
click at [687, 644] on icon "I like this recipe" at bounding box center [686, 643] width 27 height 27
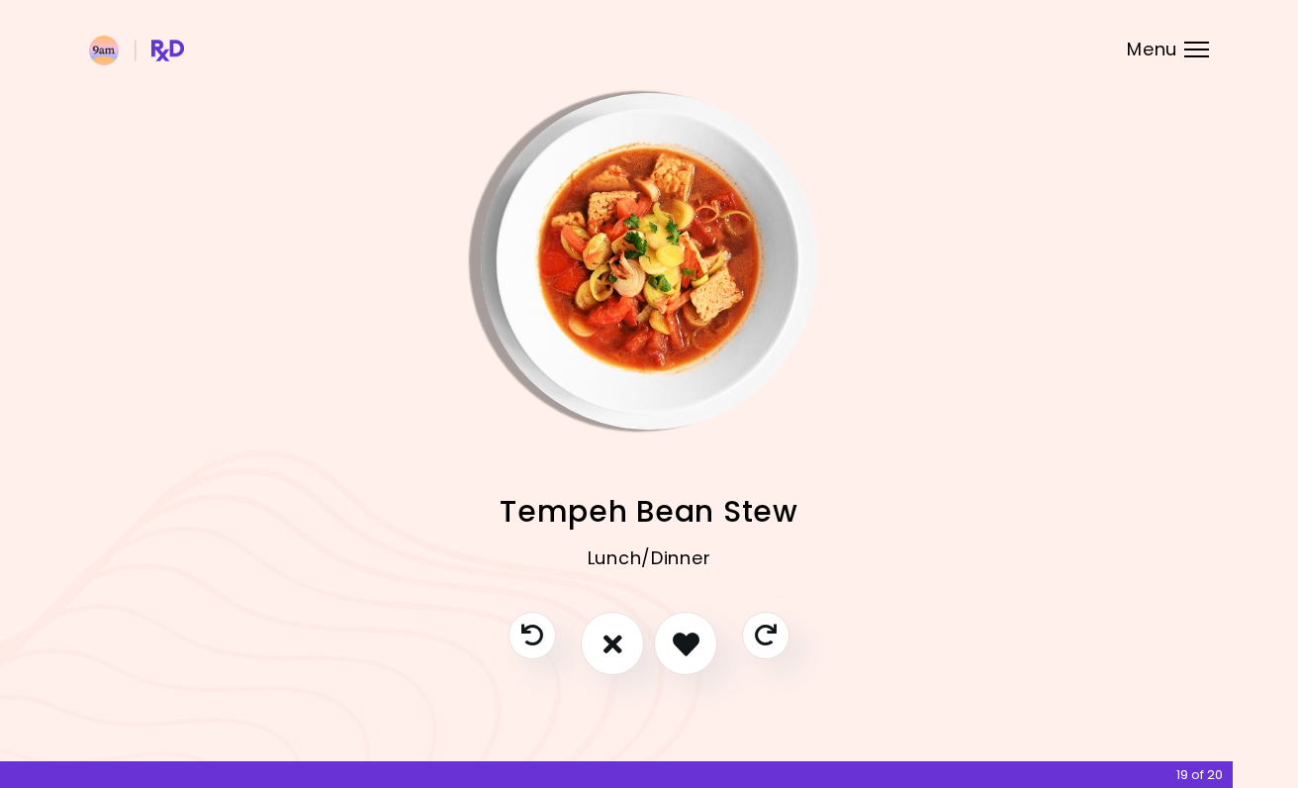
click at [687, 644] on icon "I like this recipe" at bounding box center [686, 643] width 27 height 27
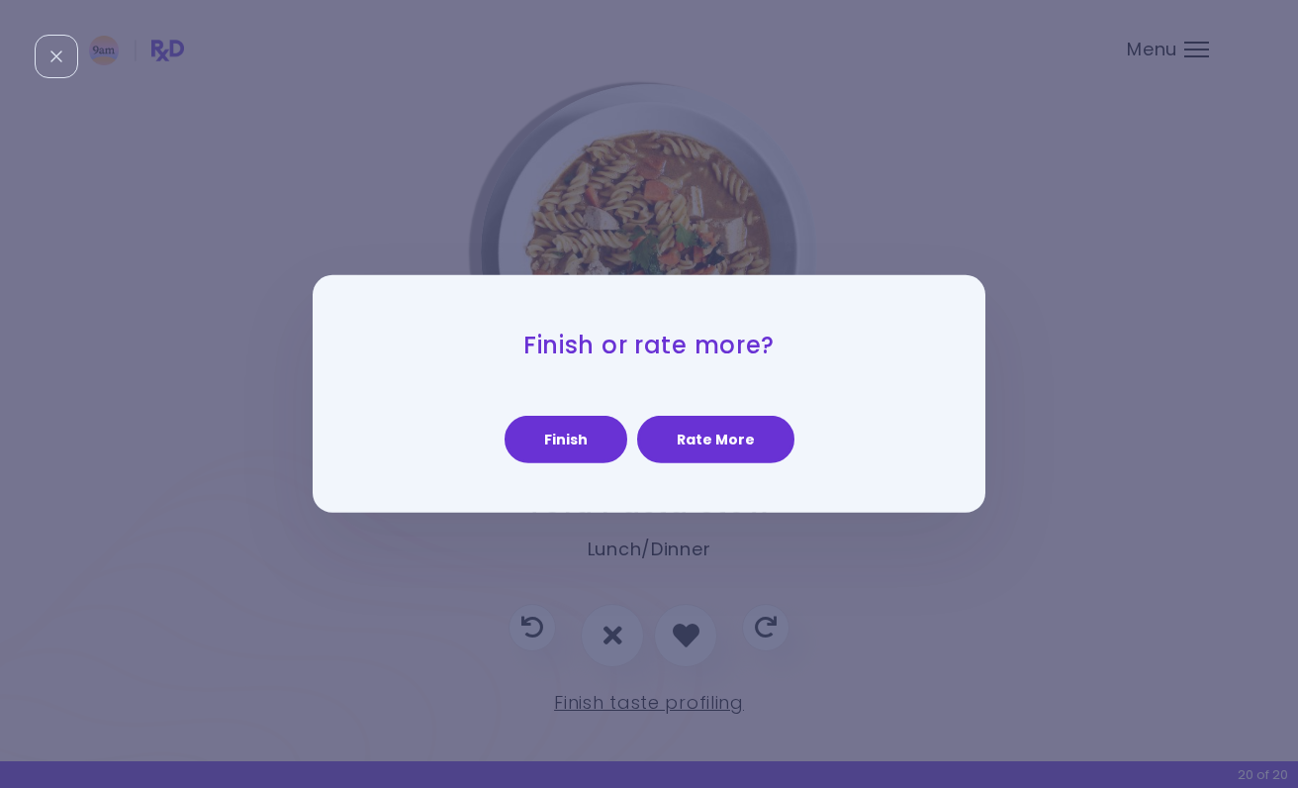
click at [708, 451] on button "Rate More" at bounding box center [715, 439] width 157 height 47
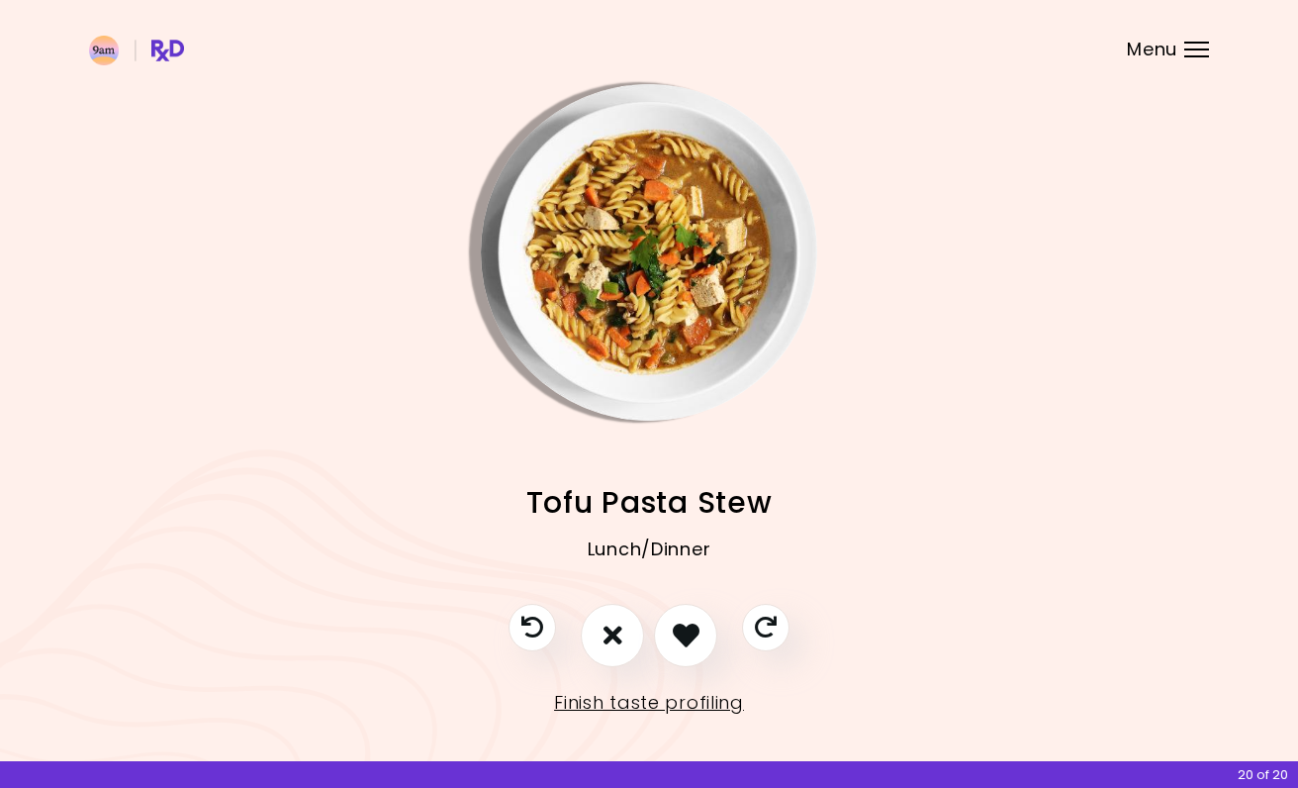
click at [622, 625] on button "I don't like this recipe" at bounding box center [612, 635] width 63 height 63
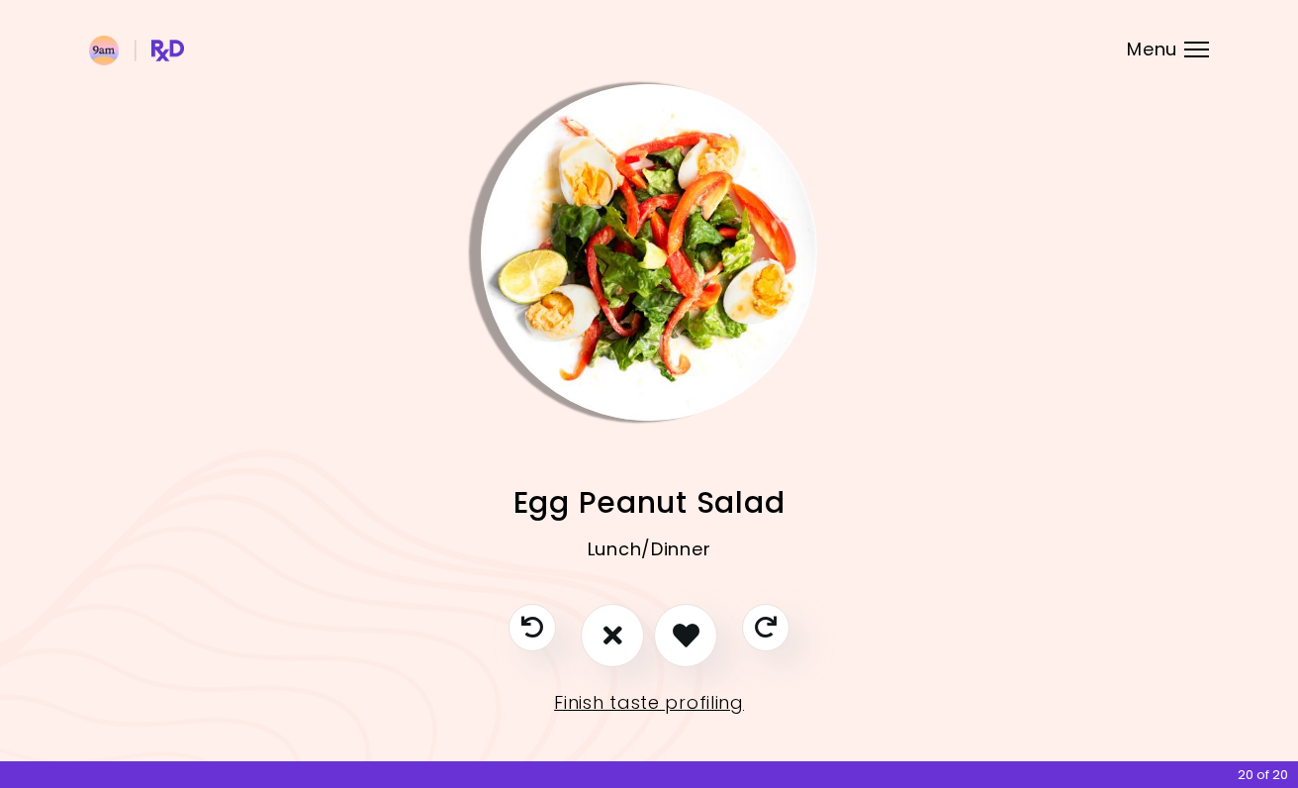
click at [622, 625] on button "I don't like this recipe" at bounding box center [612, 635] width 63 height 63
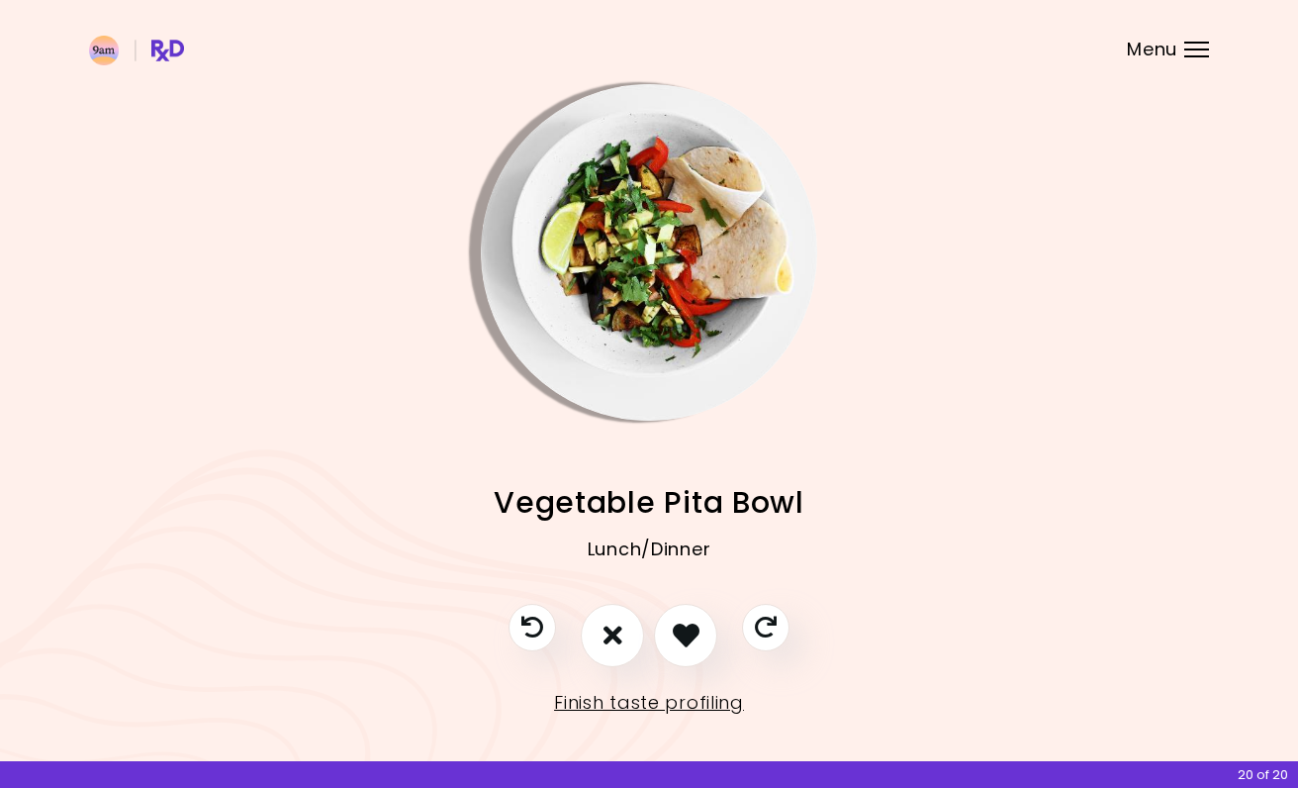
click at [622, 625] on button "I don't like this recipe" at bounding box center [612, 635] width 63 height 63
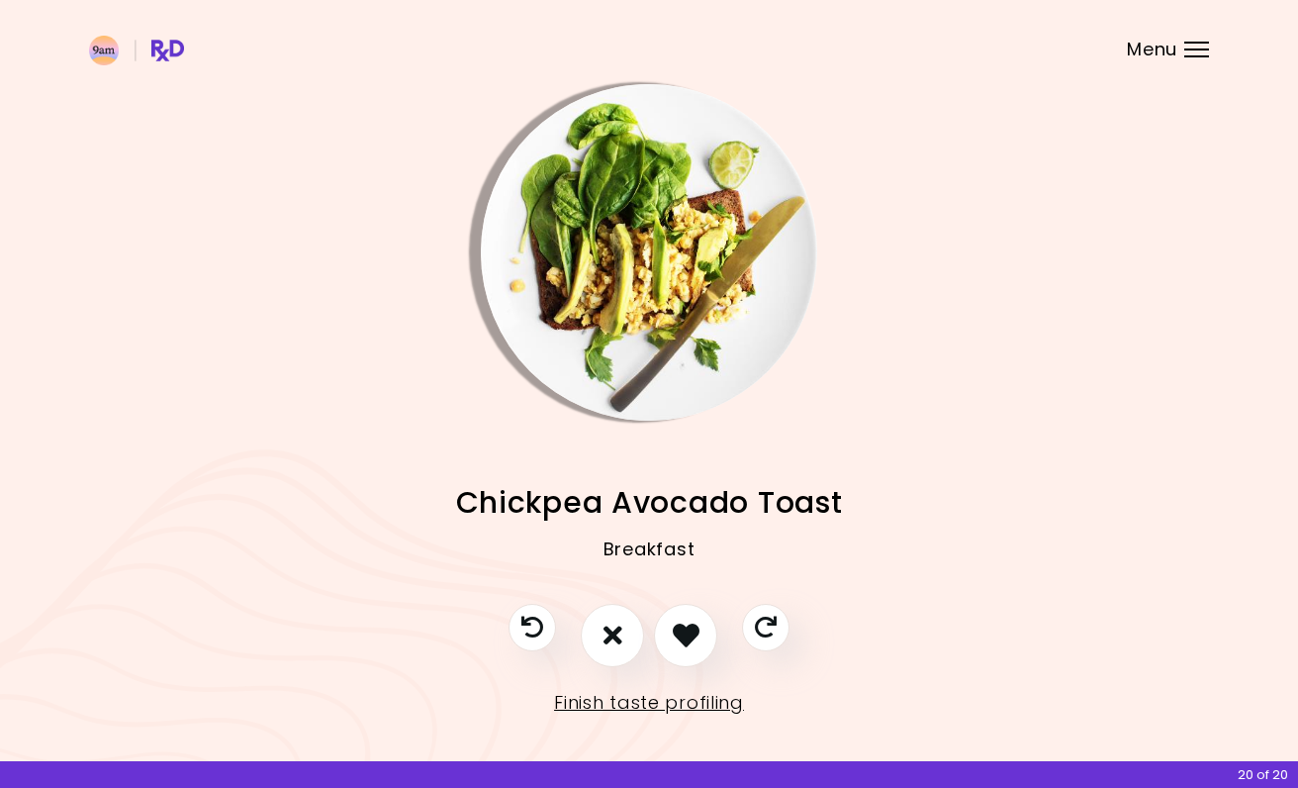
click at [622, 625] on button "I don't like this recipe" at bounding box center [612, 635] width 63 height 63
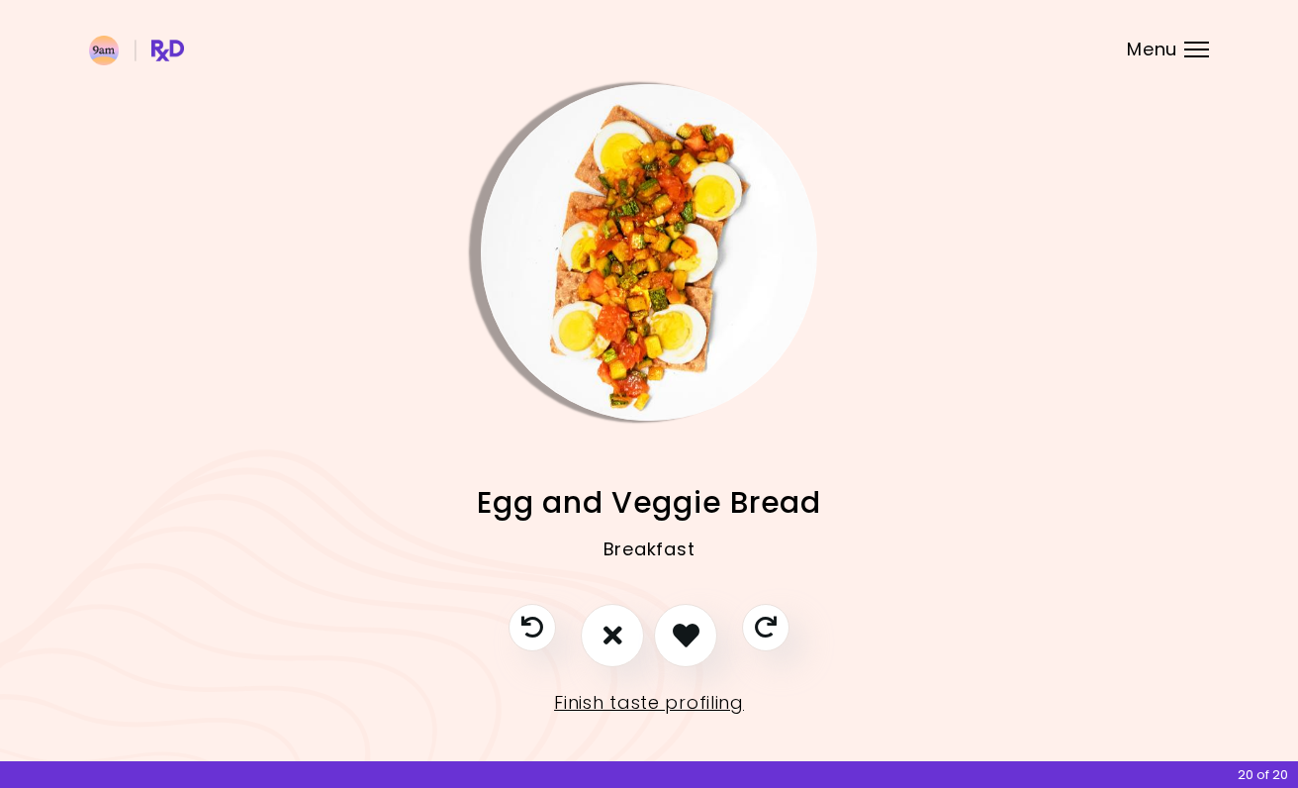
click at [697, 702] on link "Finish taste profiling" at bounding box center [649, 703] width 190 height 32
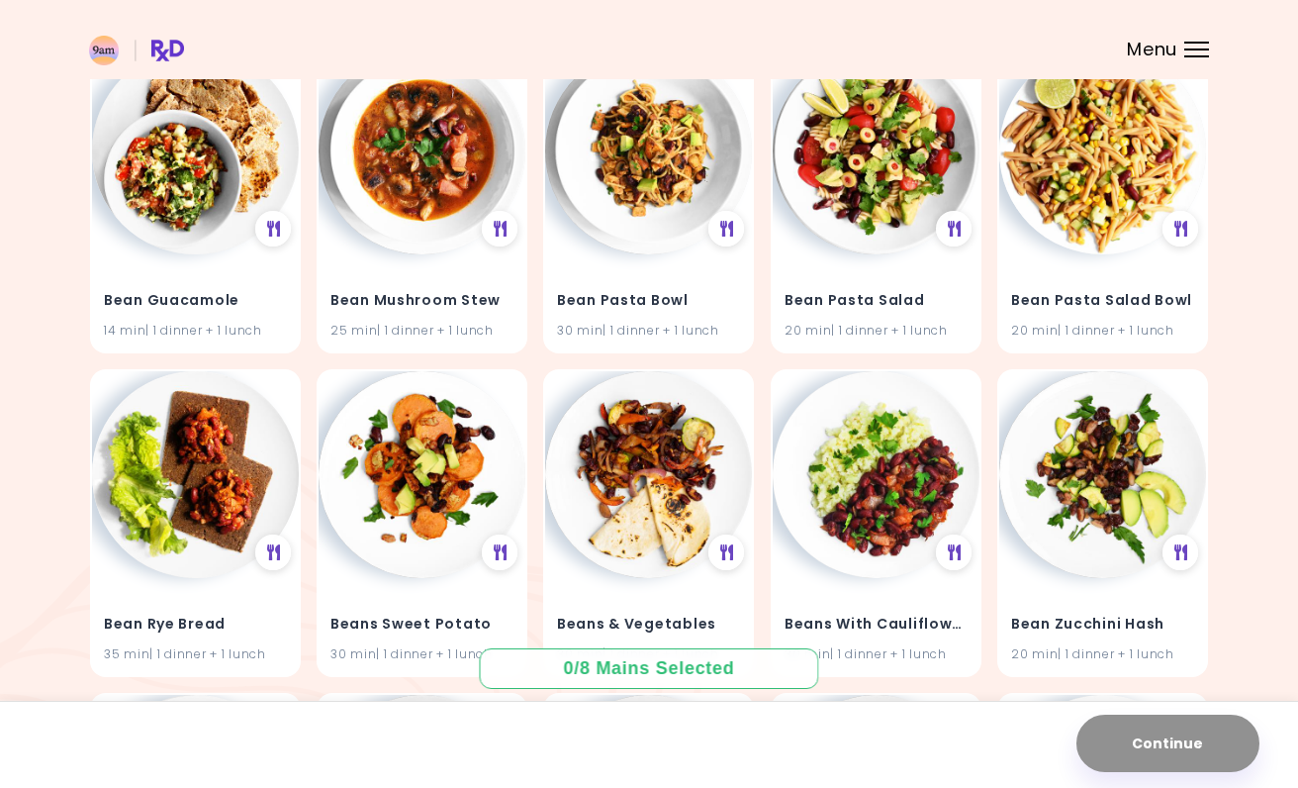
scroll to position [1238, 0]
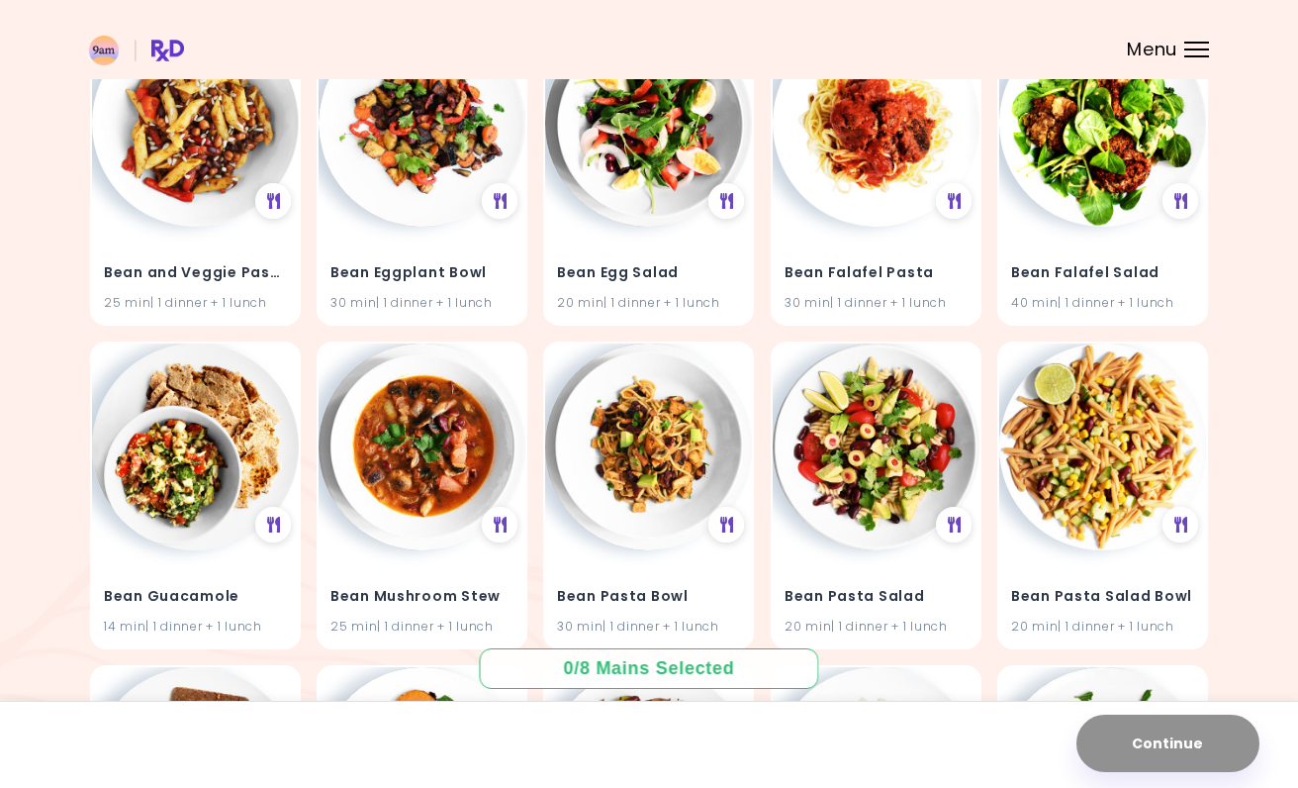
click at [708, 663] on div "0 / 8 Mains Selected" at bounding box center [649, 668] width 200 height 25
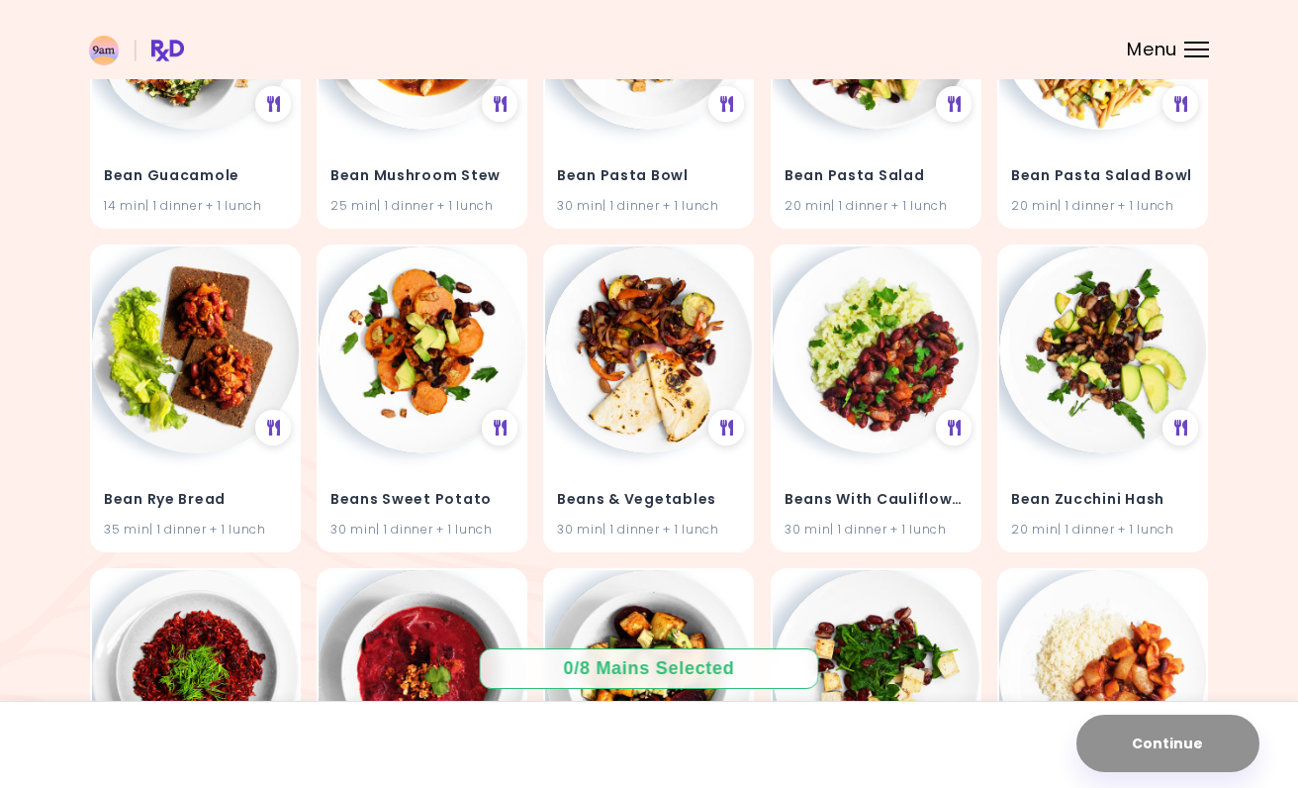
scroll to position [1671, 0]
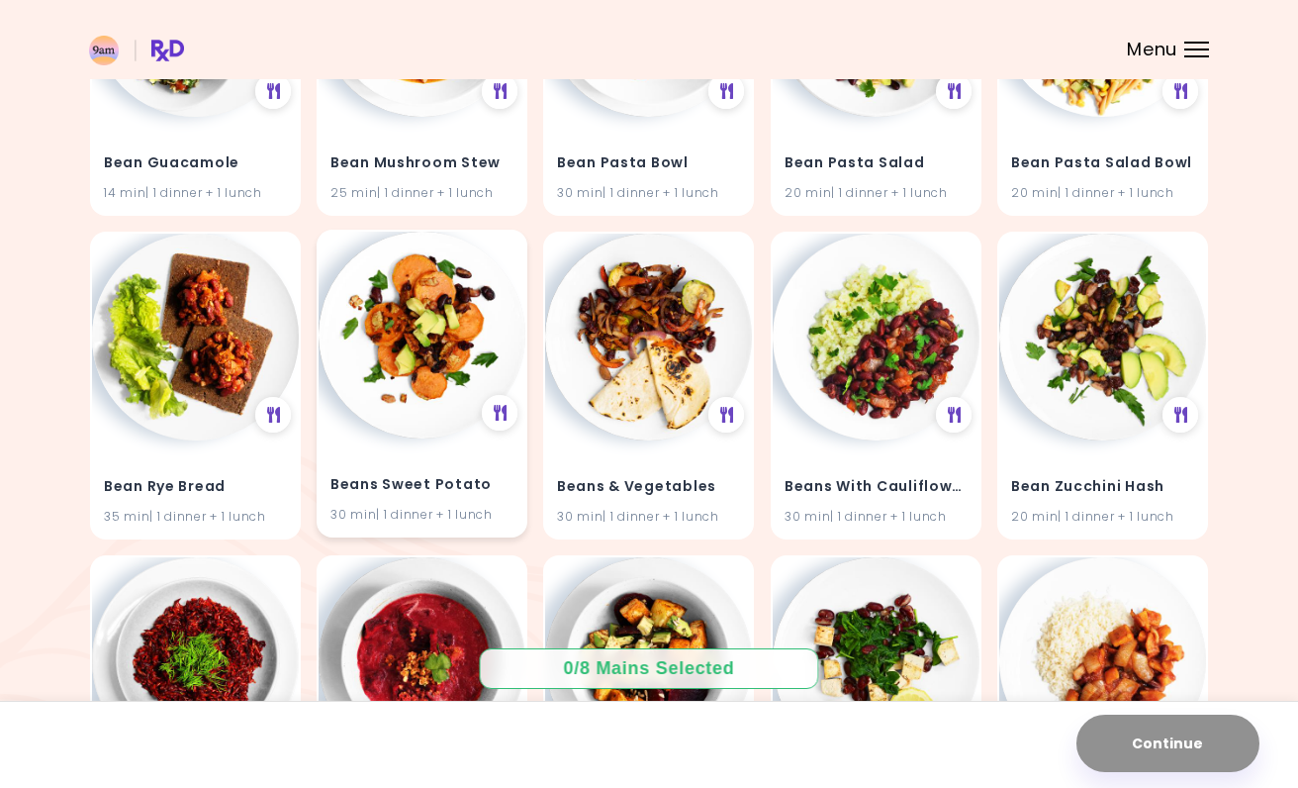
click at [386, 322] on img at bounding box center [422, 335] width 207 height 207
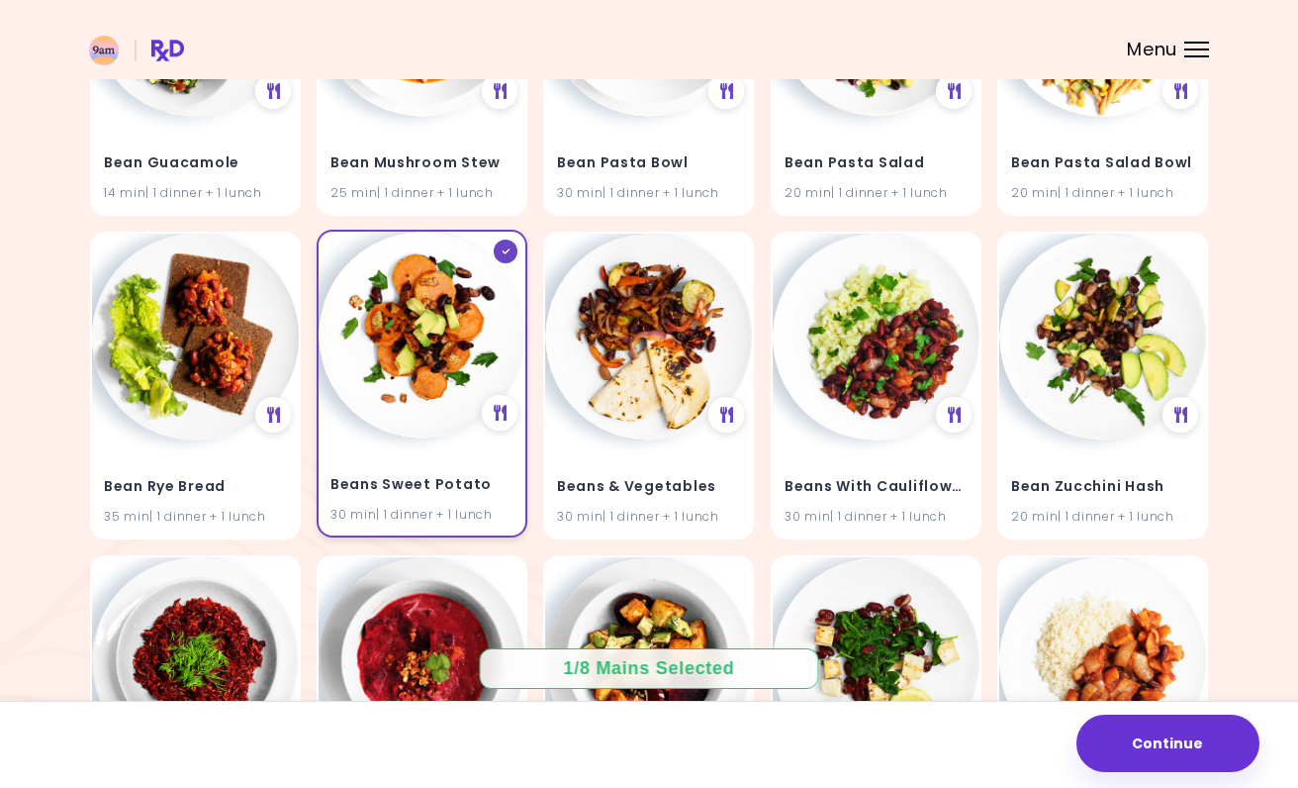
click at [406, 331] on img at bounding box center [422, 335] width 207 height 207
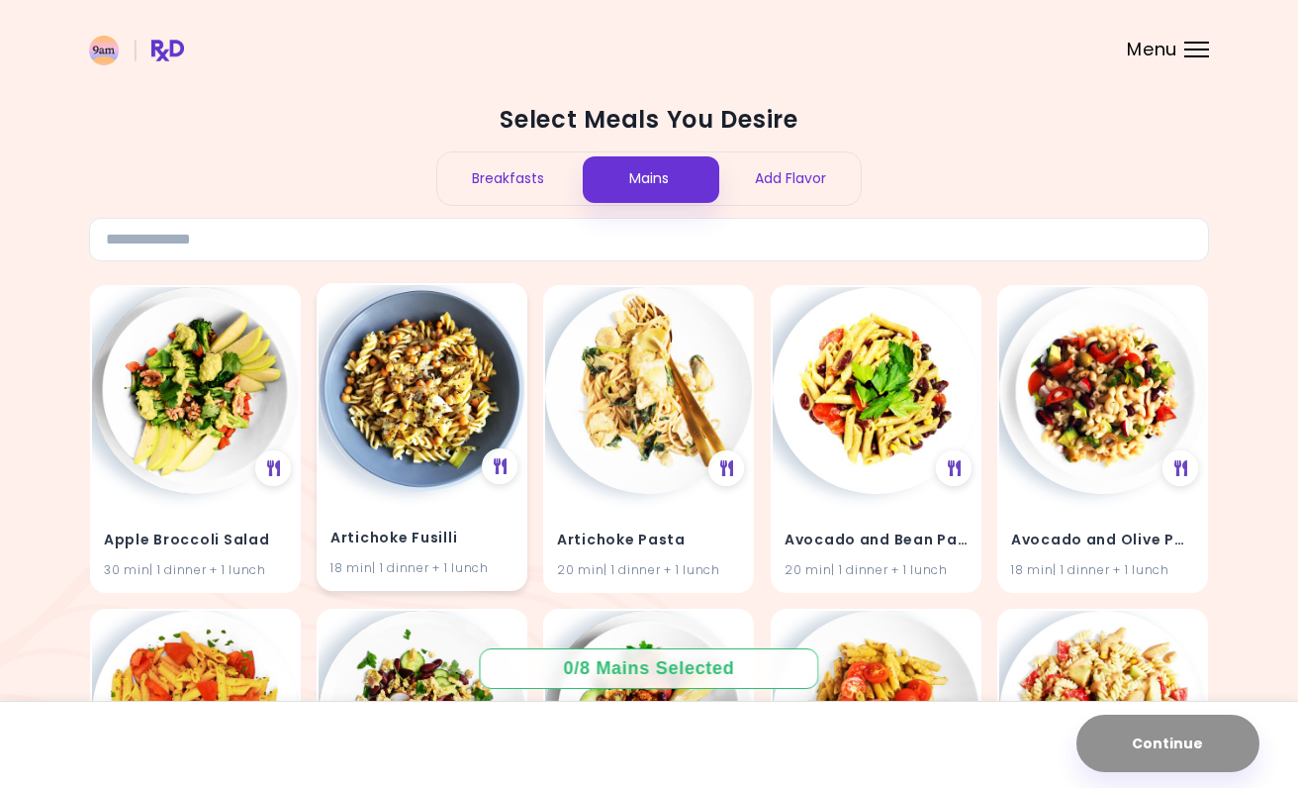
scroll to position [0, 0]
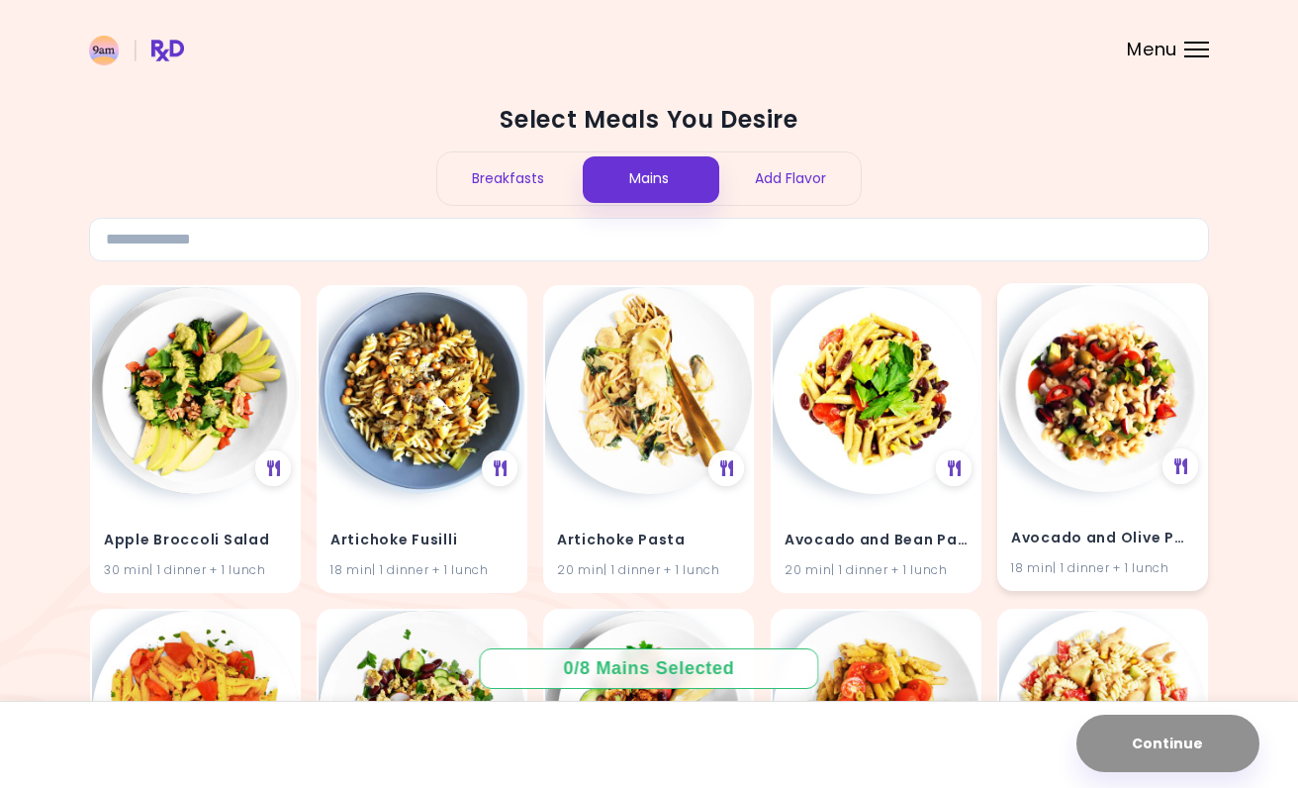
click at [1099, 377] on img at bounding box center [1102, 388] width 207 height 207
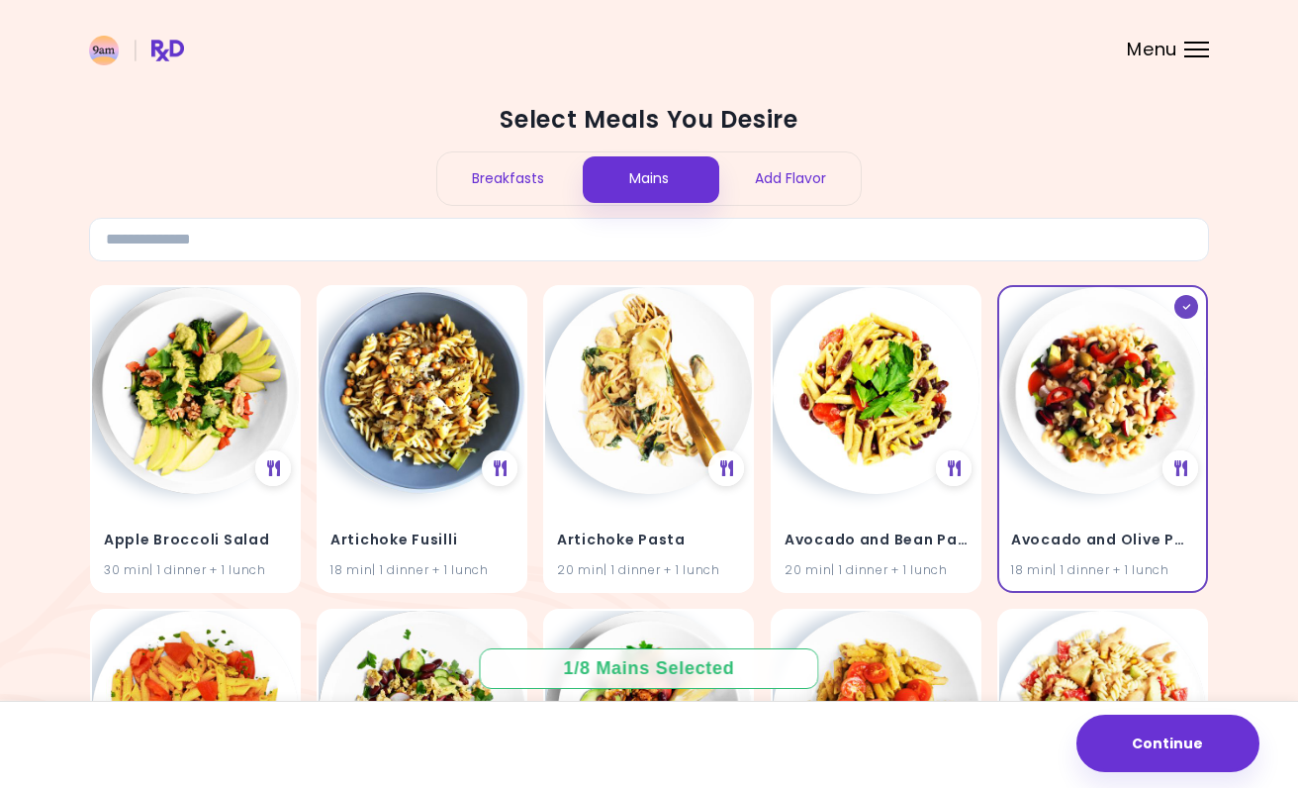
click at [1178, 728] on button "Continue" at bounding box center [1168, 742] width 183 height 57
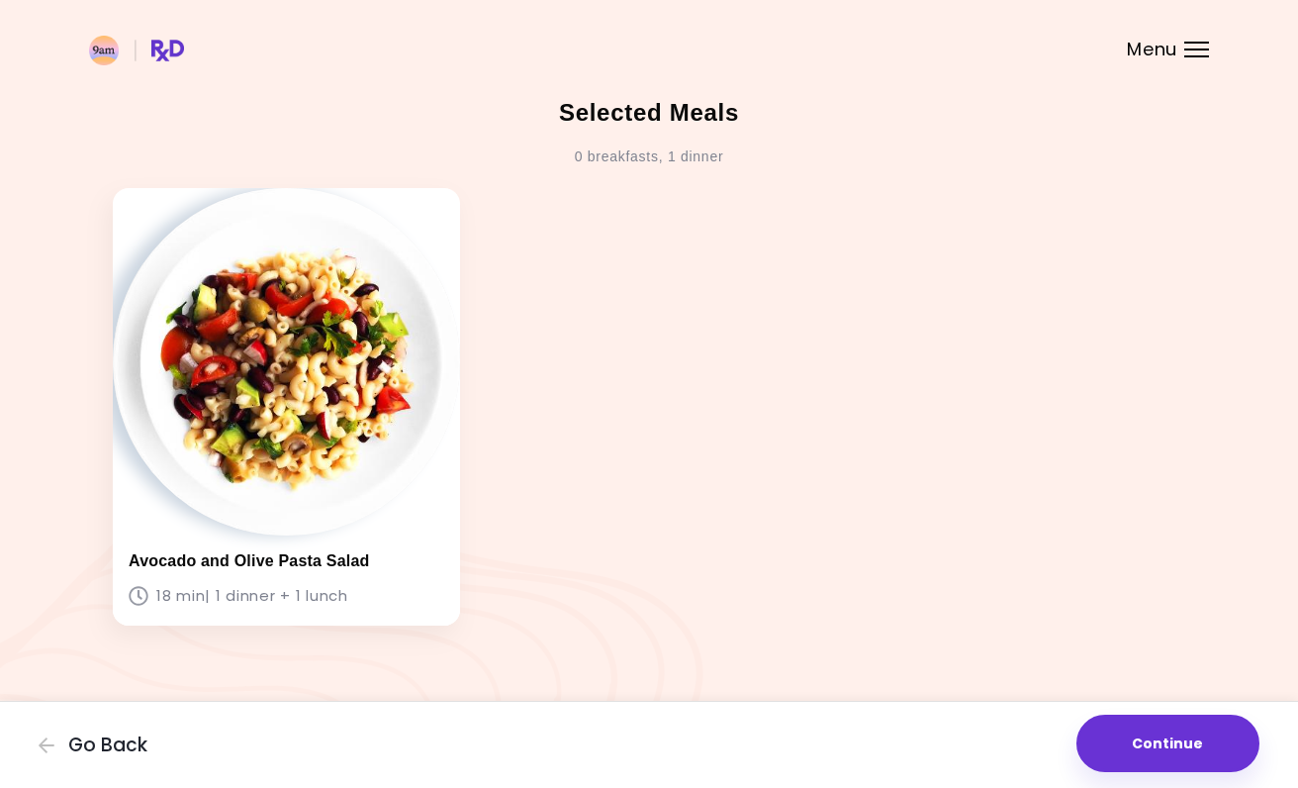
click at [1183, 714] on button "Continue" at bounding box center [1168, 742] width 183 height 57
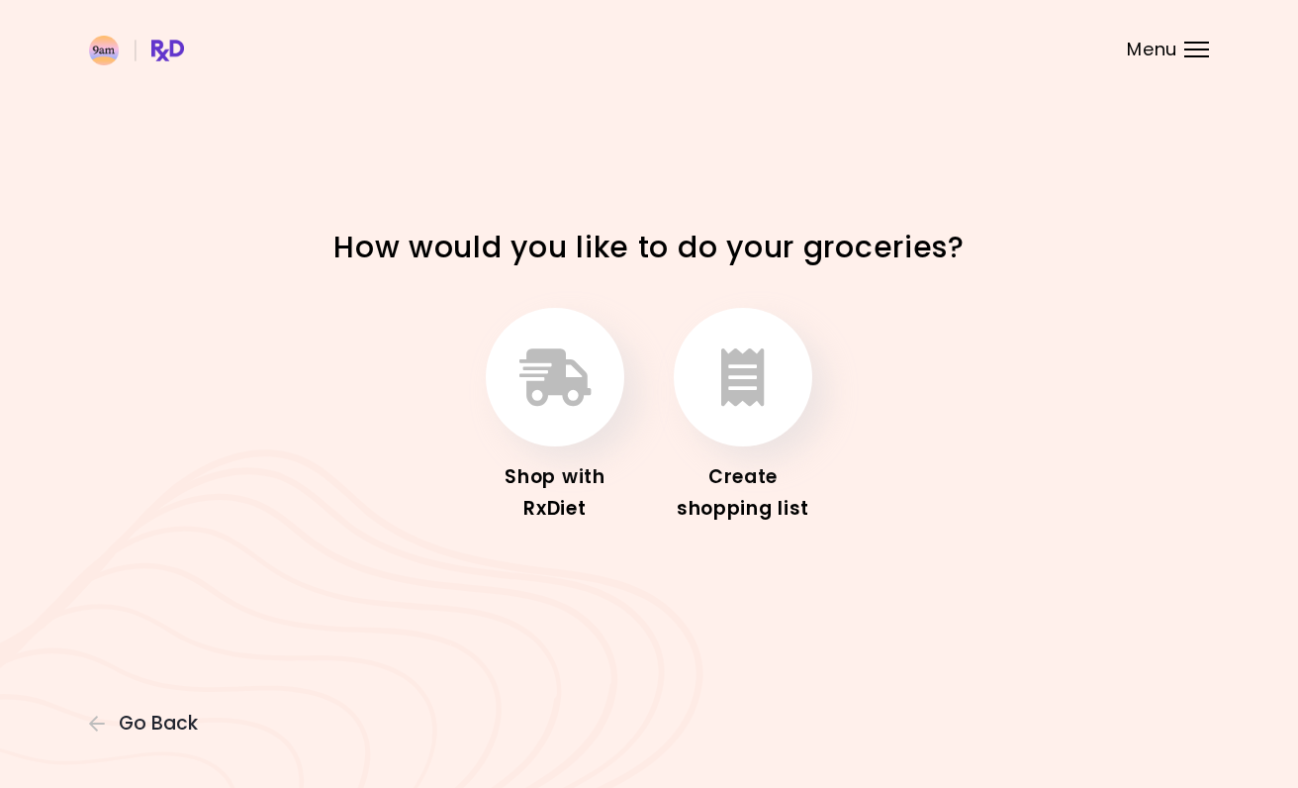
click at [573, 351] on icon "button" at bounding box center [556, 376] width 72 height 57
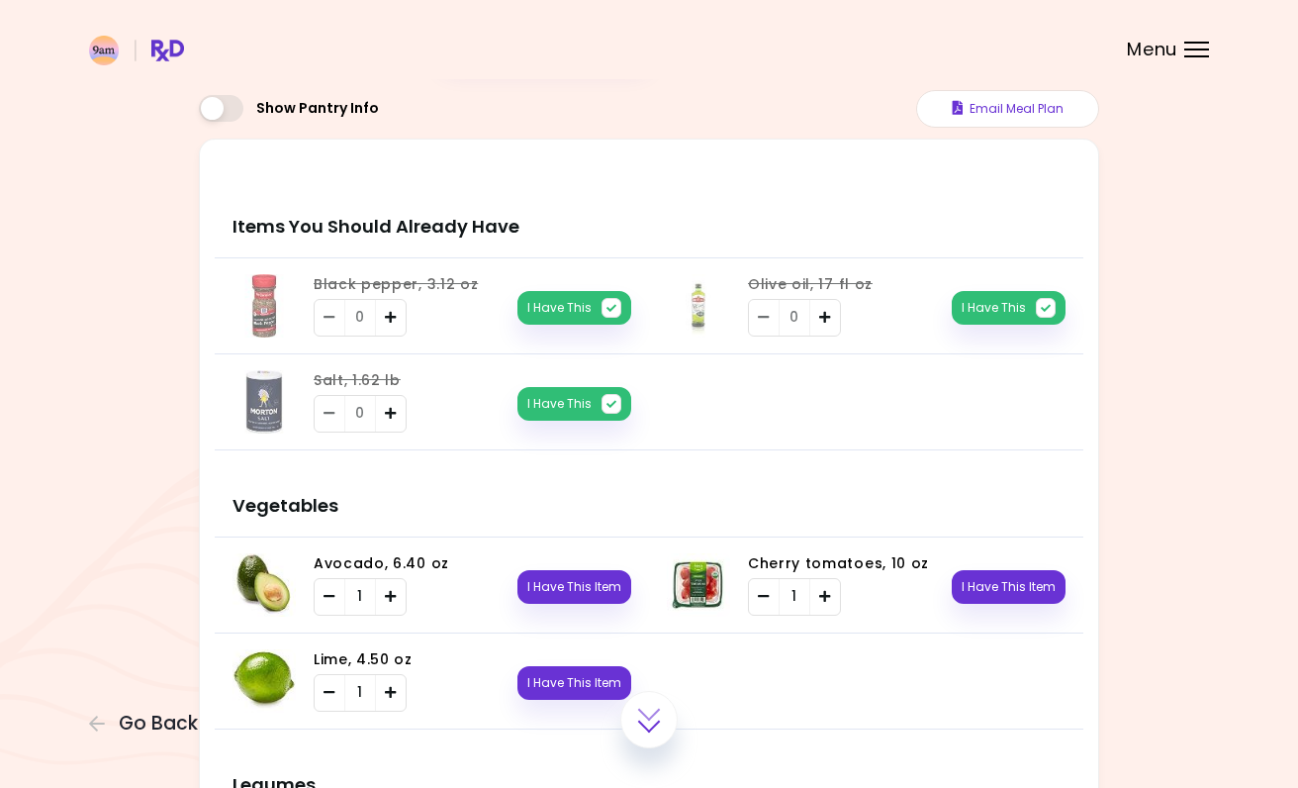
scroll to position [141, 0]
click at [601, 314] on button "I Have This" at bounding box center [575, 307] width 114 height 34
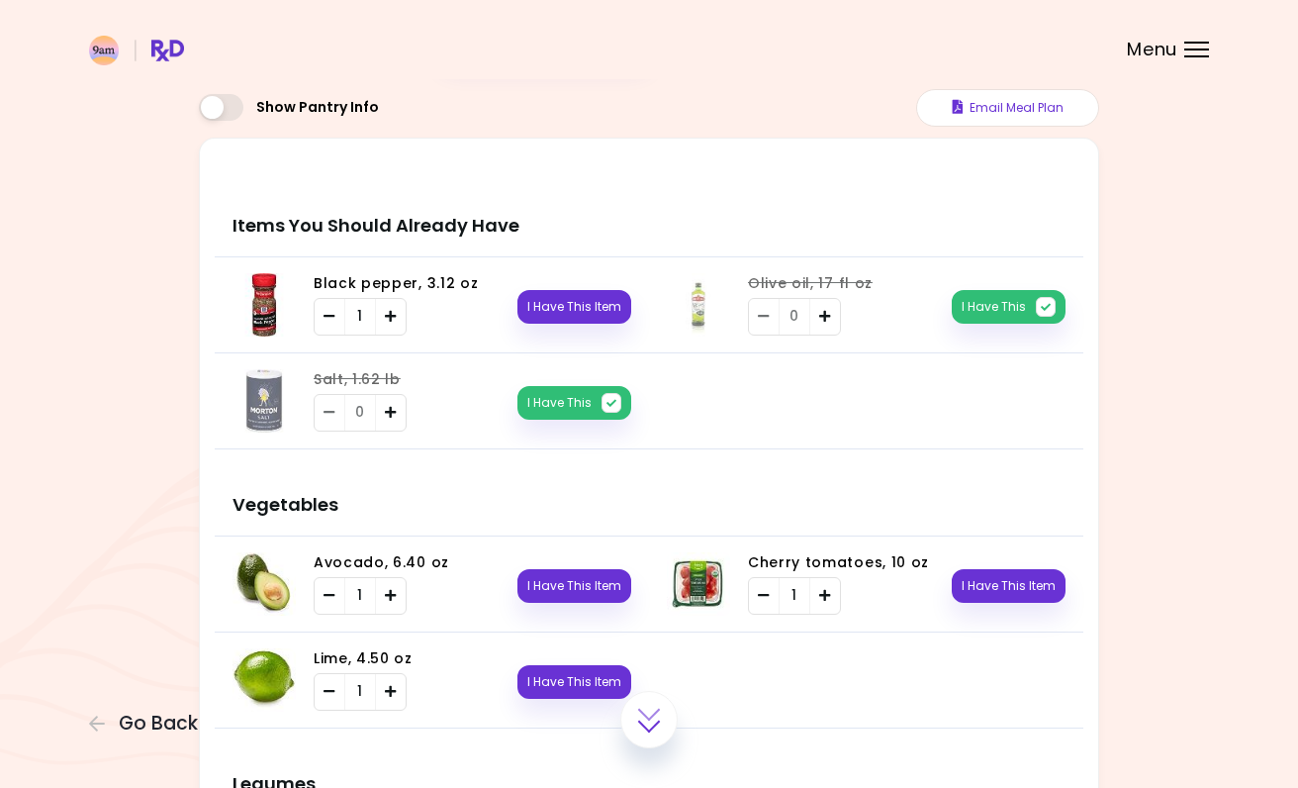
click at [601, 313] on button "I Have This Item" at bounding box center [575, 307] width 114 height 34
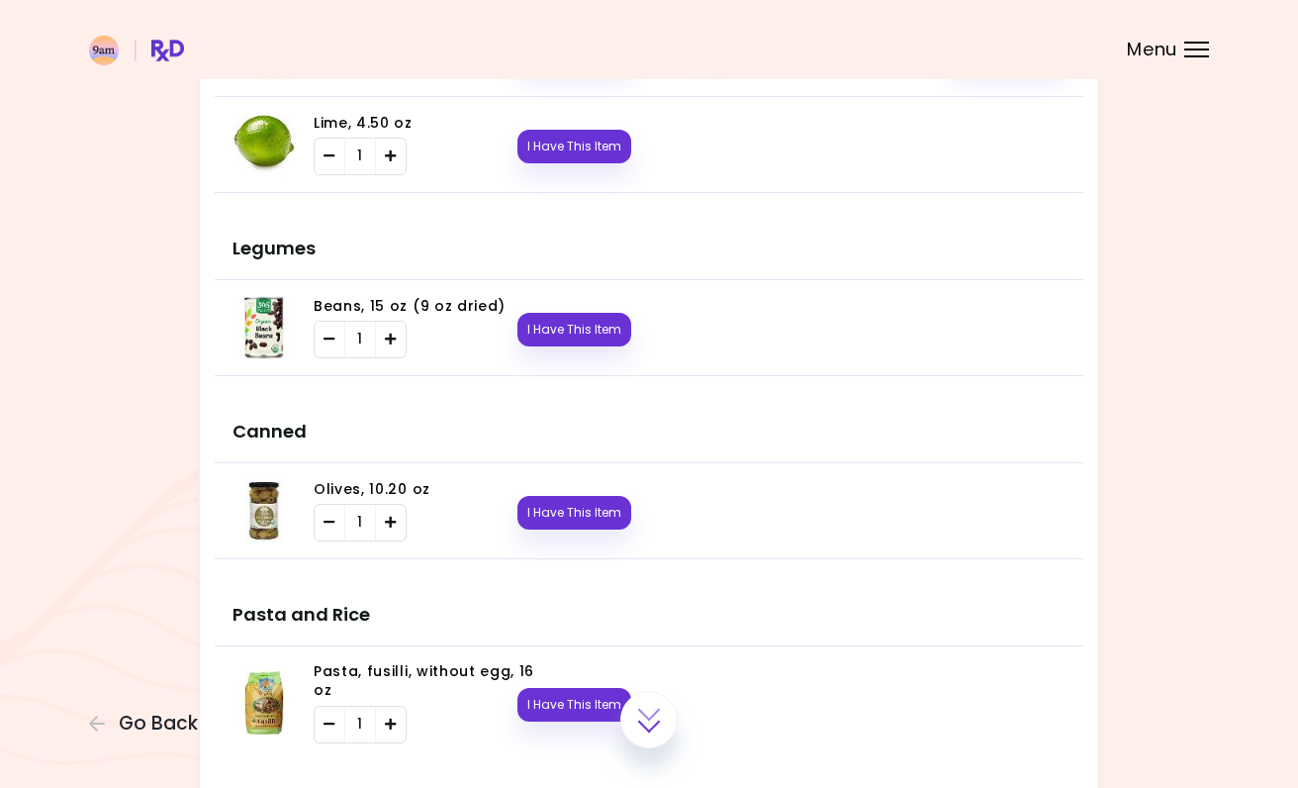
scroll to position [741, 0]
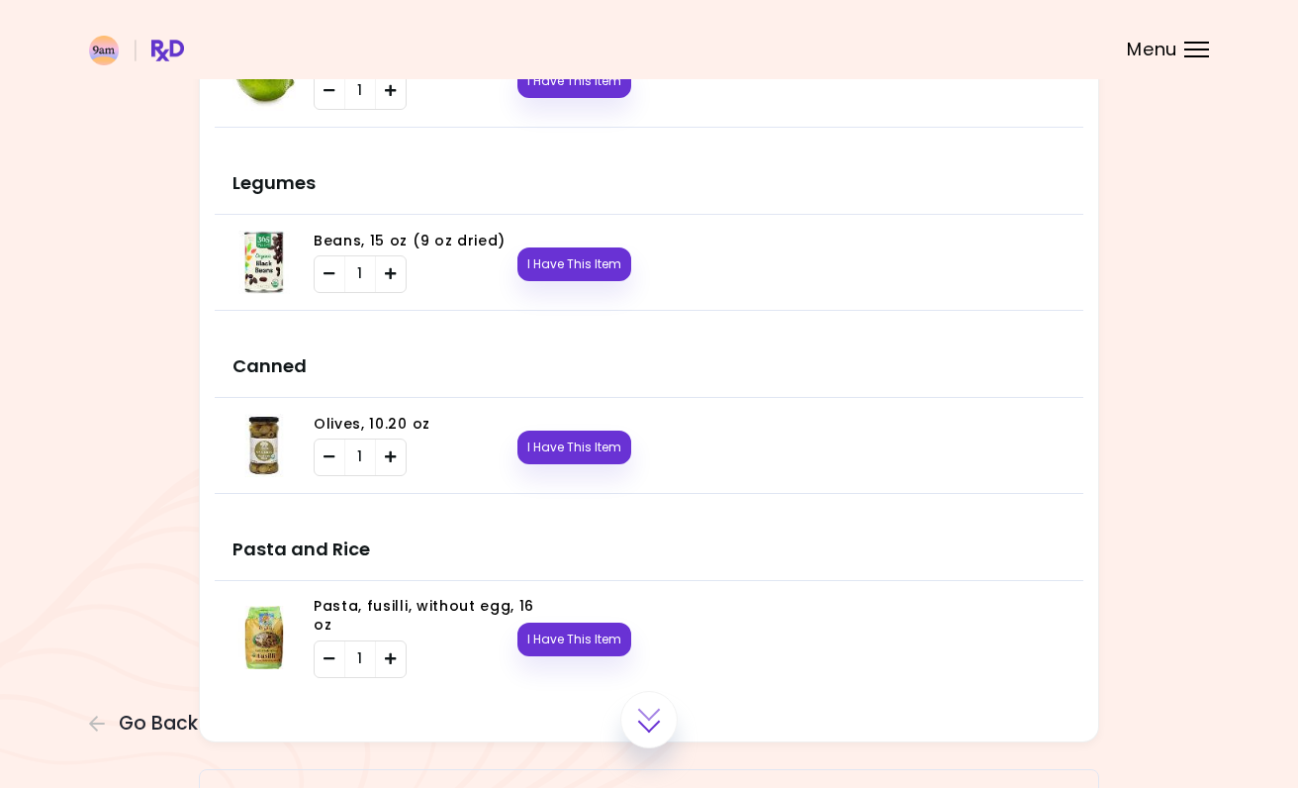
click at [120, 726] on span "Go Back" at bounding box center [158, 723] width 79 height 22
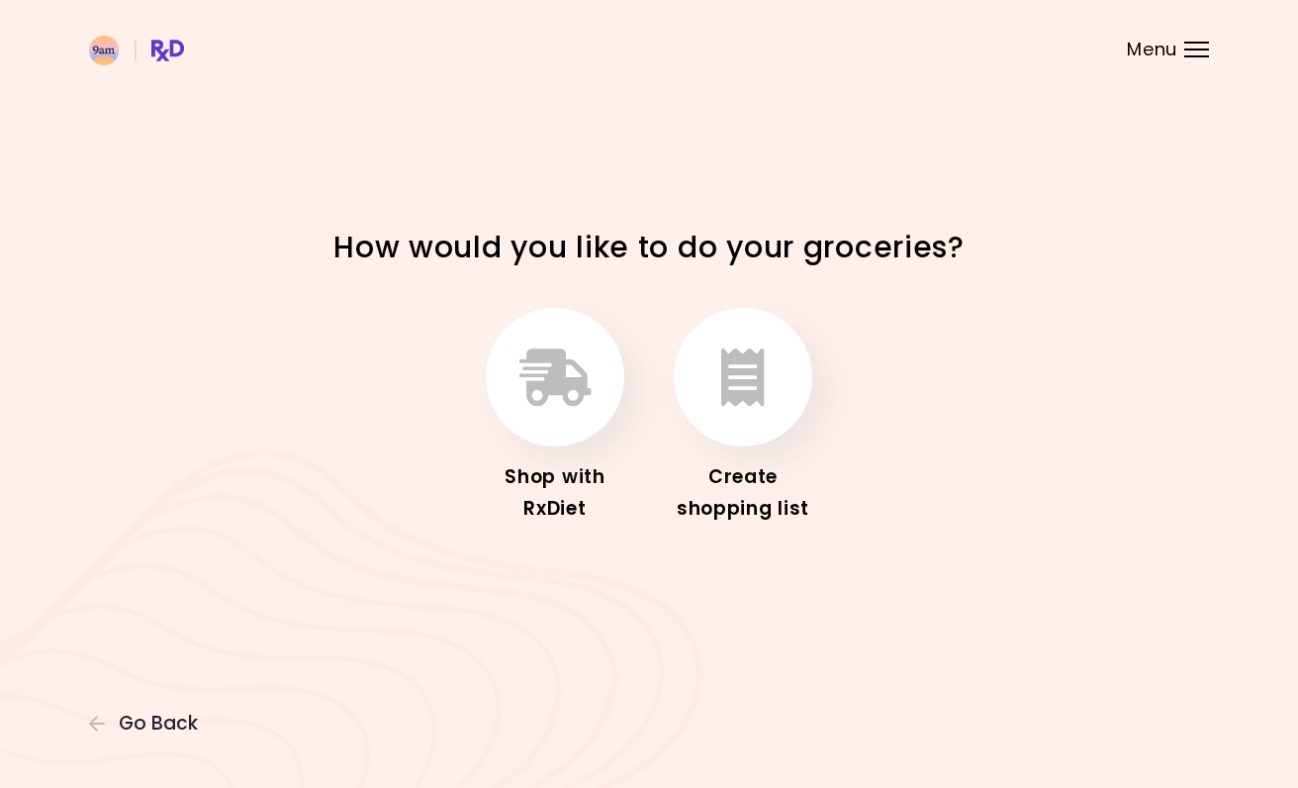
click at [757, 382] on icon "button" at bounding box center [743, 376] width 44 height 57
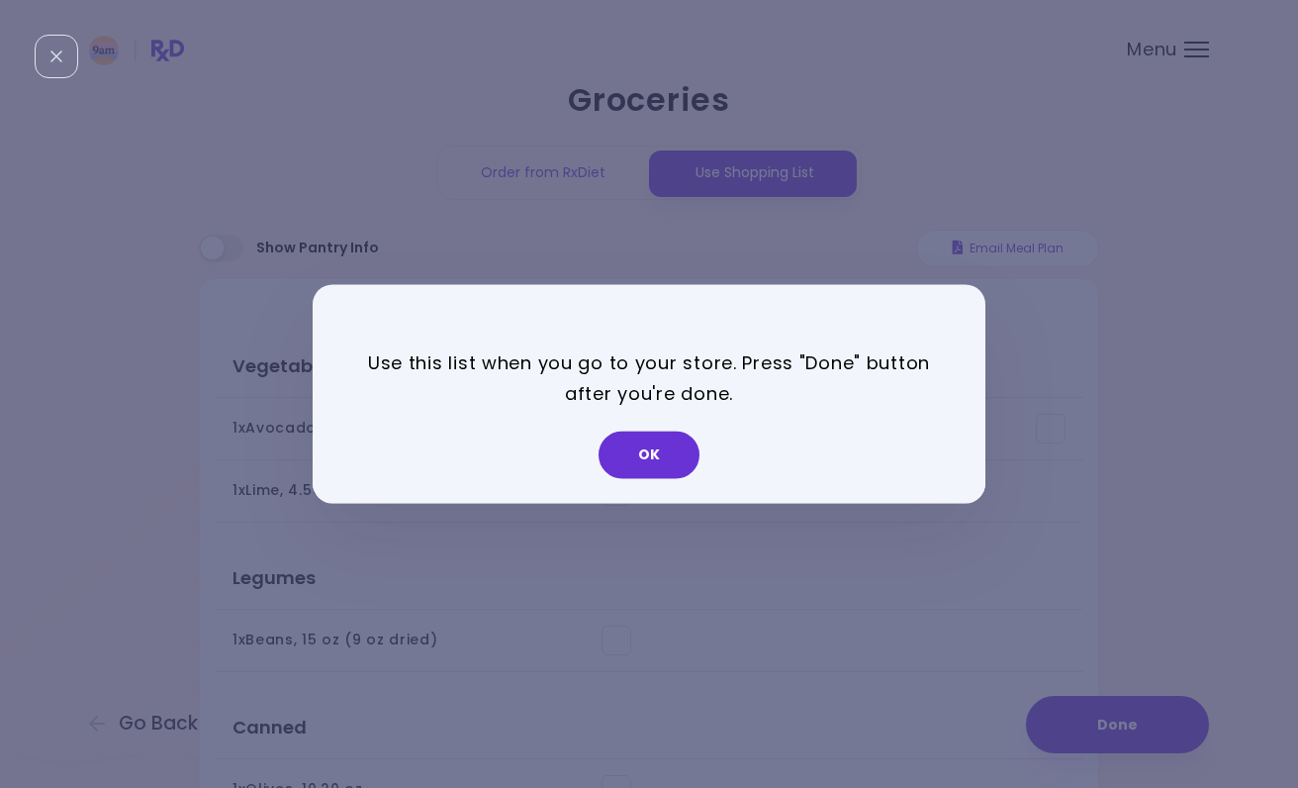
click at [625, 465] on button "OK" at bounding box center [649, 454] width 101 height 47
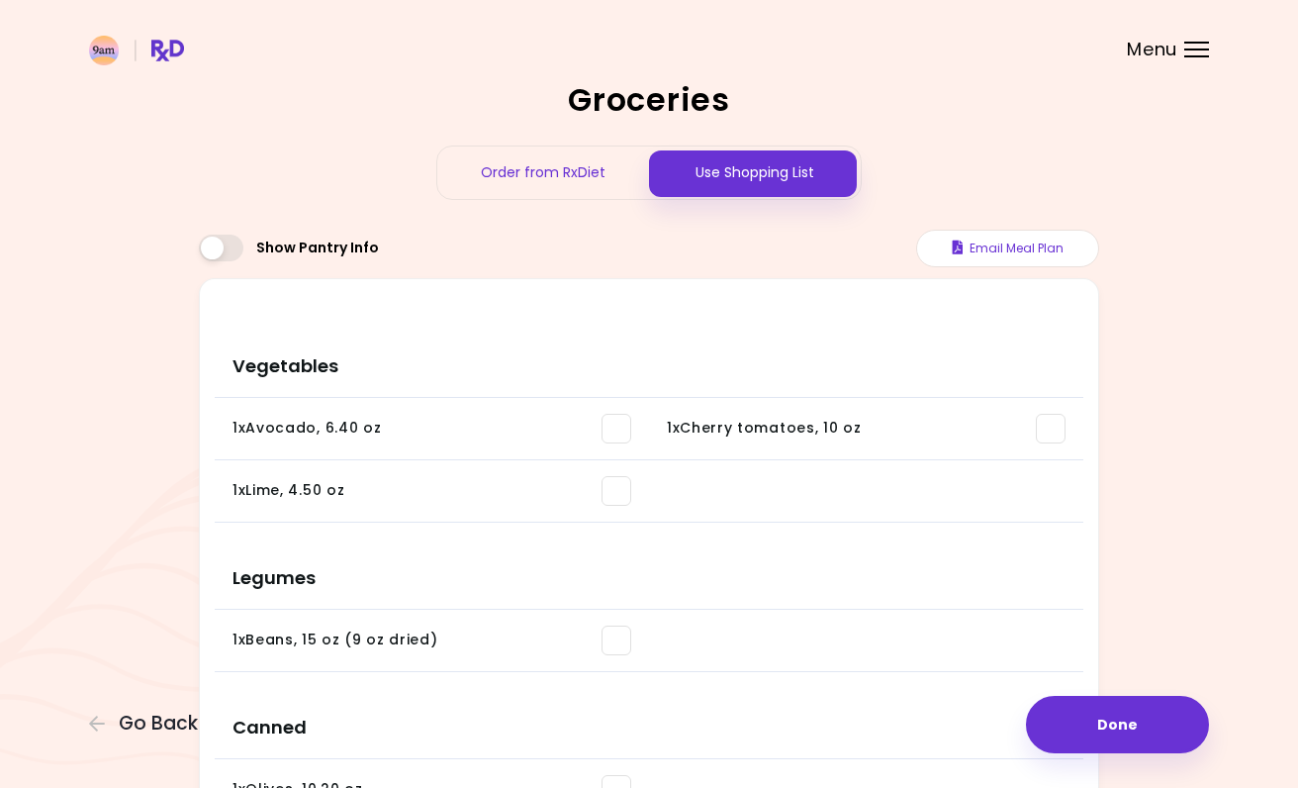
click at [1104, 728] on button "Done" at bounding box center [1117, 724] width 183 height 57
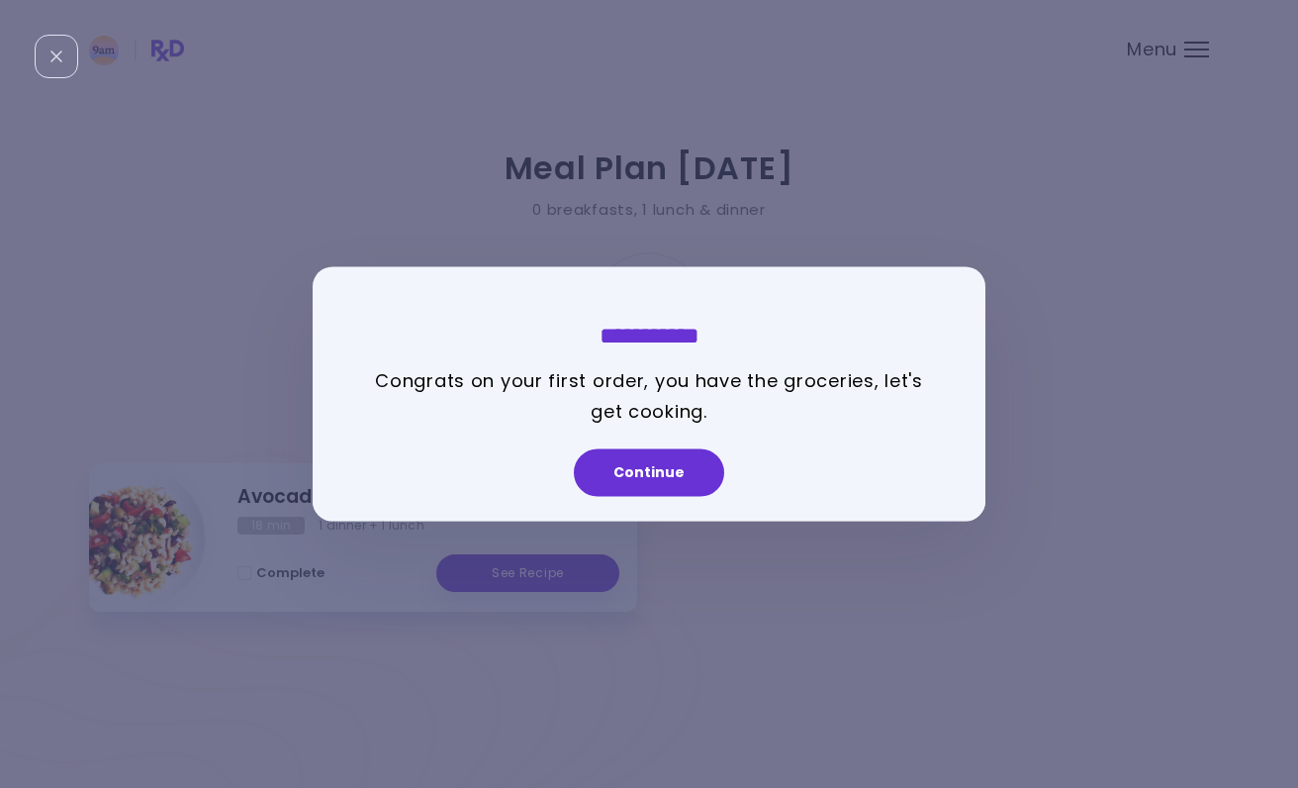
click at [670, 496] on div "Continue" at bounding box center [649, 480] width 673 height 82
click at [667, 478] on button "Continue" at bounding box center [649, 472] width 150 height 47
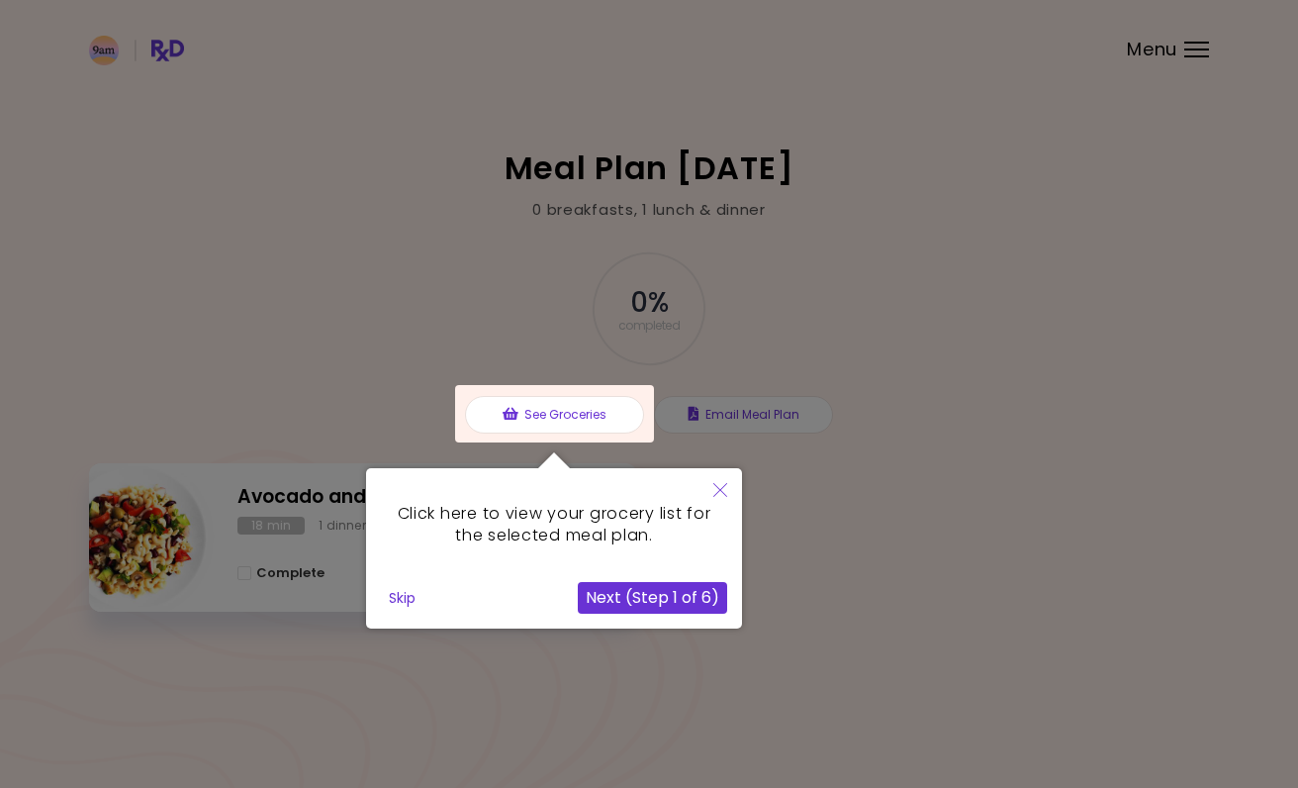
click at [668, 595] on button "Next (Step 1 of 6)" at bounding box center [652, 598] width 149 height 32
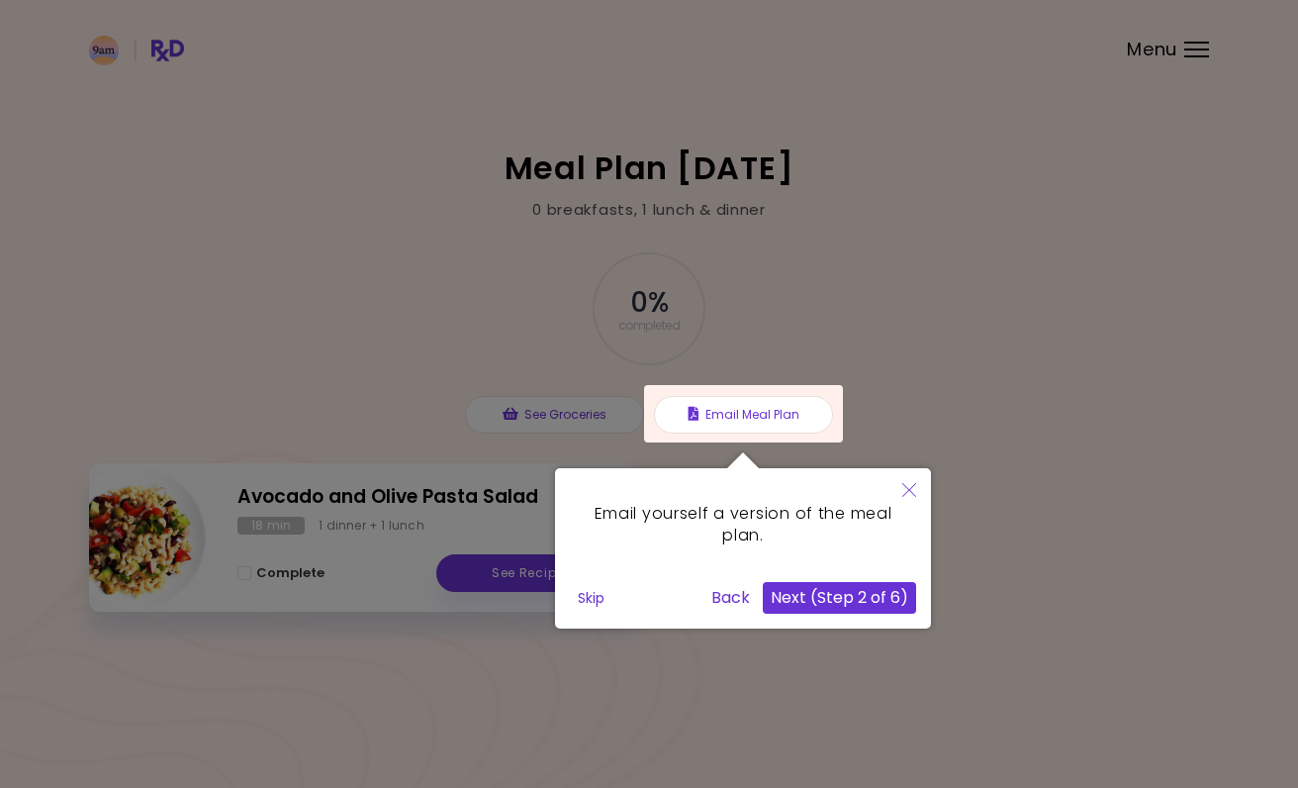
click at [832, 602] on button "Next (Step 2 of 6)" at bounding box center [839, 598] width 153 height 32
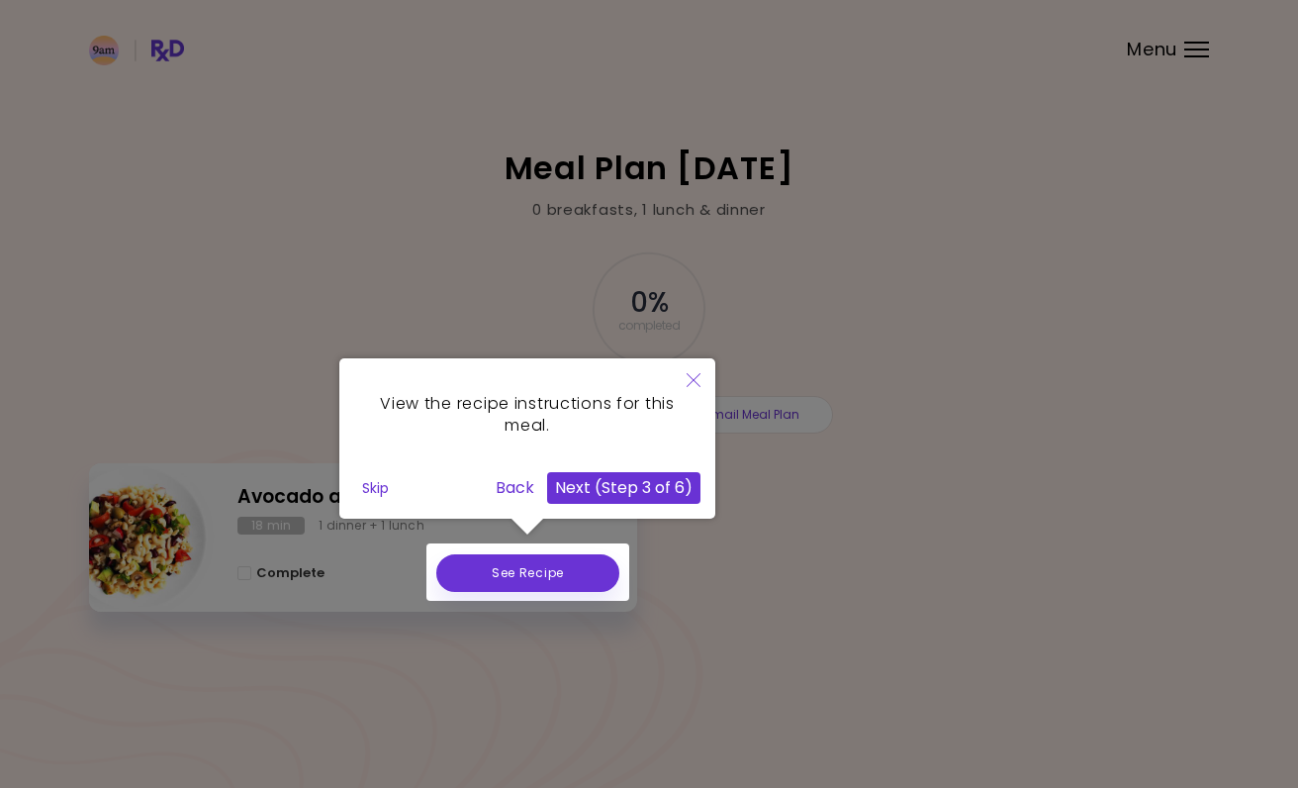
click at [610, 491] on button "Next (Step 3 of 6)" at bounding box center [623, 488] width 153 height 32
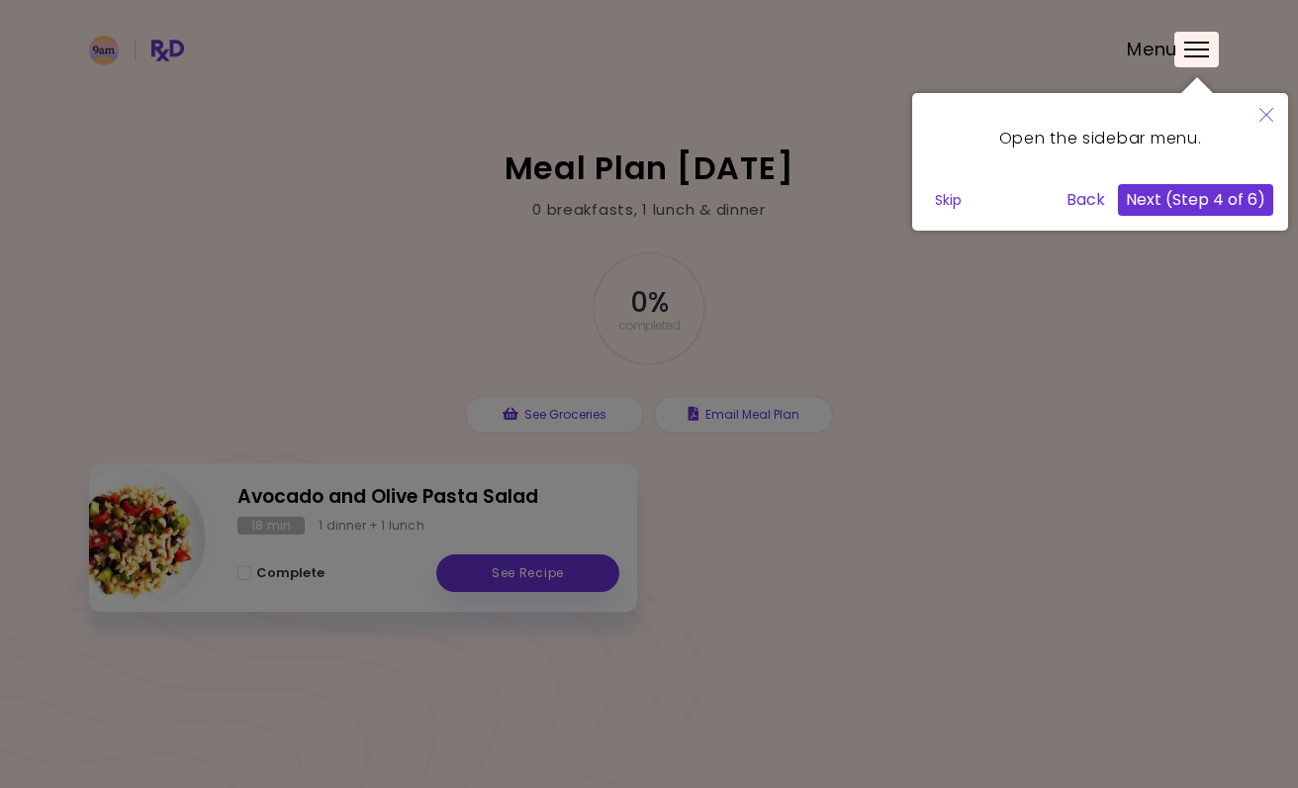
click at [1185, 187] on button "Next (Step 4 of 6)" at bounding box center [1195, 200] width 155 height 32
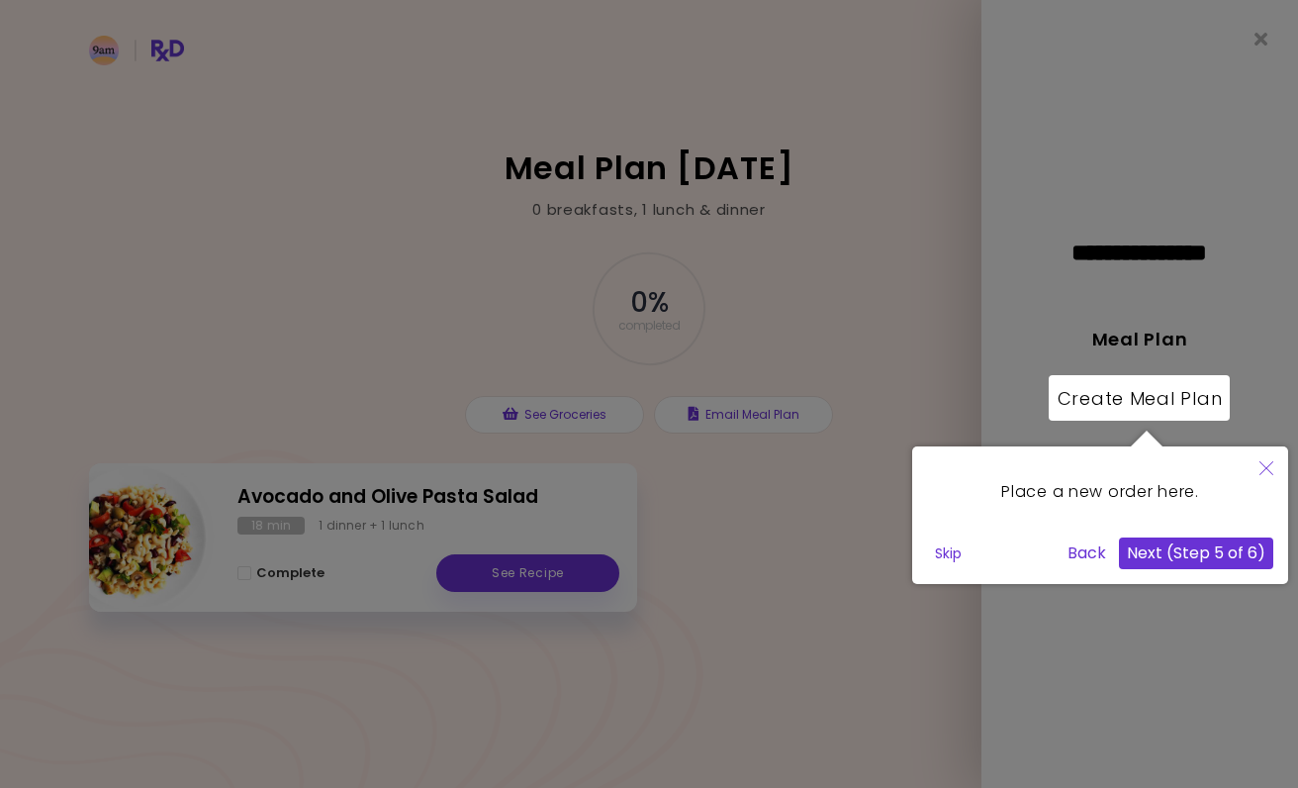
click at [1190, 570] on div "Place a new order here. Skip Back Next (Step 5 of 6)" at bounding box center [1100, 515] width 376 height 138
click at [1199, 549] on button "Next (Step 5 of 6)" at bounding box center [1196, 553] width 154 height 32
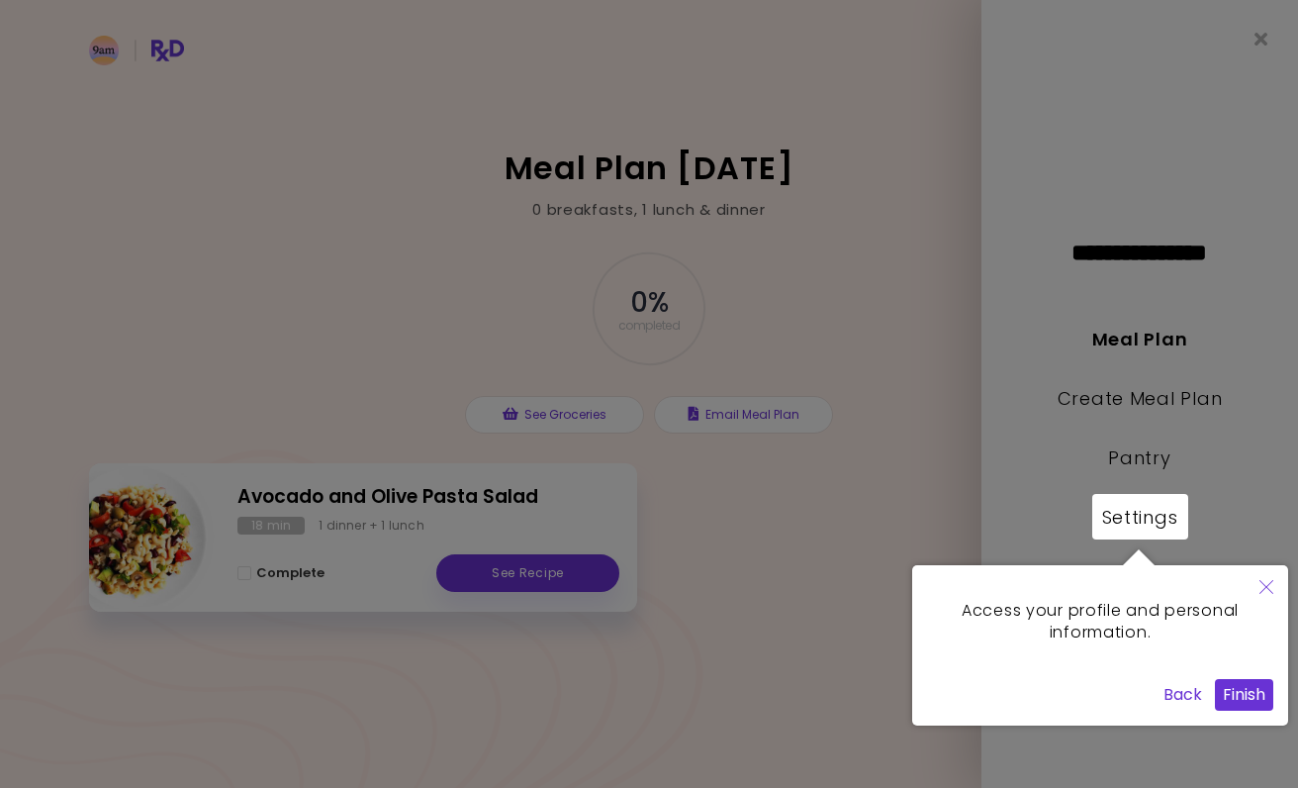
click at [1253, 699] on button "Finish" at bounding box center [1244, 695] width 58 height 32
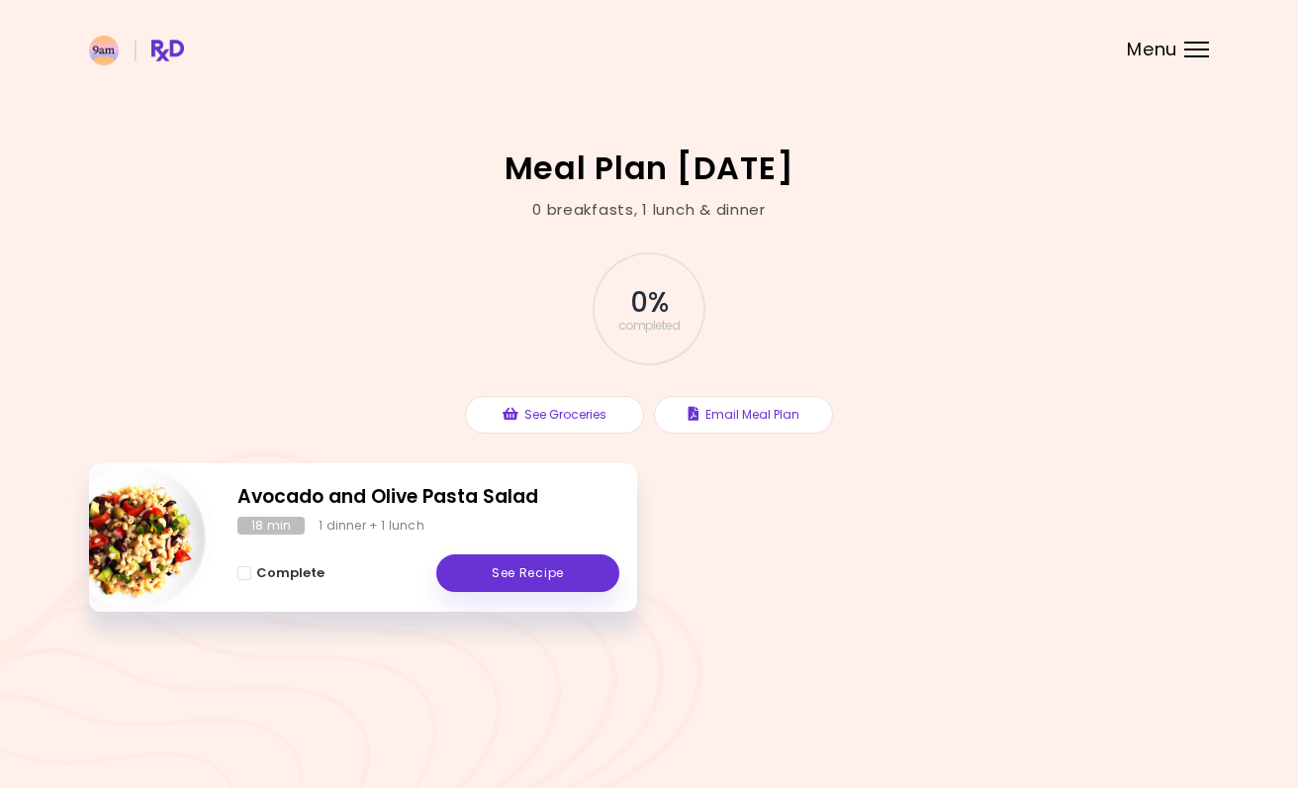
click at [1201, 56] on div at bounding box center [1197, 56] width 25 height 2
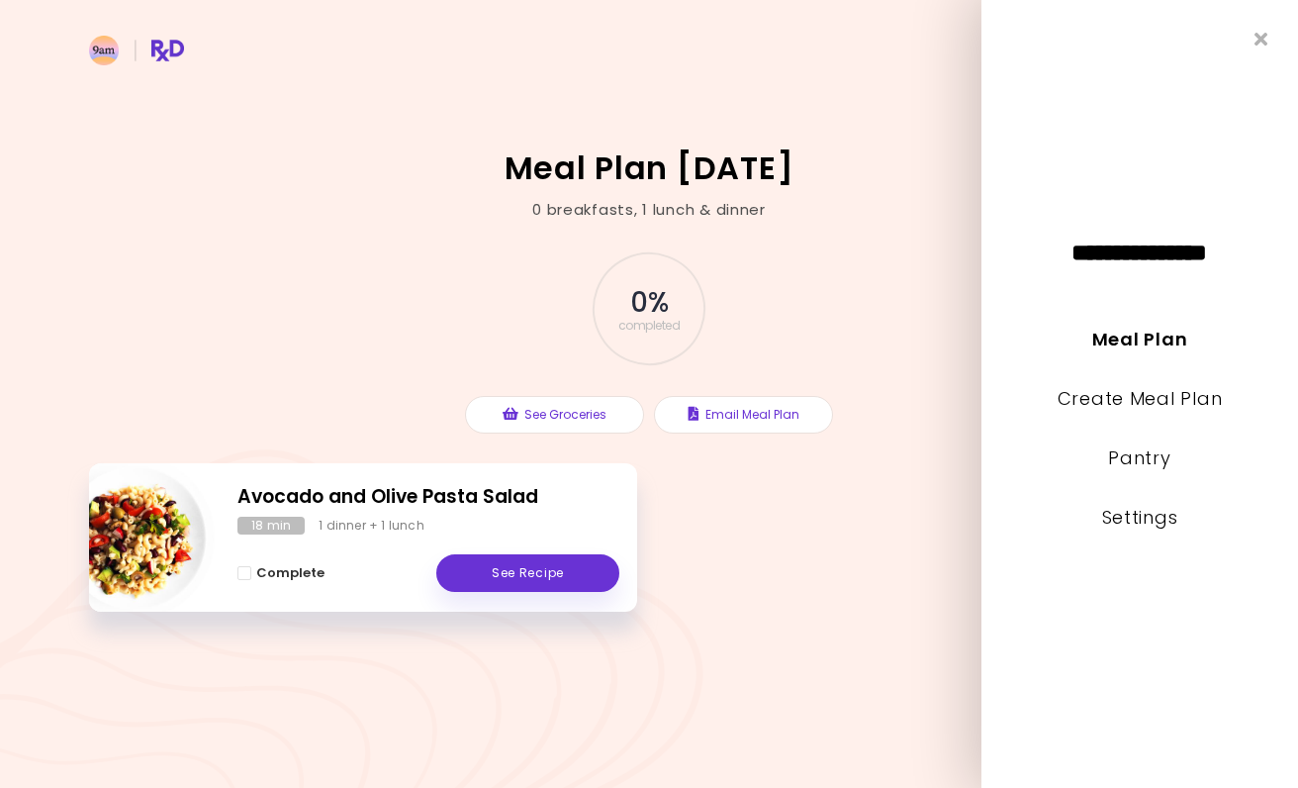
click at [1111, 382] on li "Meal Plan" at bounding box center [1140, 353] width 317 height 59
click at [1108, 394] on link "Create Meal Plan" at bounding box center [1140, 398] width 165 height 25
